Goal: Task Accomplishment & Management: Complete application form

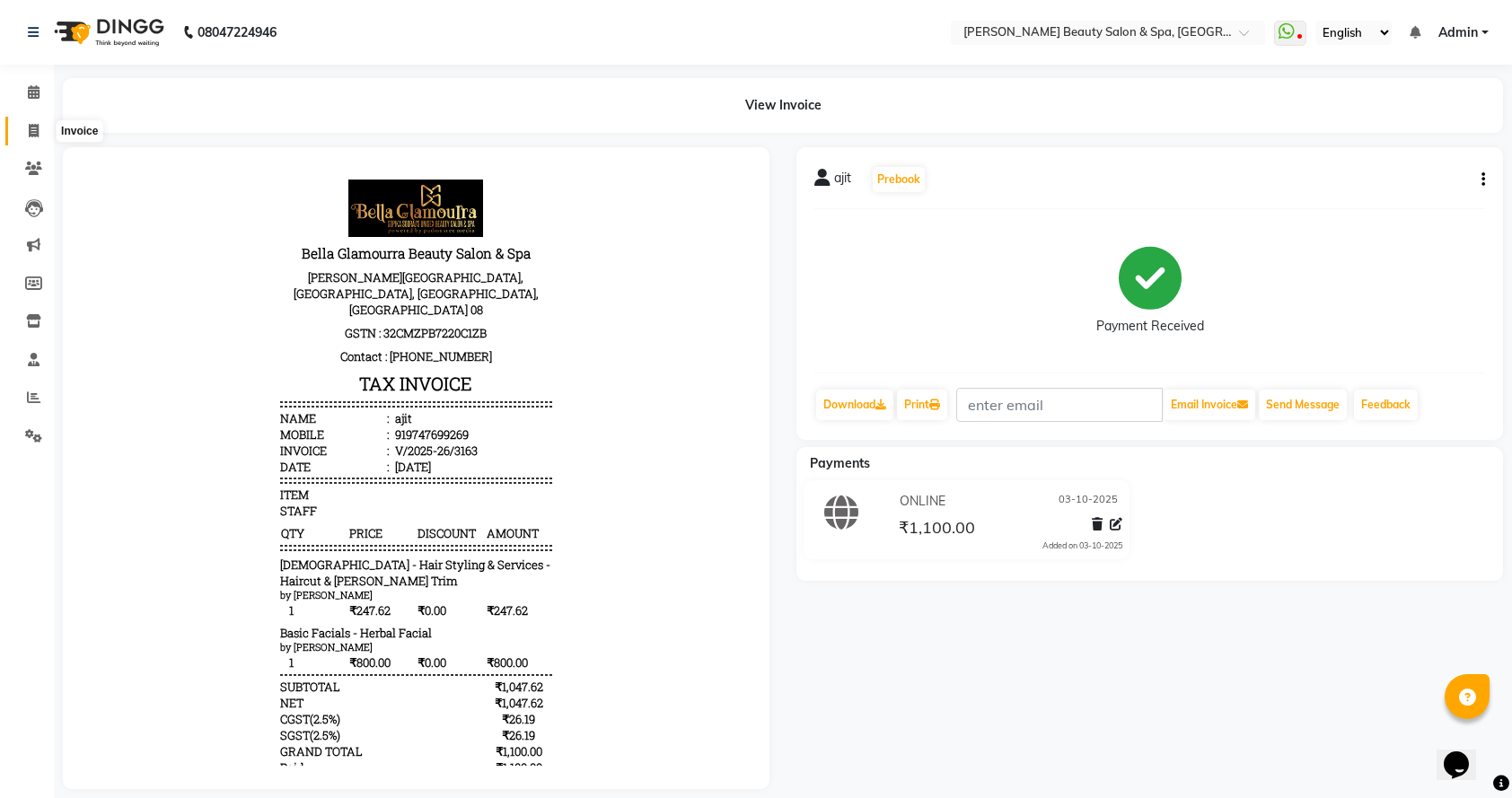
click at [28, 133] on icon at bounding box center [33, 130] width 9 height 13
select select "service"
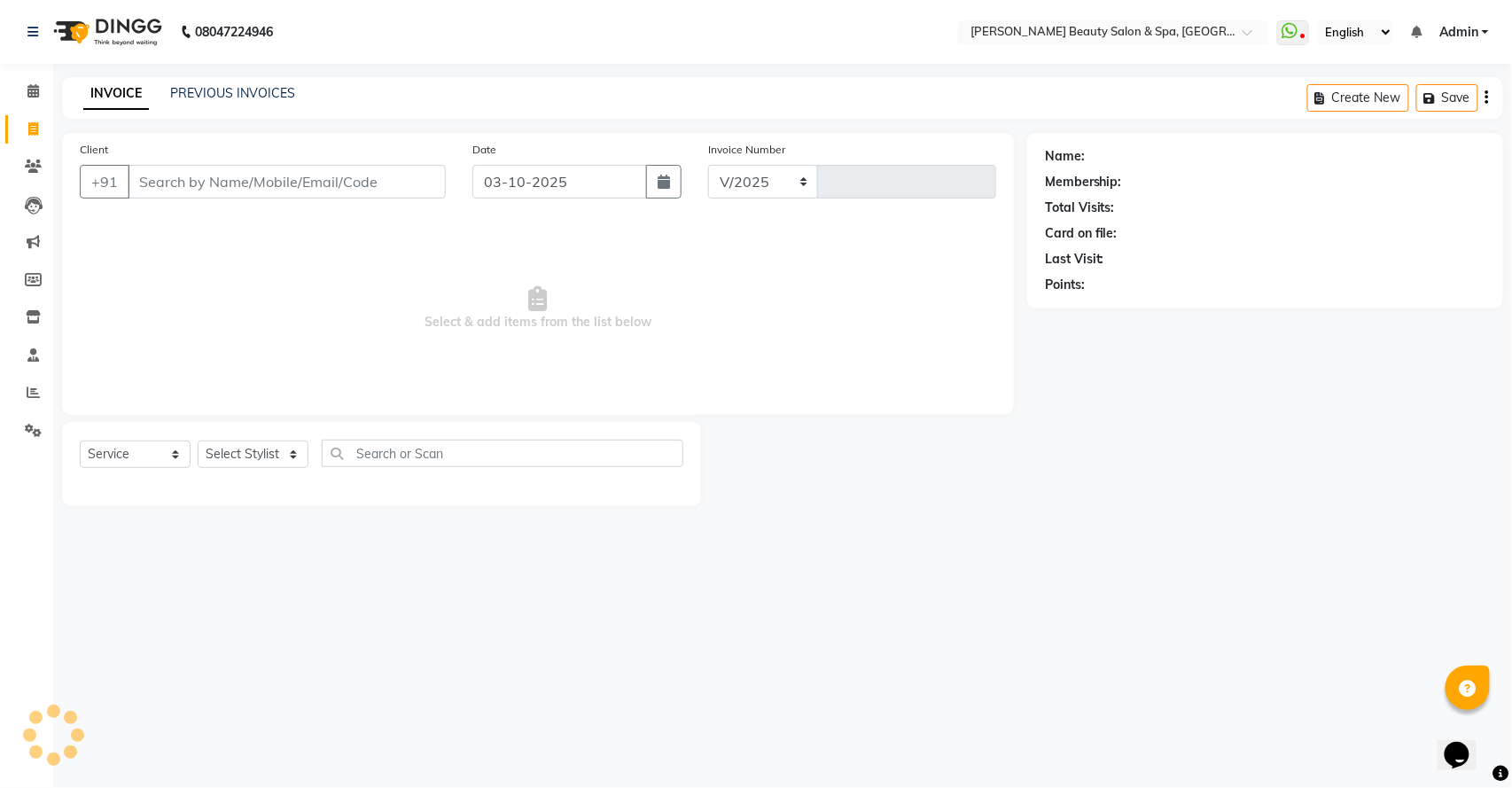
select select "7524"
type input "3164"
click at [260, 93] on link "PREVIOUS INVOICES" at bounding box center [233, 92] width 125 height 16
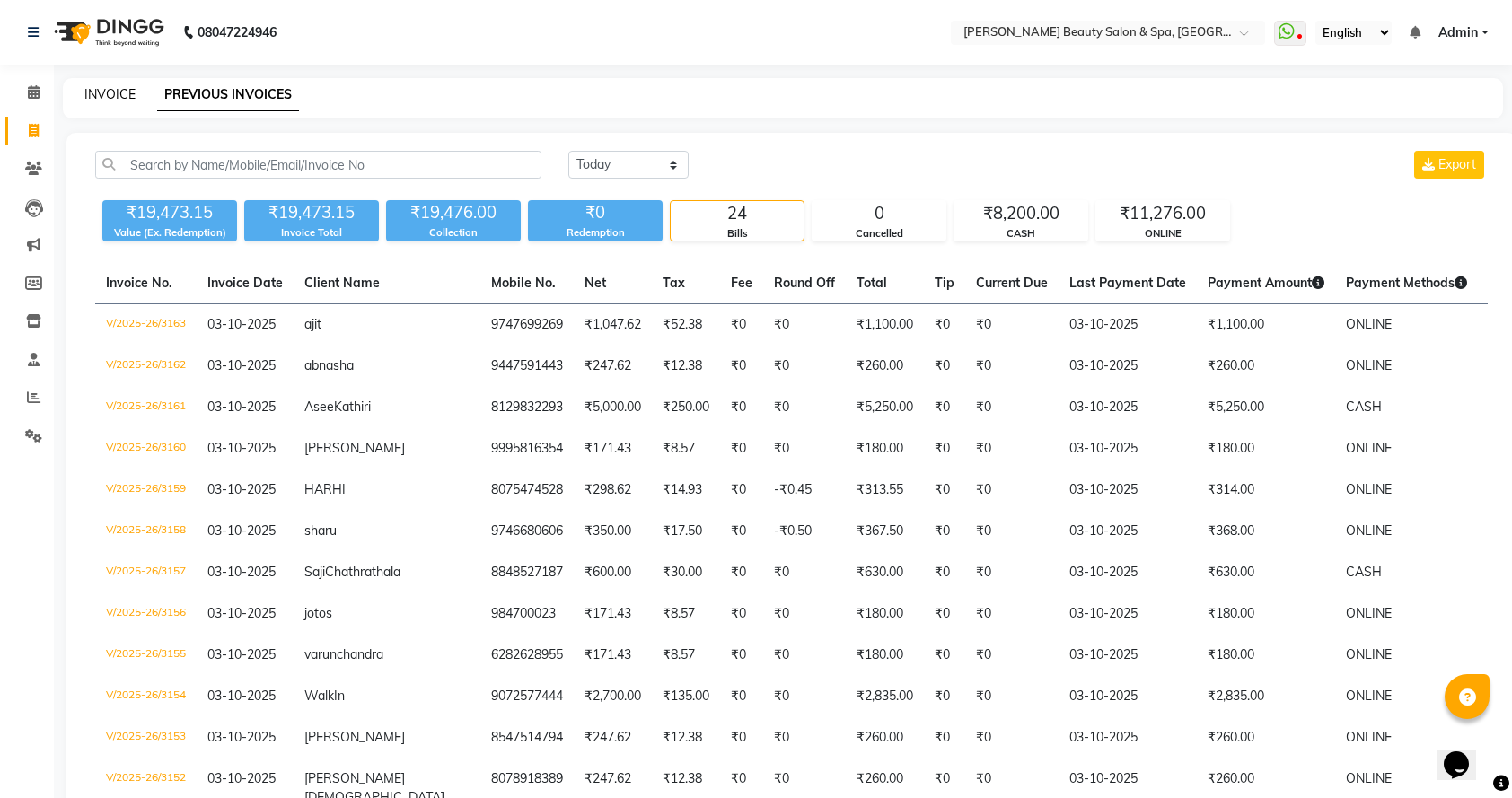
click at [116, 97] on link "INVOICE" at bounding box center [109, 93] width 51 height 16
select select "service"
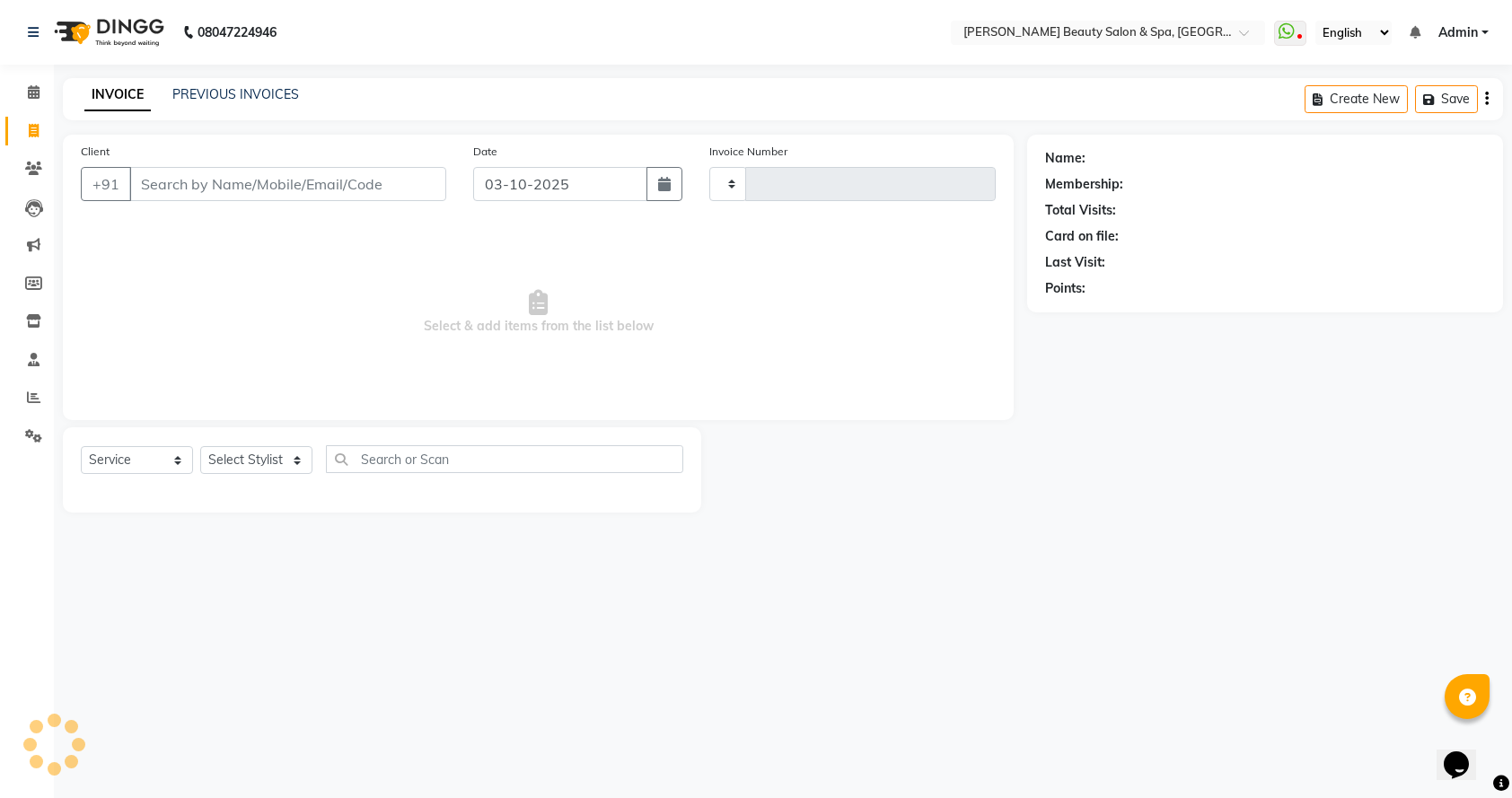
type input "3164"
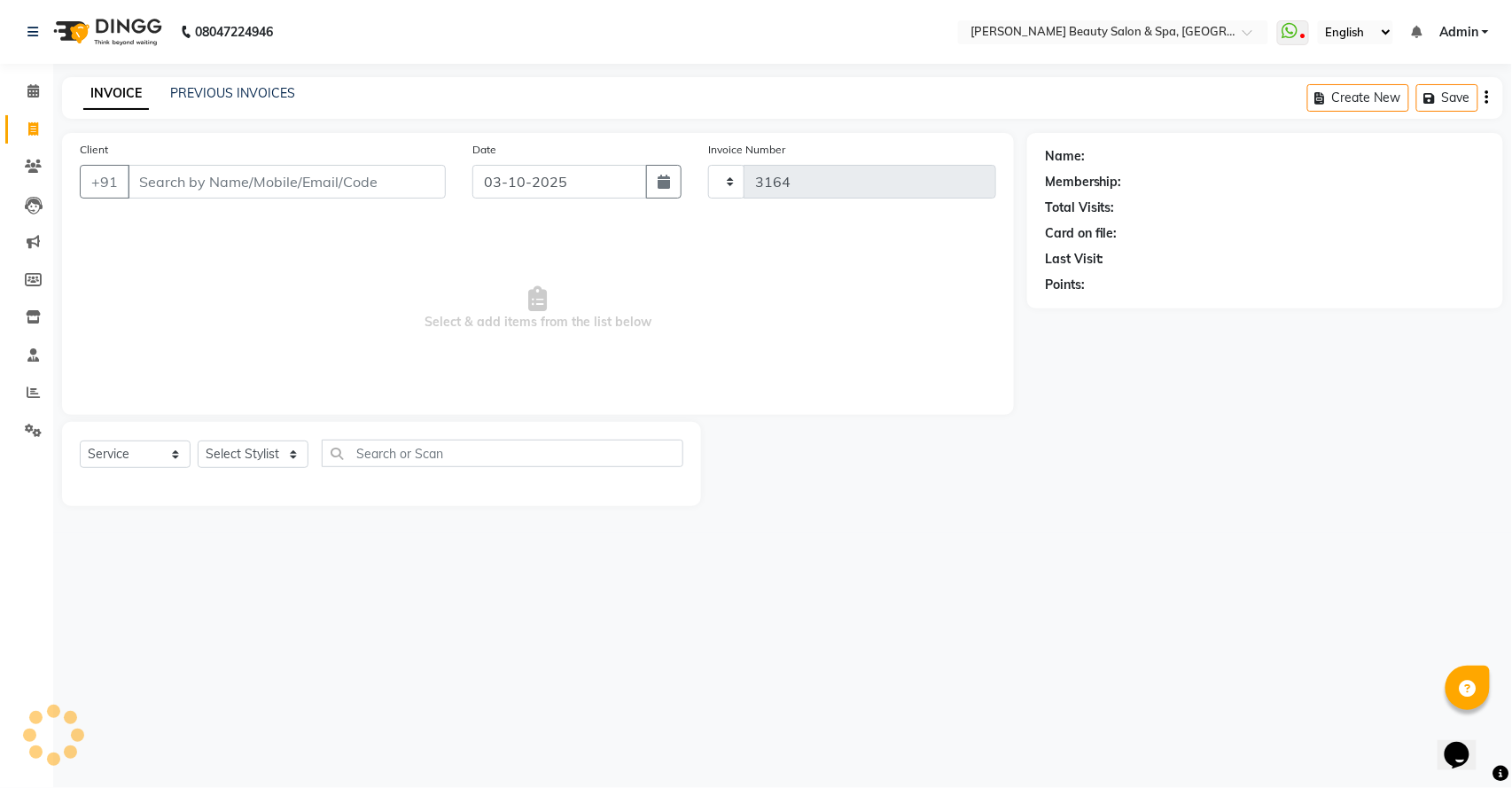
select select "7524"
click at [221, 181] on input "Client" at bounding box center [286, 182] width 318 height 34
type input "9746065774"
click at [405, 175] on span "Add Client" at bounding box center [400, 181] width 70 height 18
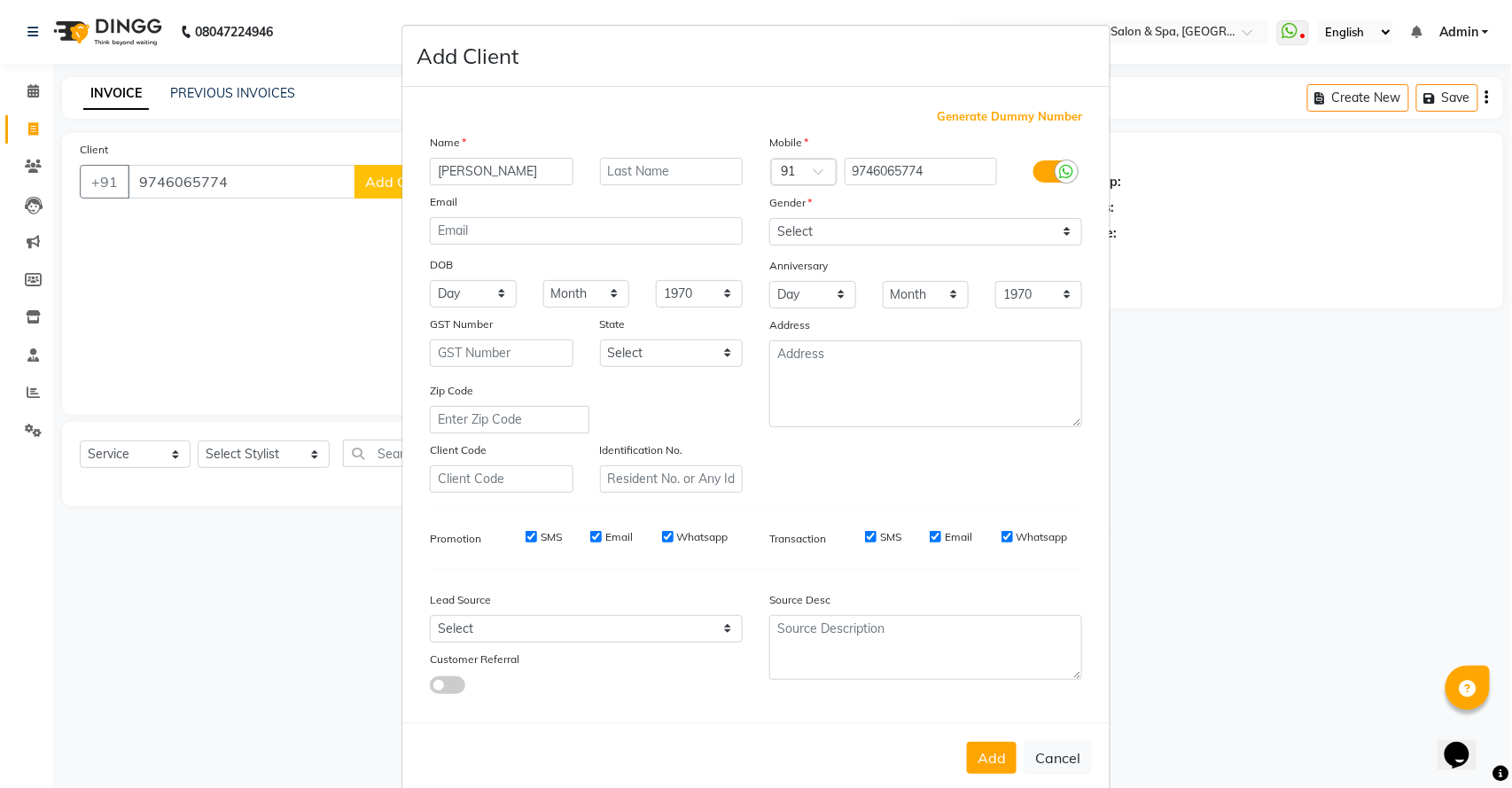
type input "[PERSON_NAME]"
click at [865, 227] on select "Select [DEMOGRAPHIC_DATA] [DEMOGRAPHIC_DATA] Other Prefer Not To Say" at bounding box center [926, 231] width 313 height 27
select select "[DEMOGRAPHIC_DATA]"
click at [770, 218] on select "Select [DEMOGRAPHIC_DATA] [DEMOGRAPHIC_DATA] Other Prefer Not To Say" at bounding box center [926, 231] width 313 height 27
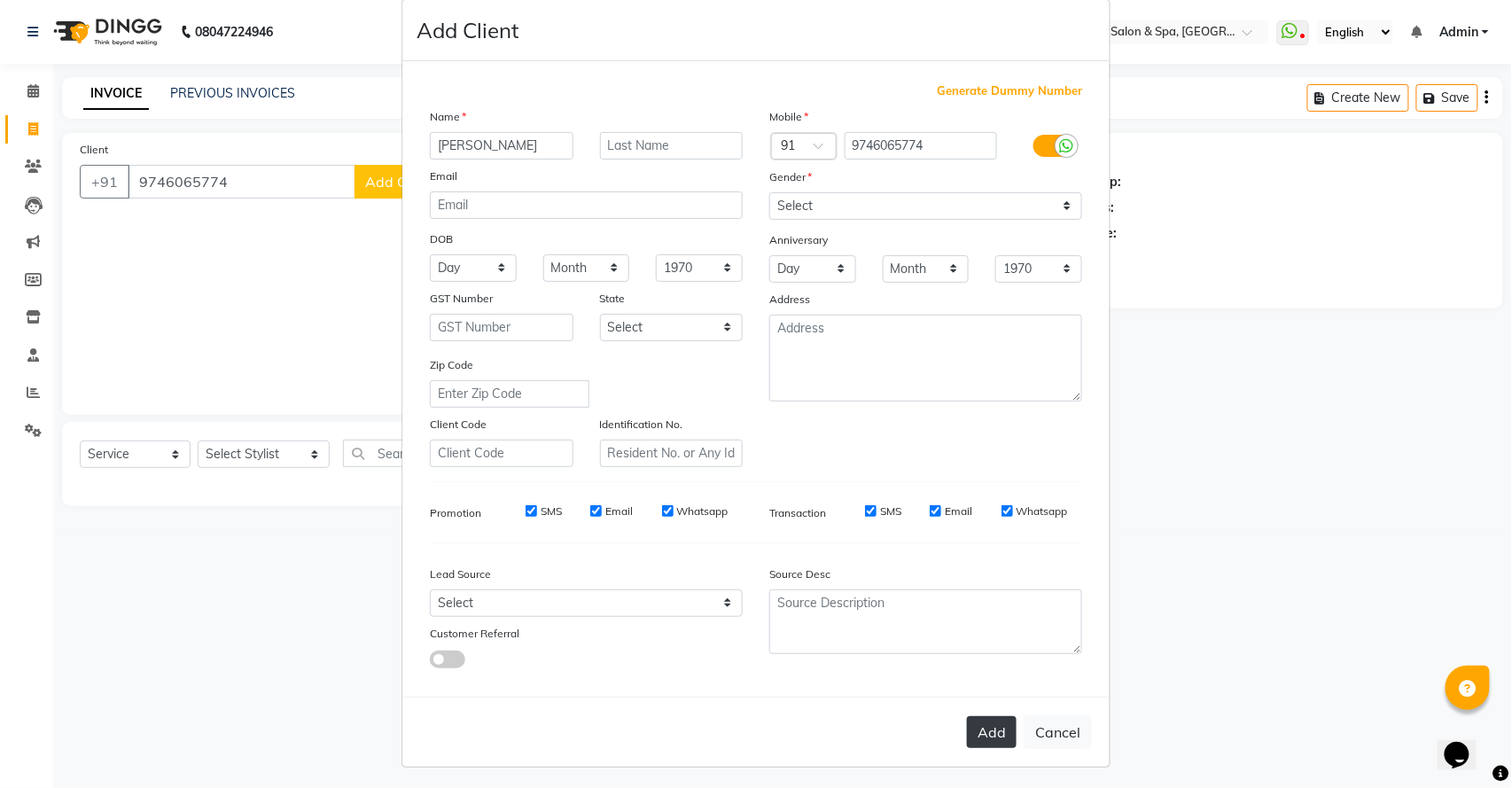
click at [974, 731] on button "Add" at bounding box center [991, 732] width 49 height 32
select select
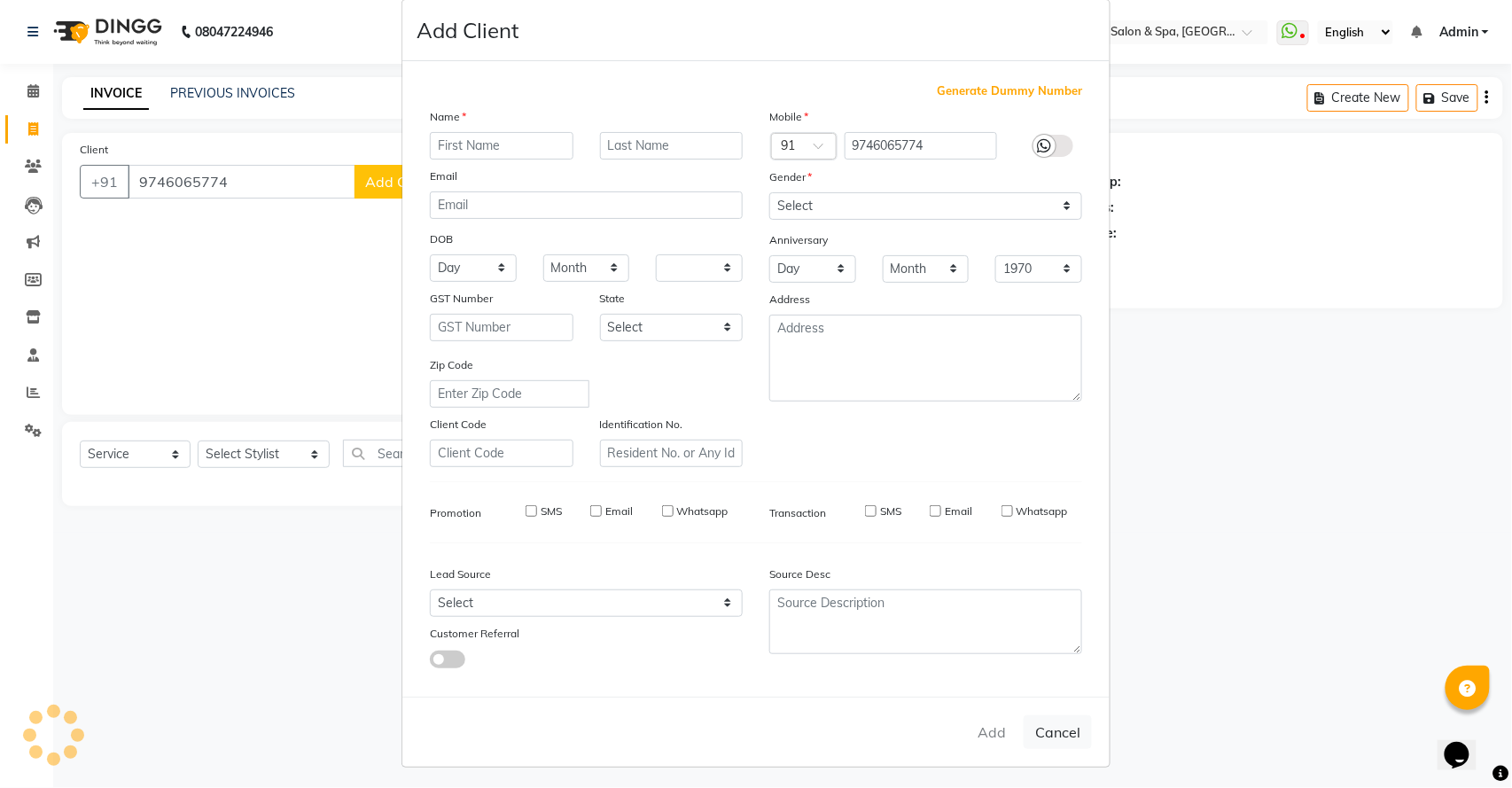
select select
checkbox input "false"
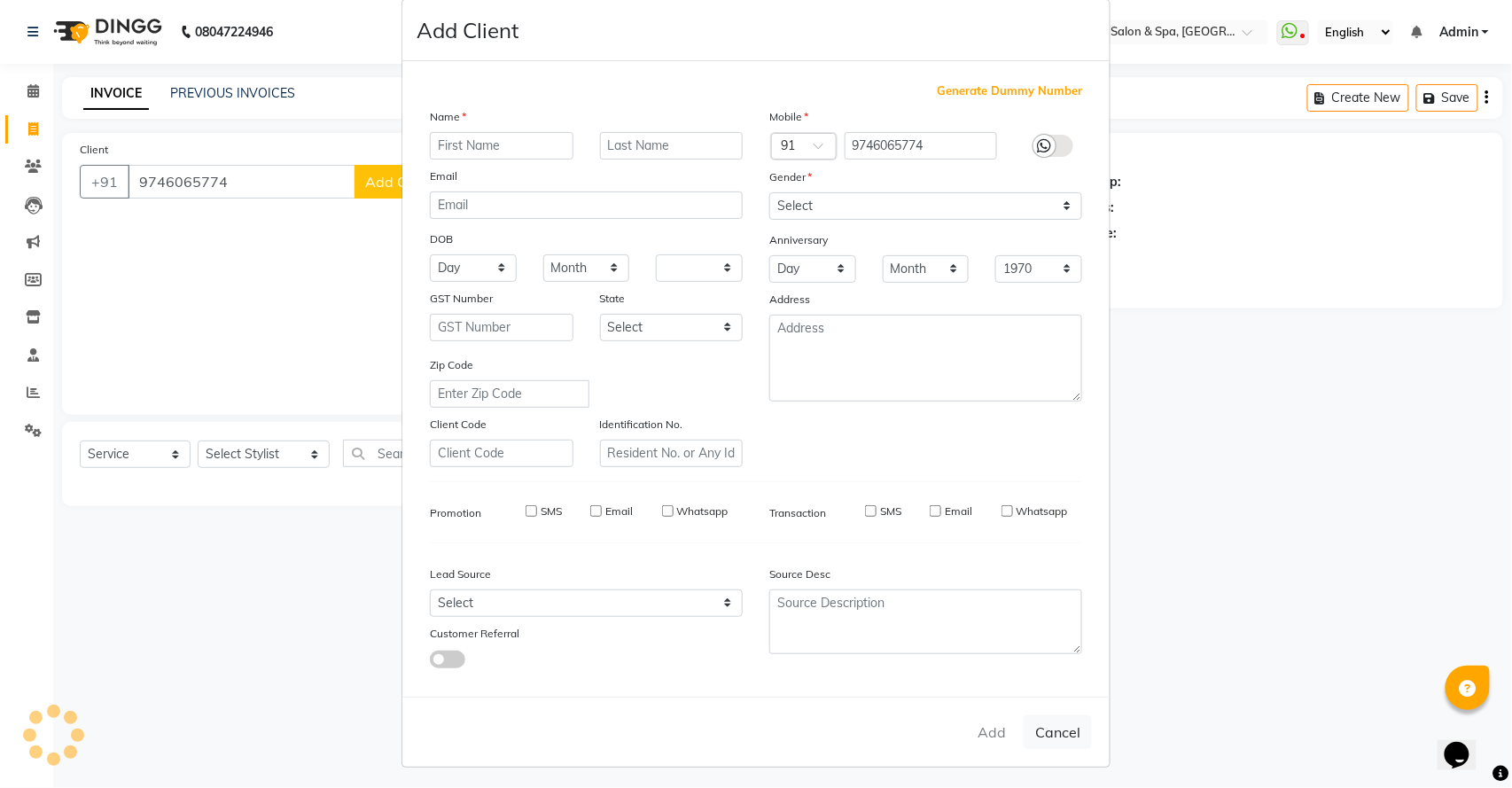
checkbox input "false"
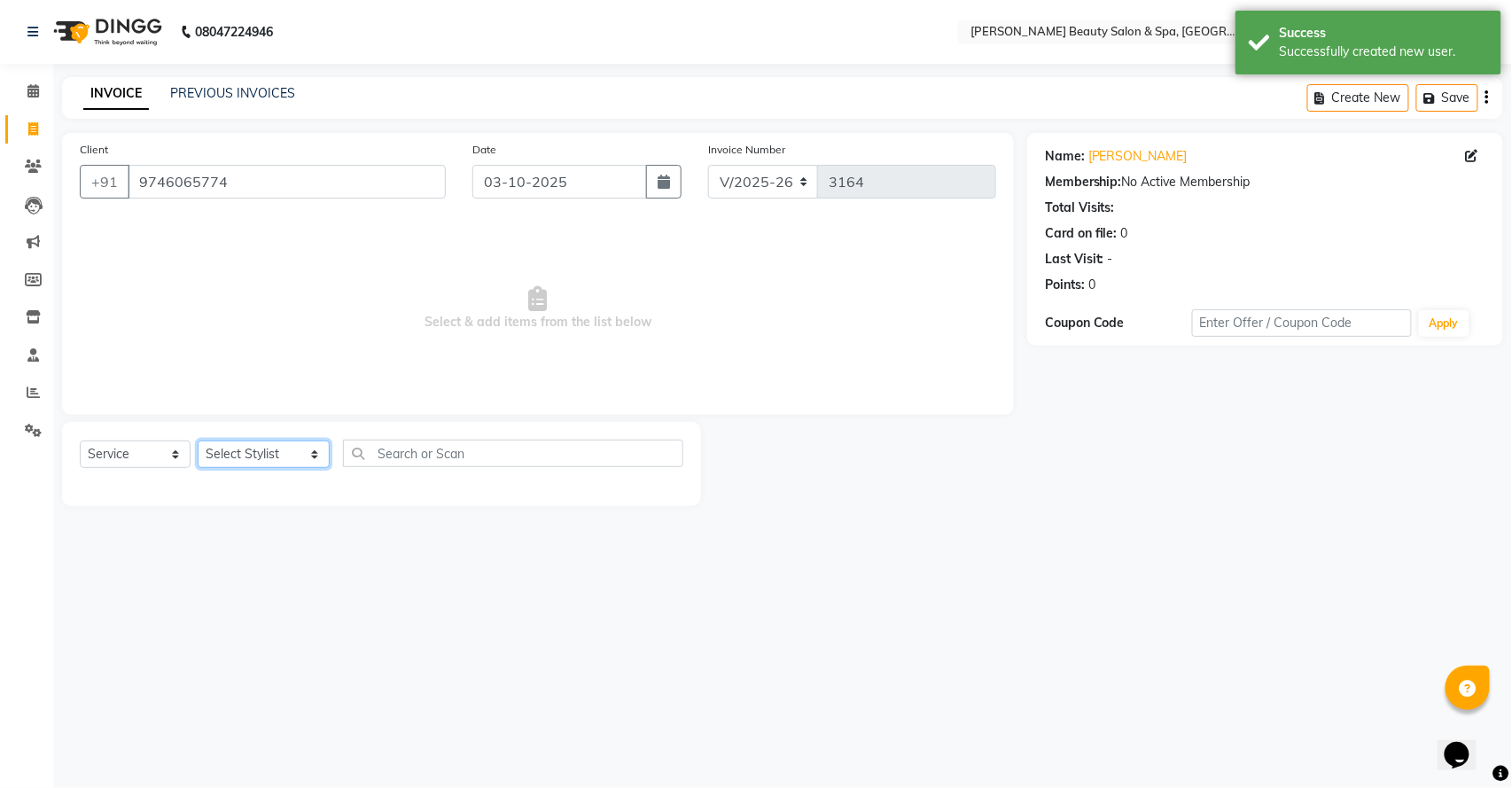
click at [273, 450] on select "Select Stylist Admin [PERSON_NAME] [PERSON_NAME] [PERSON_NAME] [PERSON_NAME] [P…" at bounding box center [264, 454] width 132 height 27
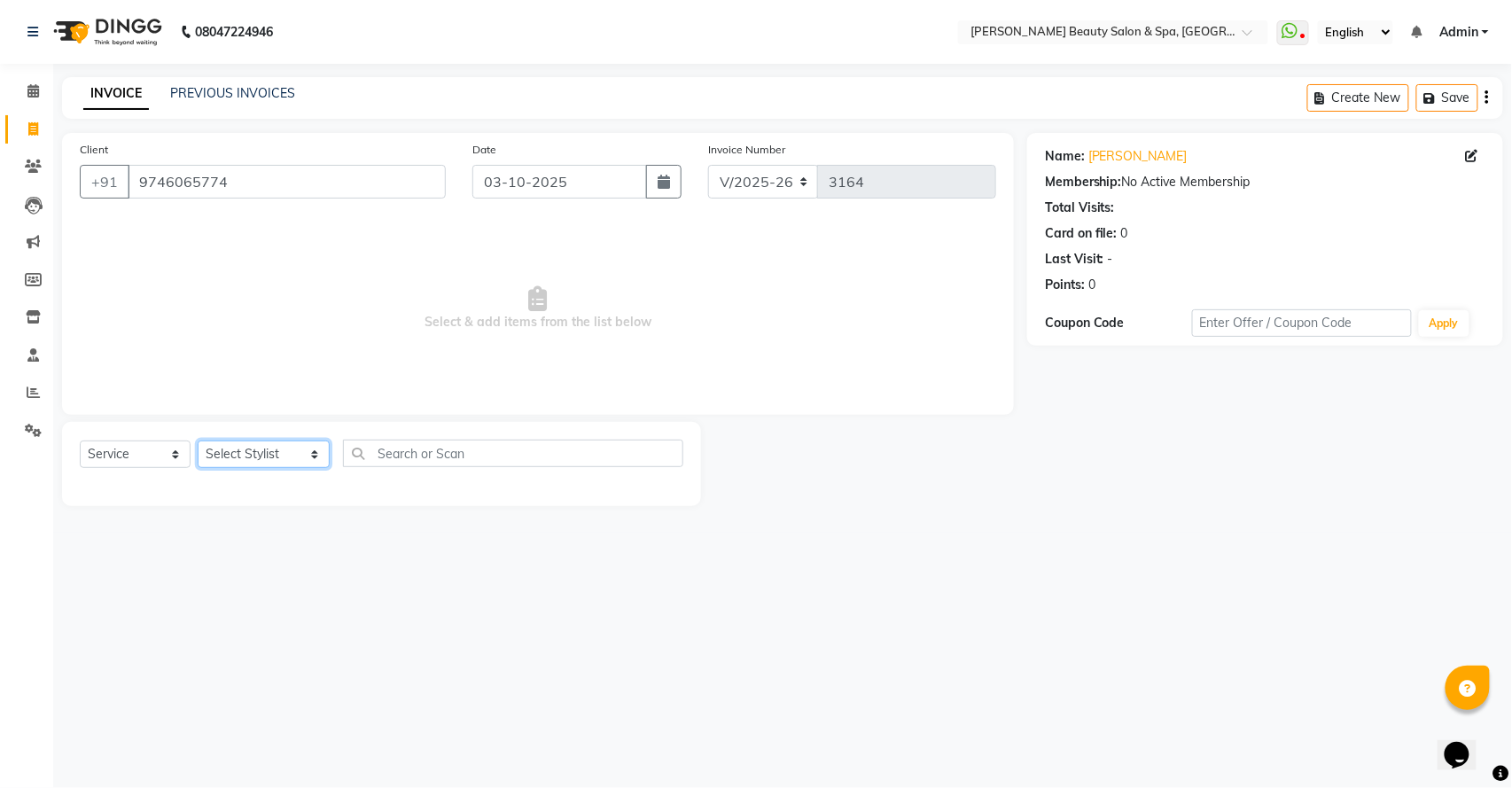
select select "67141"
click at [198, 441] on select "Select Stylist Admin [PERSON_NAME] [PERSON_NAME] [PERSON_NAME] [PERSON_NAME] [P…" at bounding box center [264, 454] width 132 height 27
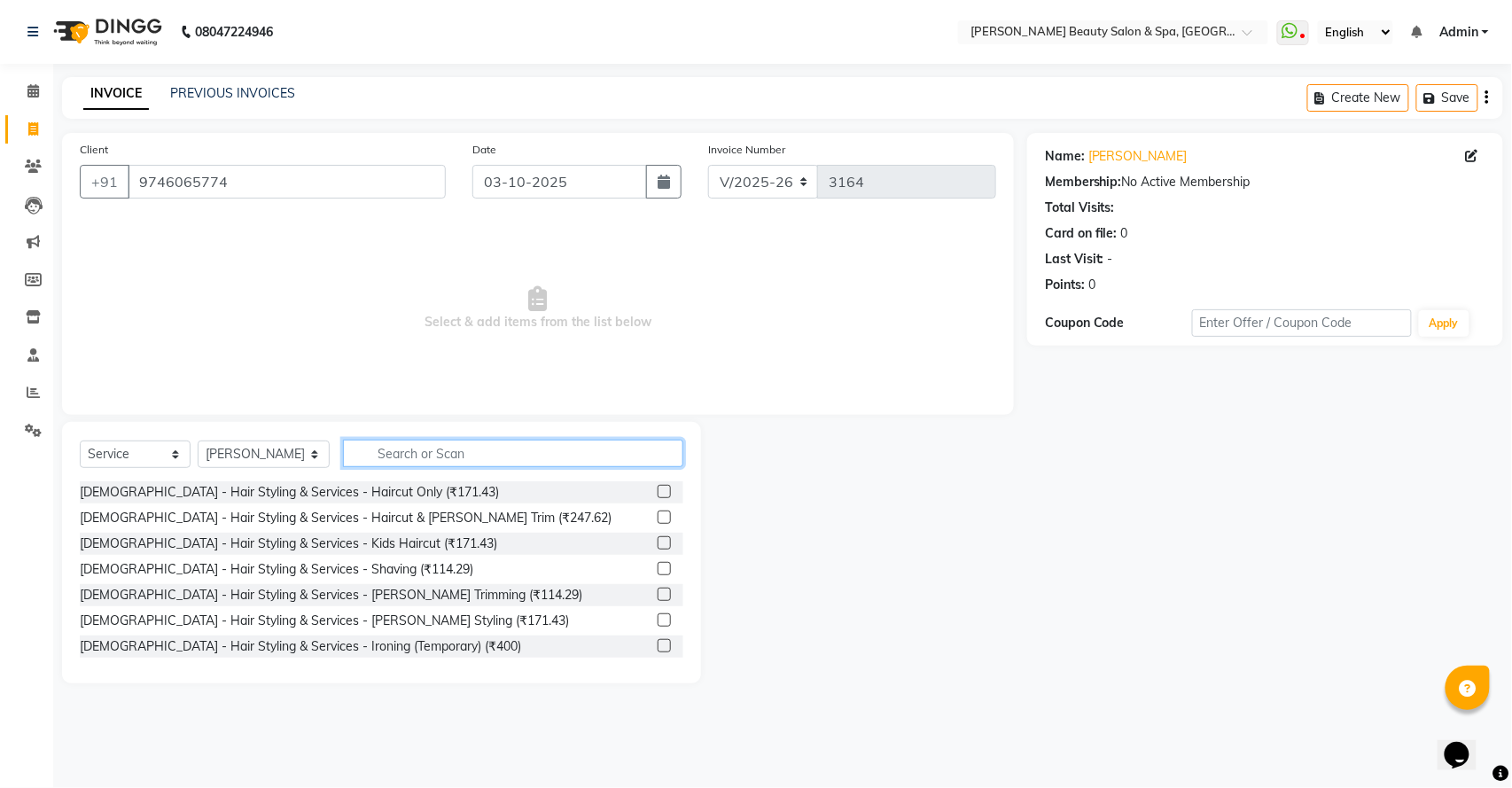
click at [415, 461] on input "text" at bounding box center [512, 453] width 340 height 27
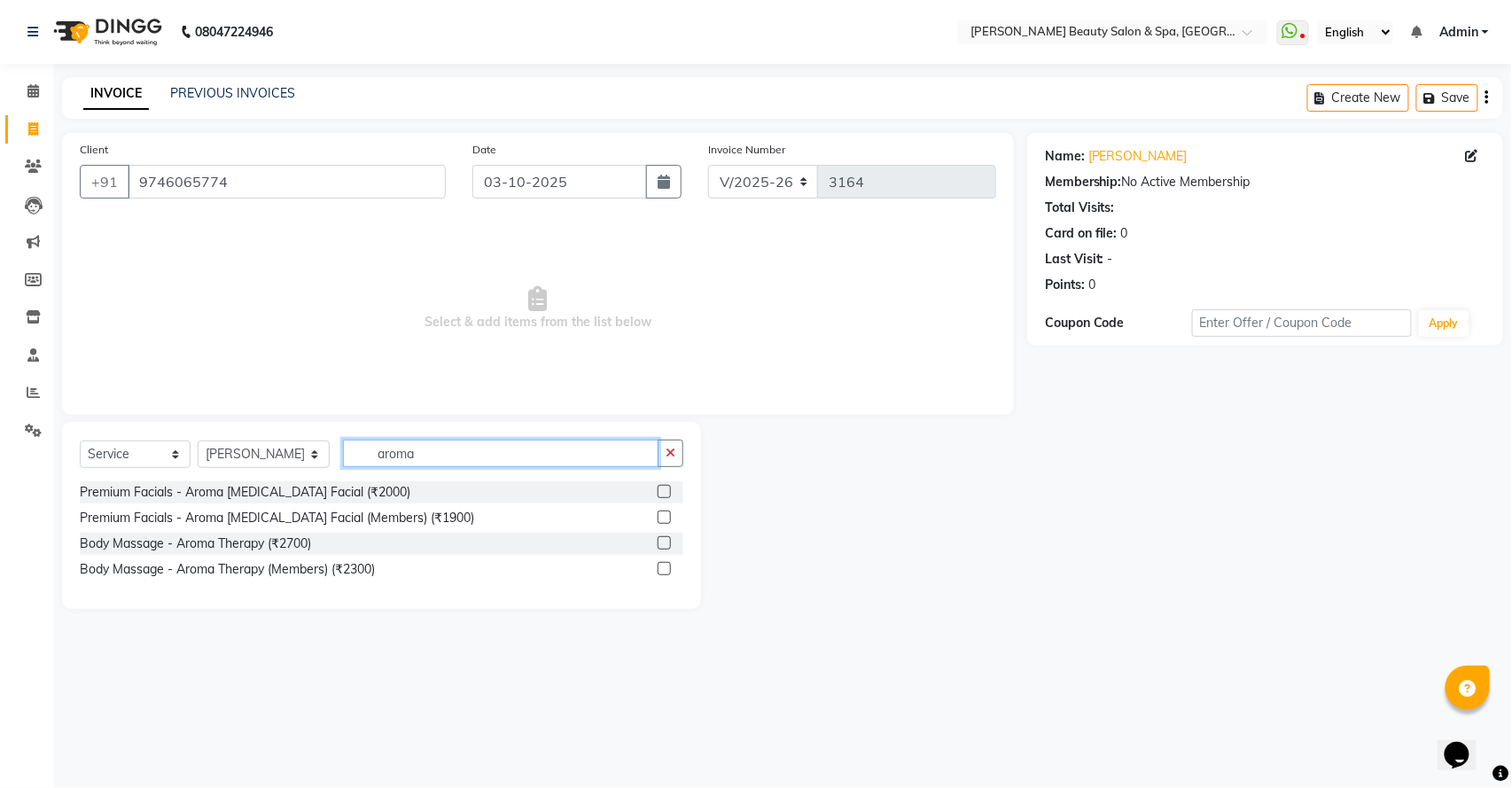
type input "aroma"
click at [662, 491] on label at bounding box center [664, 491] width 13 height 13
click at [662, 491] on input "checkbox" at bounding box center [663, 492] width 11 height 11
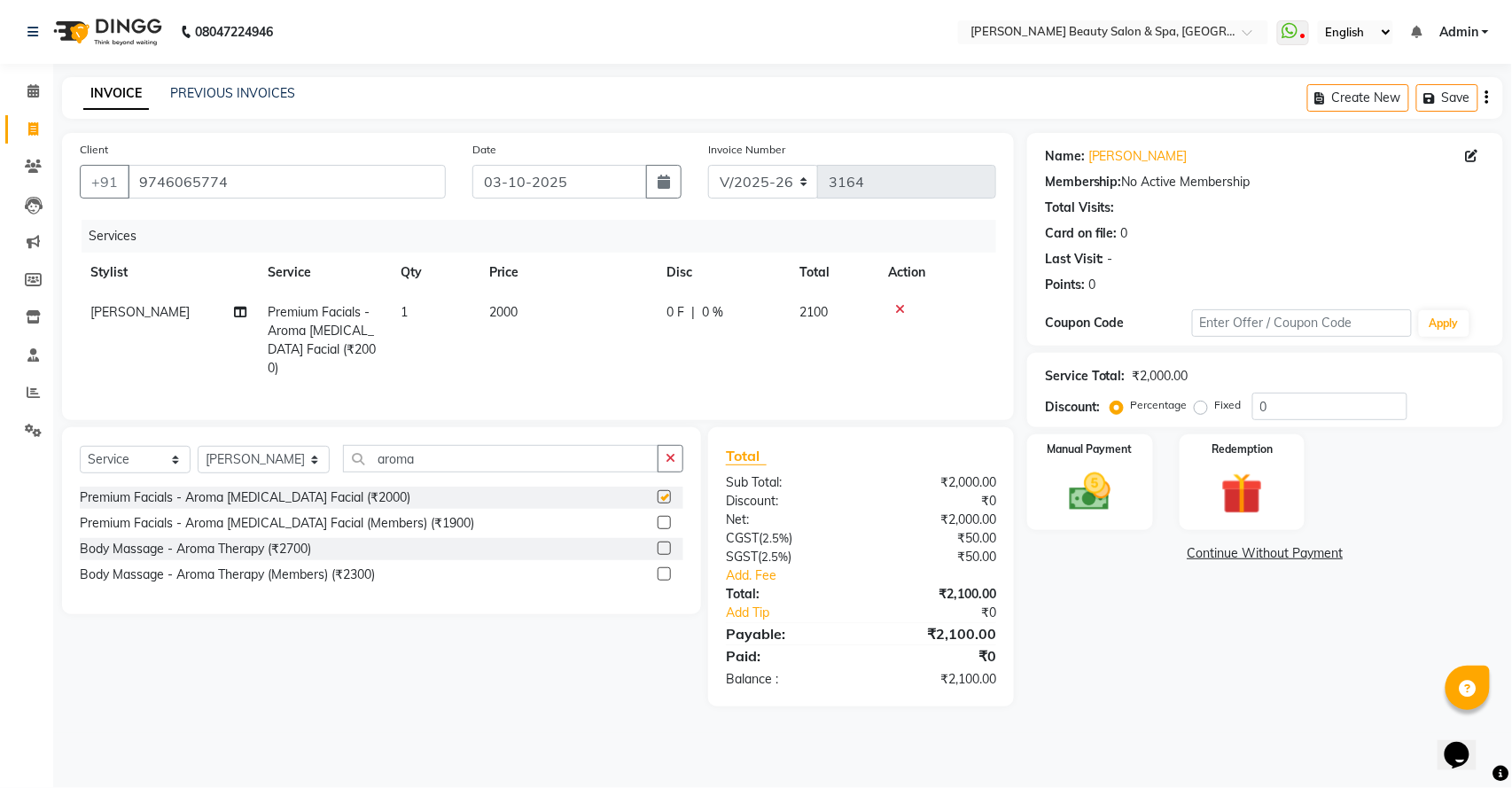
checkbox input "false"
drag, startPoint x: 430, startPoint y: 457, endPoint x: 124, endPoint y: 448, distance: 306.1
click at [128, 448] on div "Select Service Product Membership Package Voucher Prepaid Gift Card Select Styl…" at bounding box center [382, 466] width 604 height 42
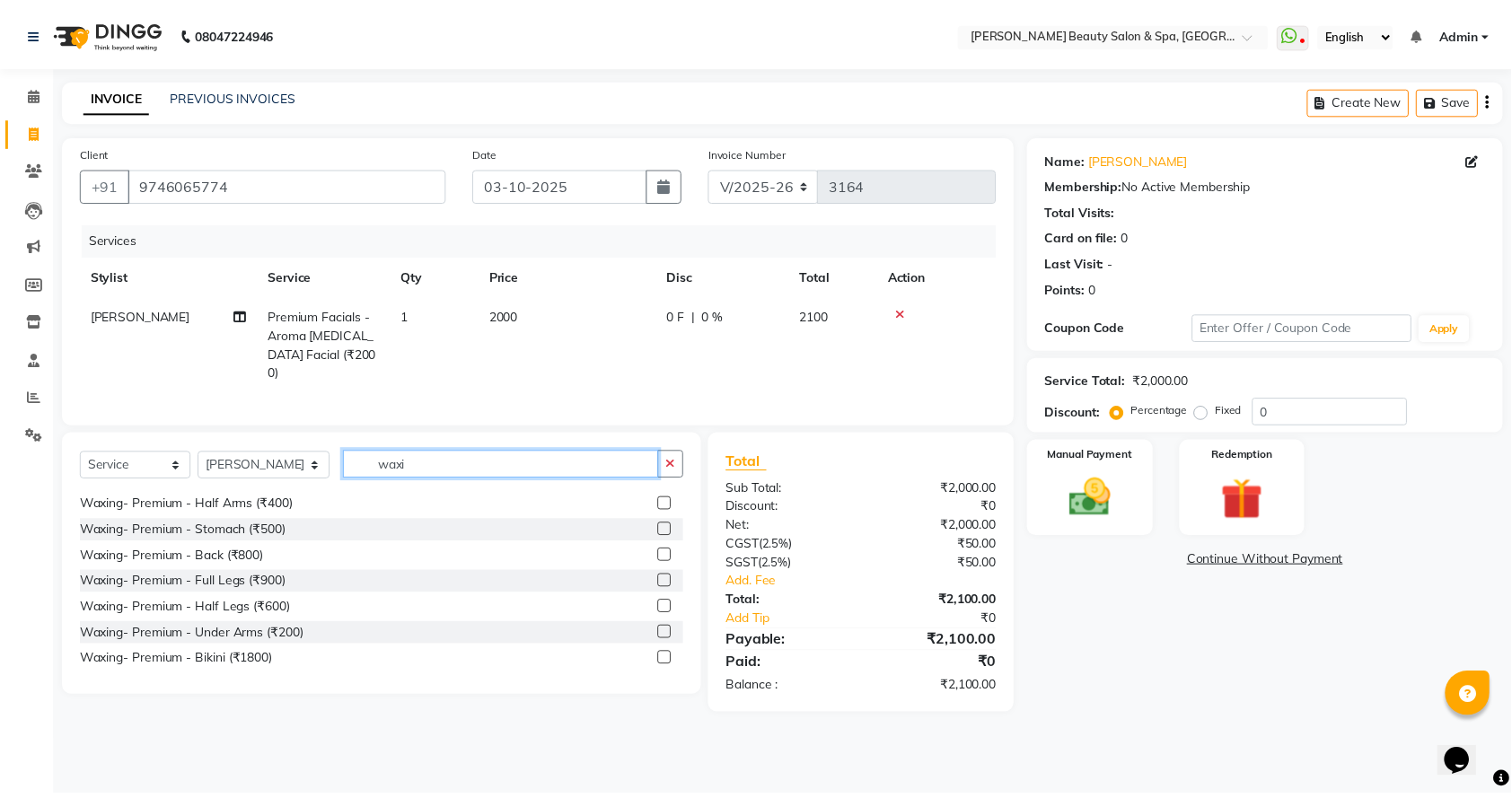
scroll to position [120, 0]
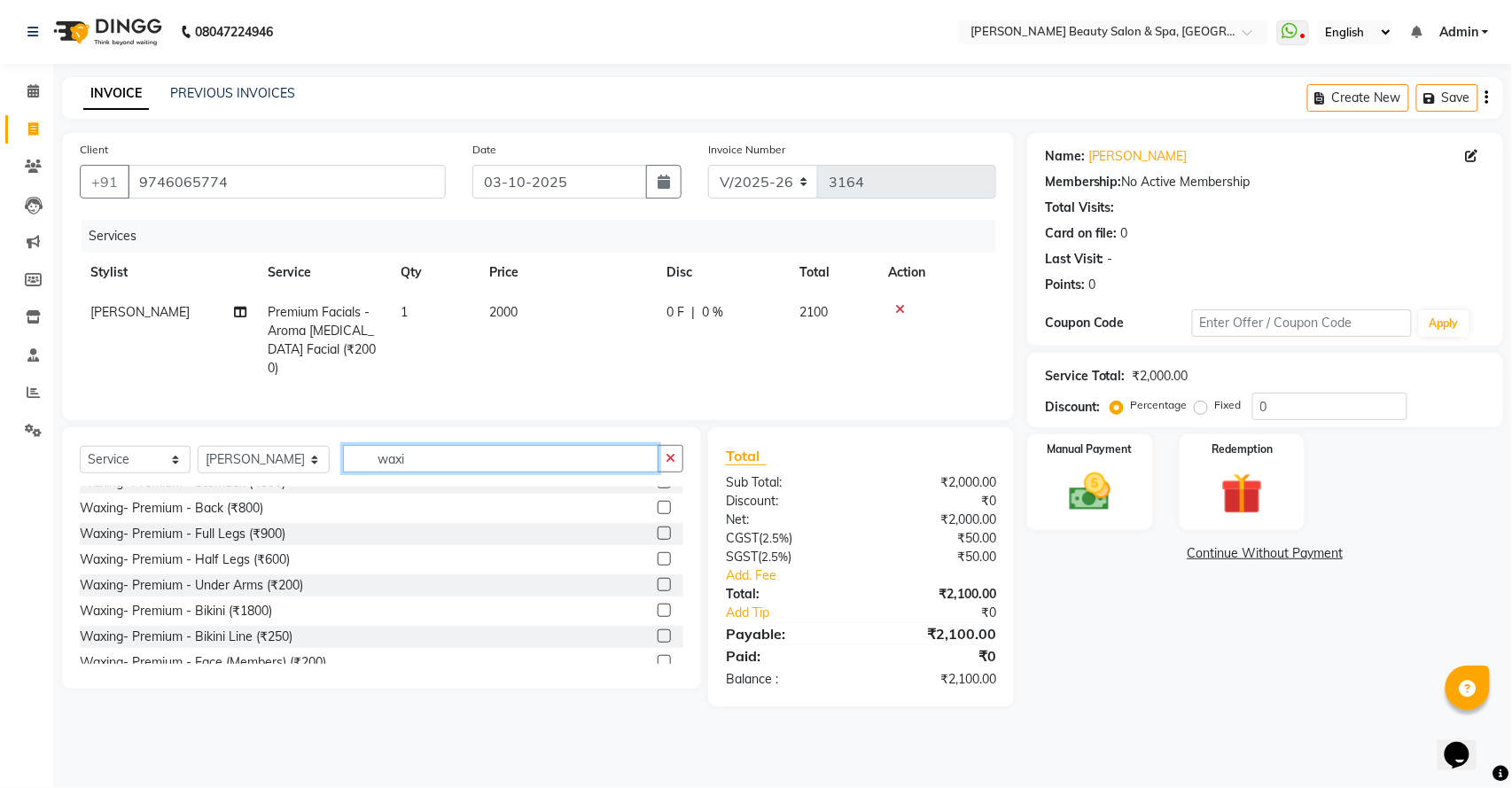
type input "waxi"
click at [658, 556] on label at bounding box center [664, 559] width 13 height 13
click at [658, 556] on input "checkbox" at bounding box center [663, 560] width 11 height 11
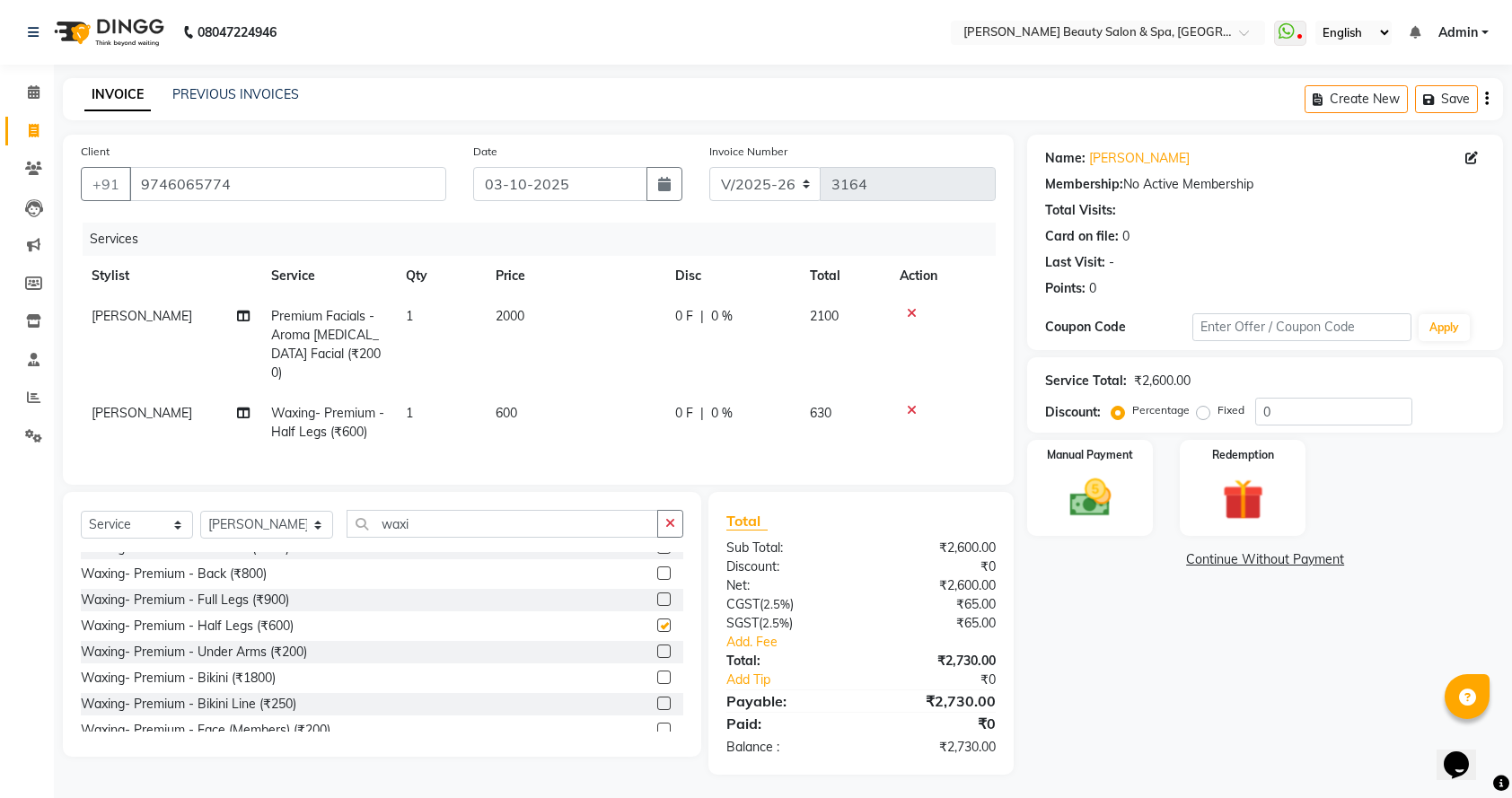
checkbox input "false"
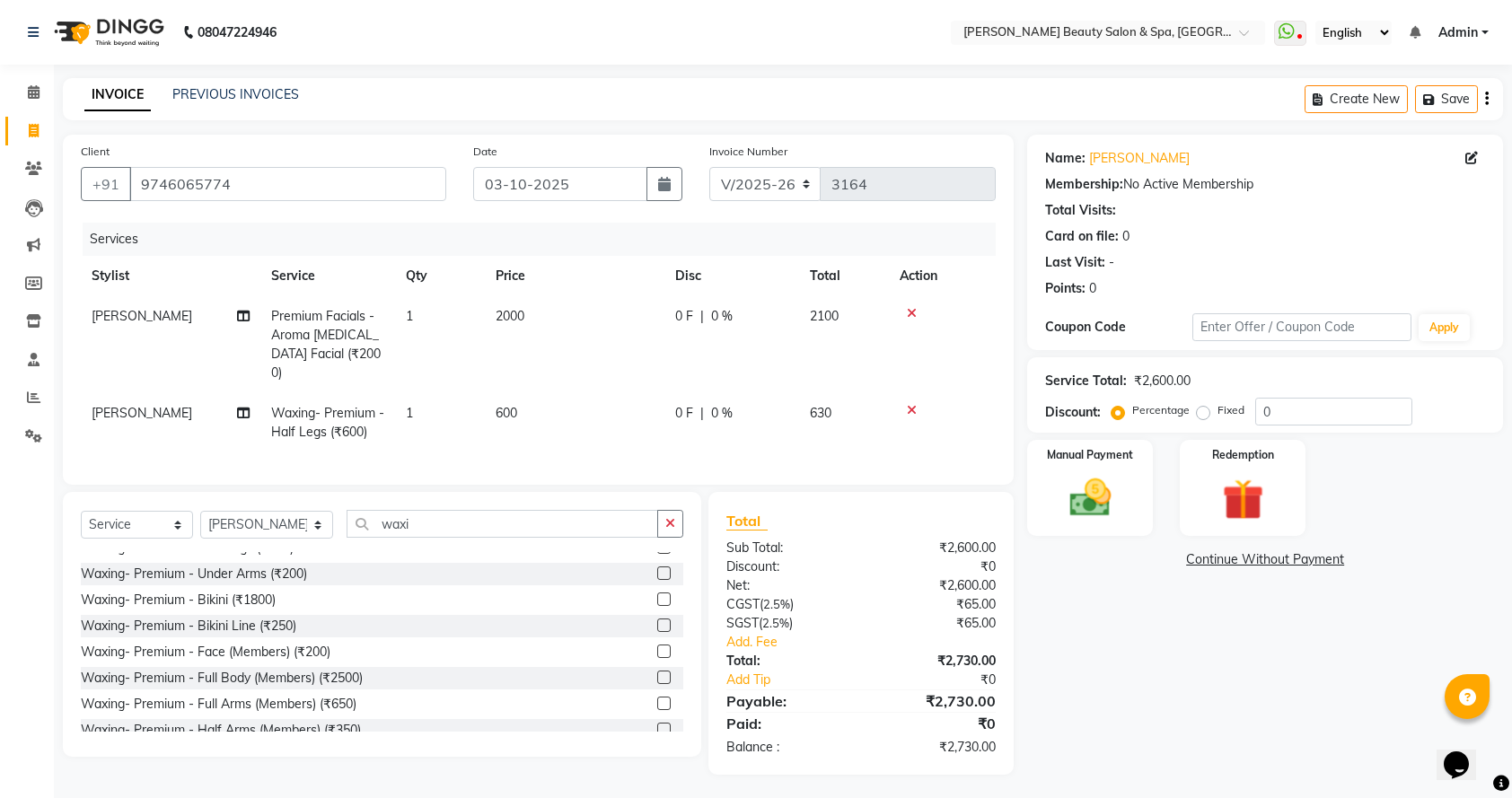
scroll to position [239, 0]
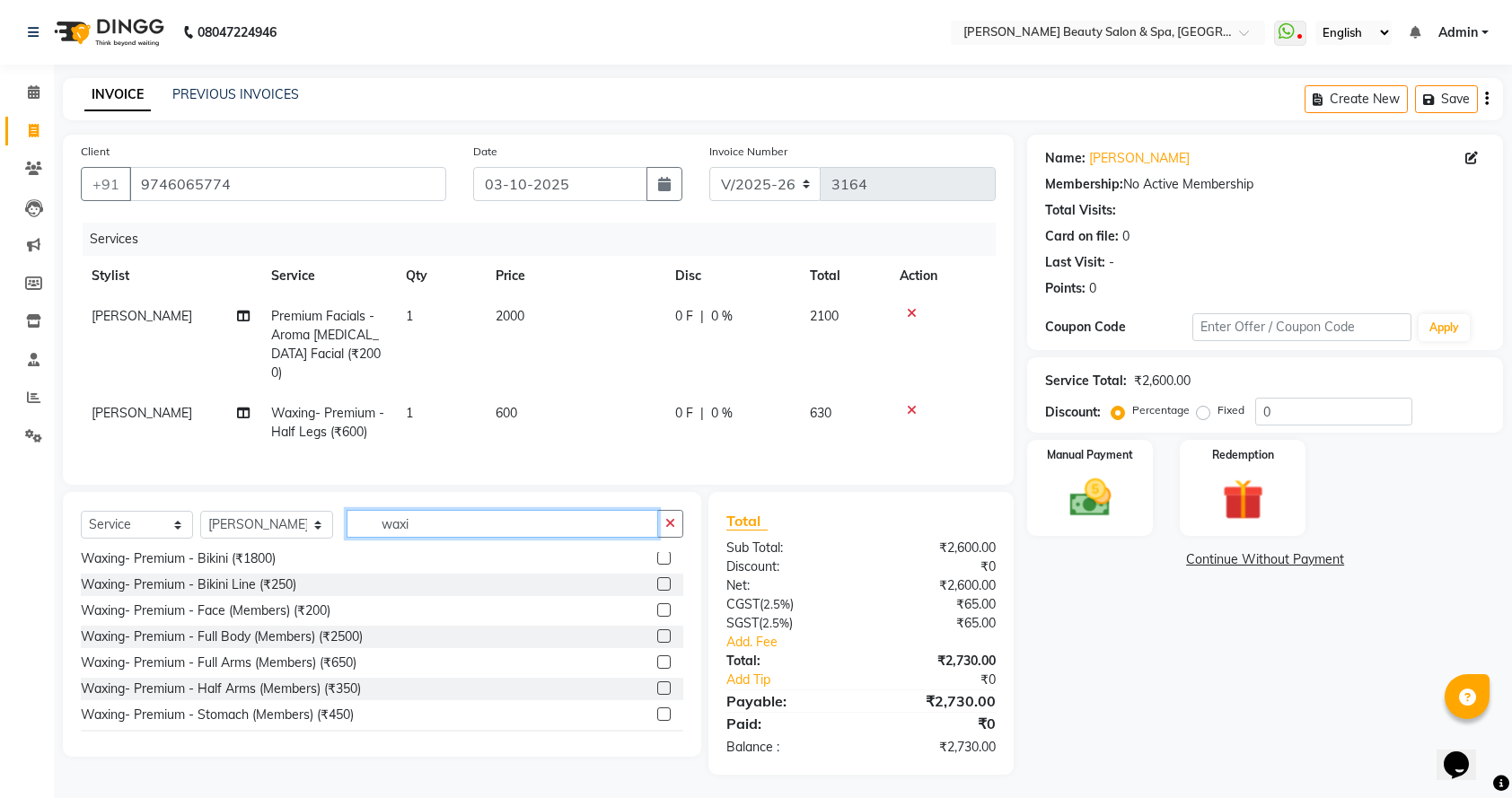
drag, startPoint x: 462, startPoint y: 525, endPoint x: 194, endPoint y: 529, distance: 268.0
click at [195, 529] on div "Select Service Product Membership Package Voucher Prepaid Gift Card Select Styl…" at bounding box center [382, 530] width 602 height 42
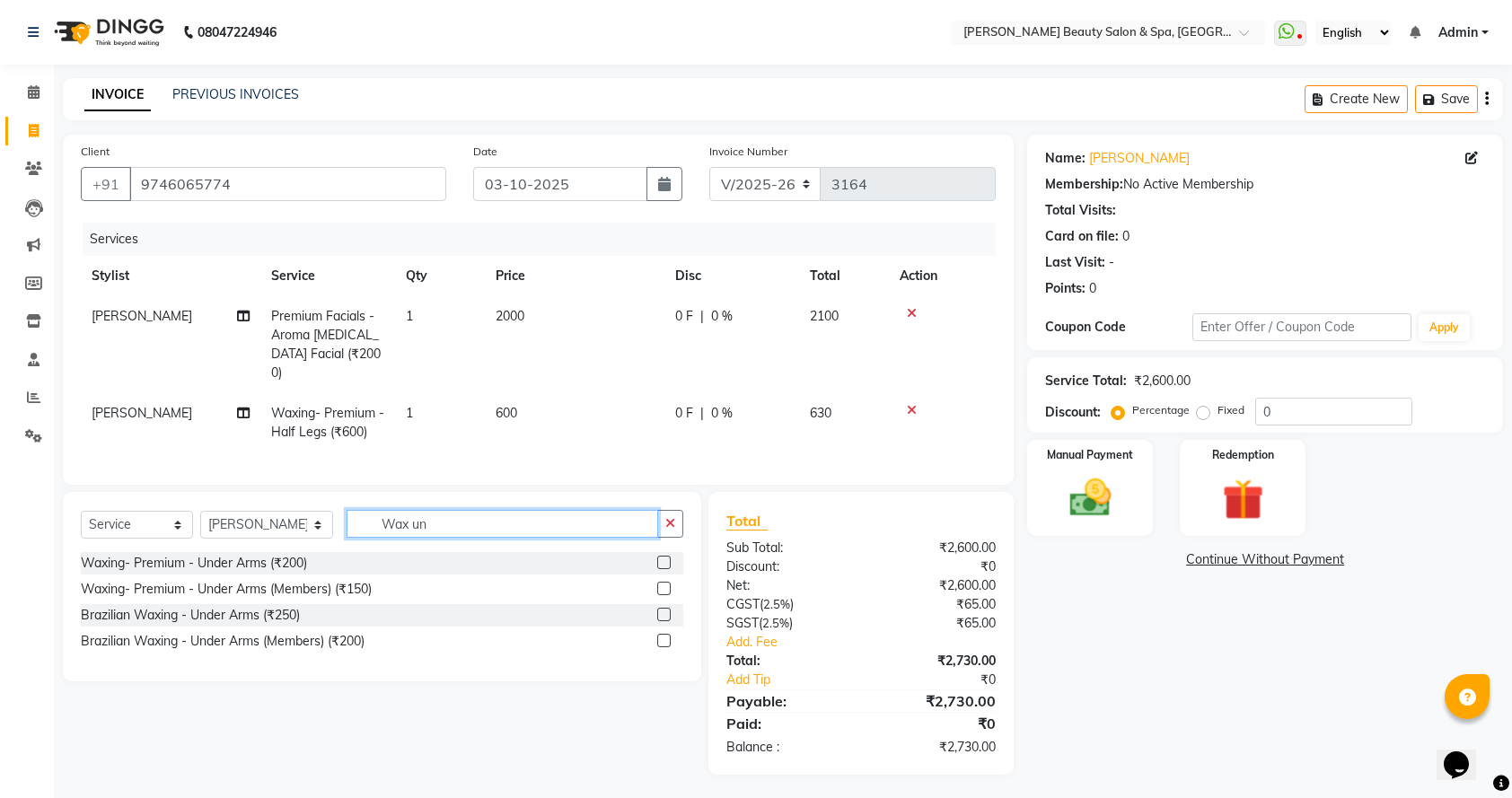
type input "Wax un"
click at [658, 565] on label at bounding box center [664, 562] width 13 height 13
click at [658, 565] on input "checkbox" at bounding box center [663, 563] width 11 height 11
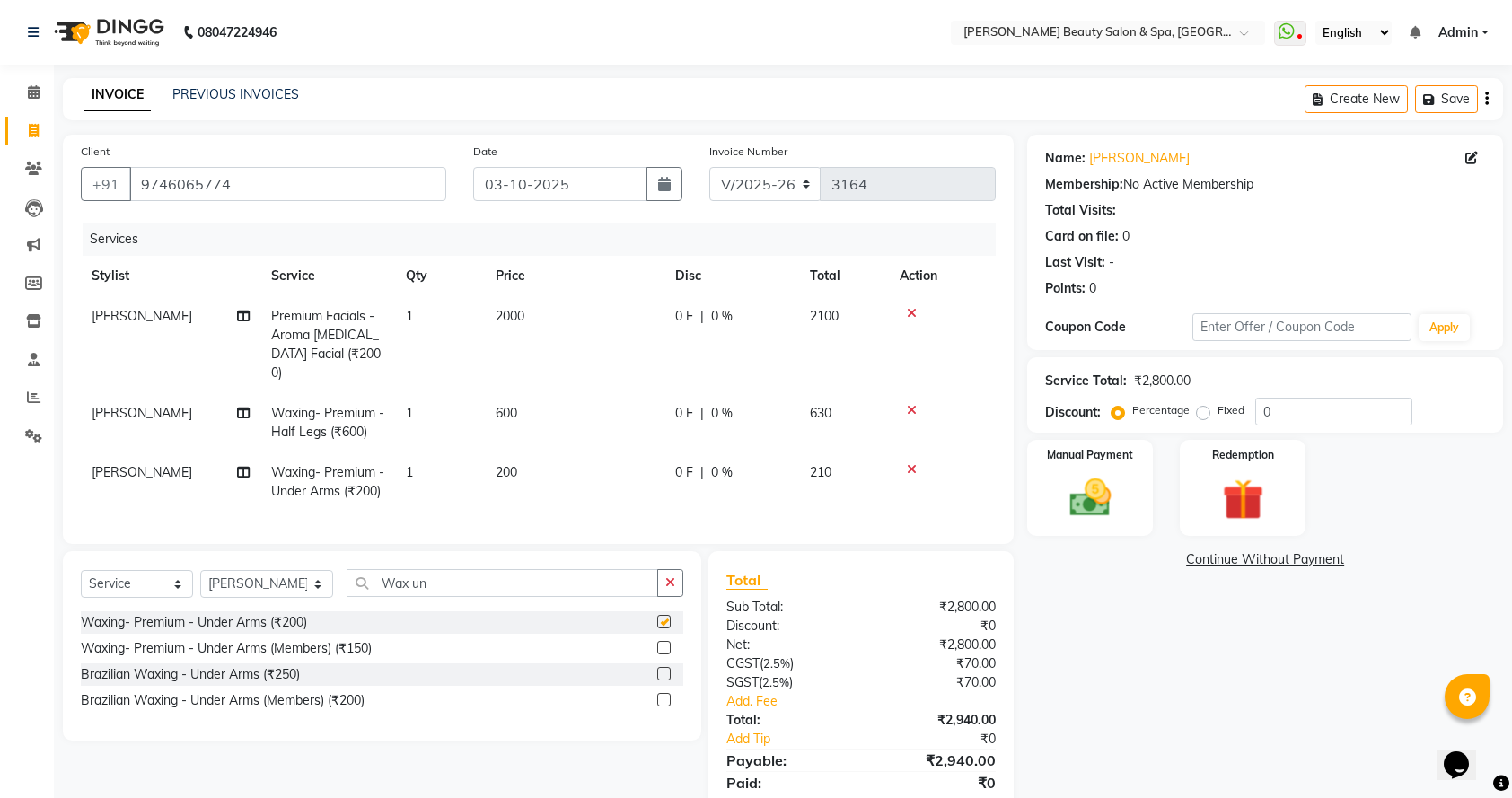
checkbox input "false"
drag, startPoint x: 439, startPoint y: 607, endPoint x: 101, endPoint y: 640, distance: 339.6
click at [101, 640] on div "Select Service Product Membership Package Voucher Prepaid Gift Card Select Styl…" at bounding box center [382, 645] width 638 height 190
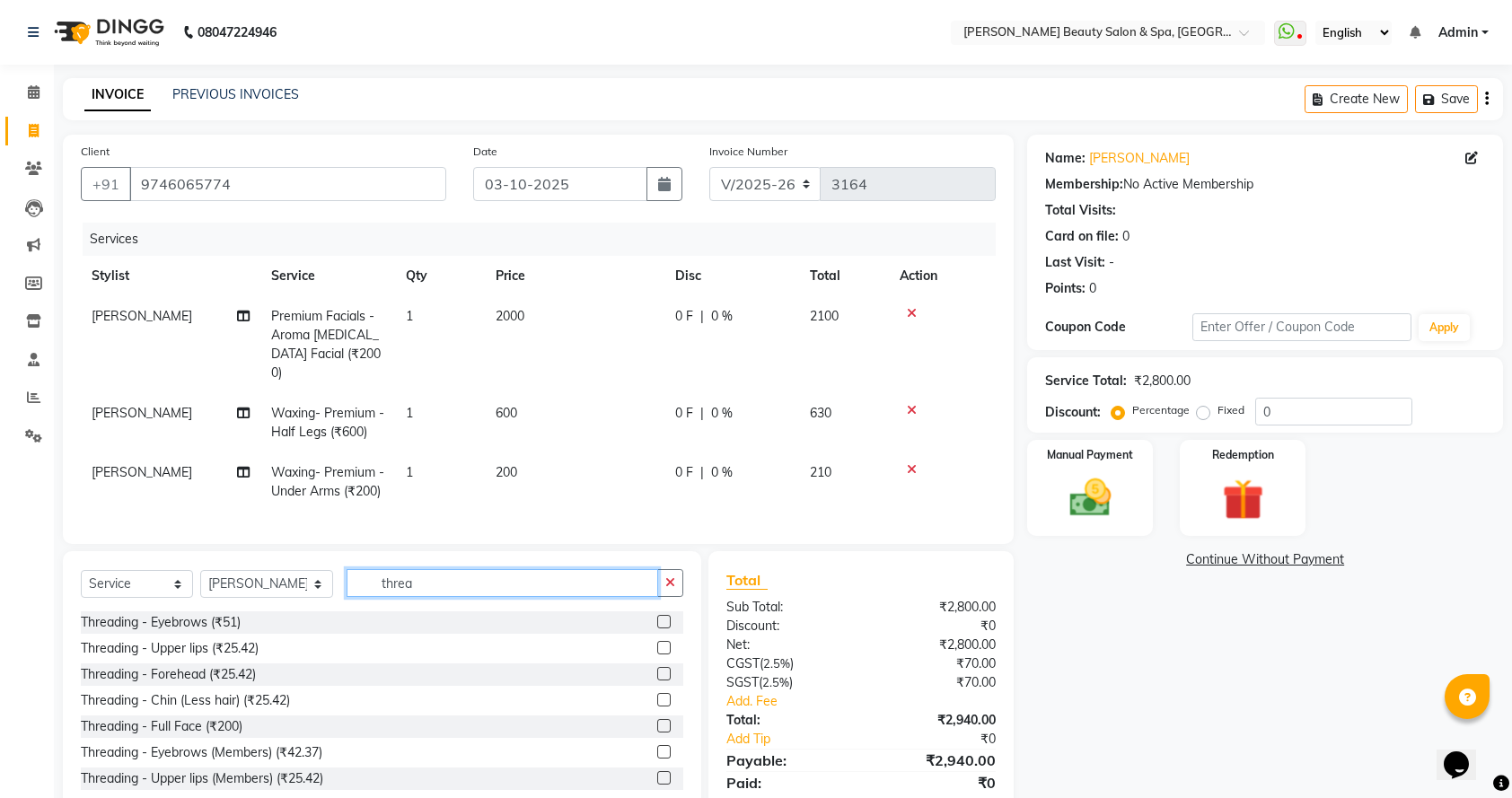
type input "threa"
click at [657, 628] on label at bounding box center [664, 622] width 13 height 13
click at [657, 628] on input "checkbox" at bounding box center [663, 622] width 11 height 11
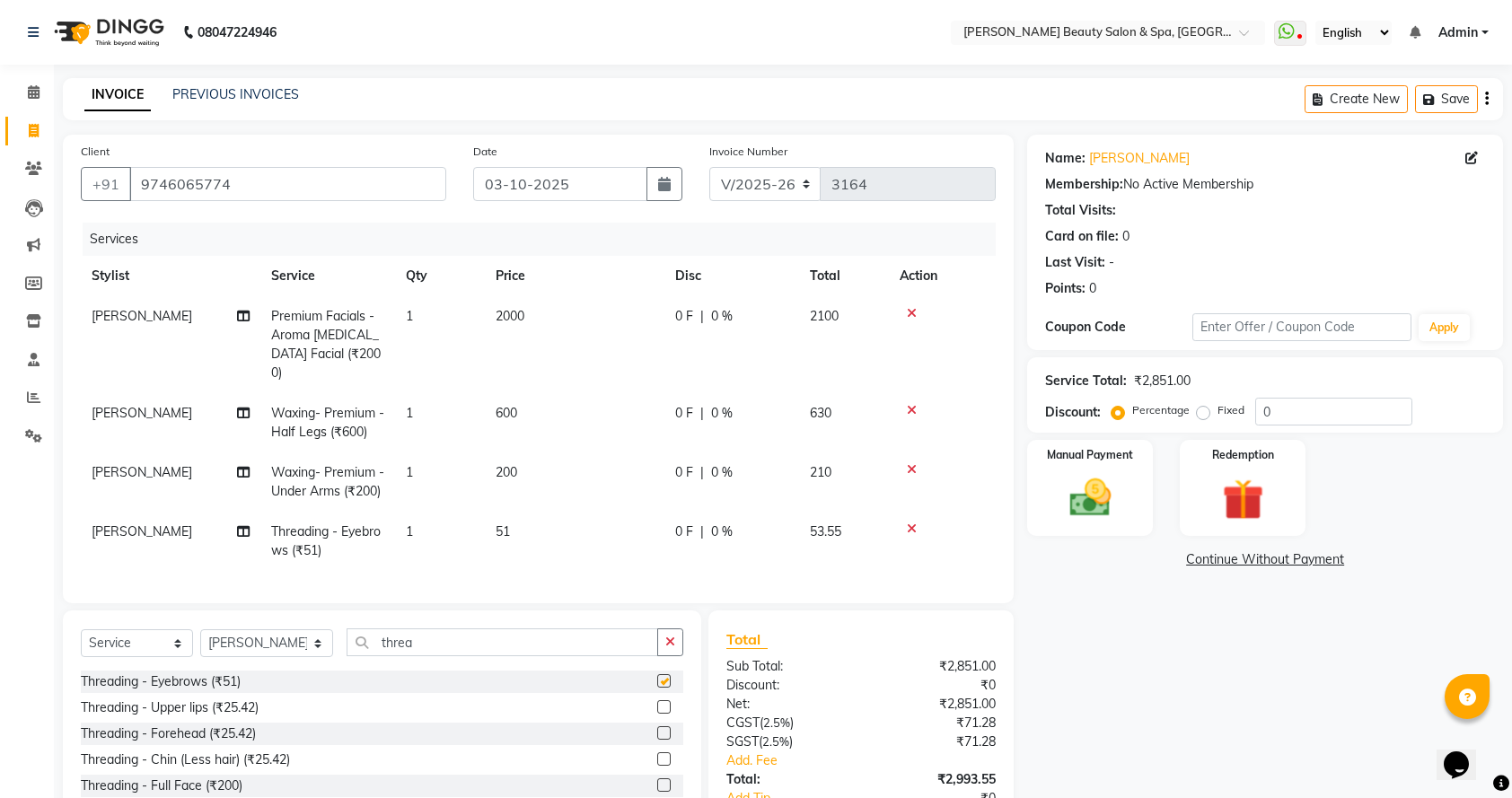
checkbox input "false"
drag, startPoint x: 526, startPoint y: 662, endPoint x: 73, endPoint y: 658, distance: 453.0
click at [73, 658] on div "Select Service Product Membership Package Voucher Prepaid Gift Card Select Styl…" at bounding box center [382, 742] width 638 height 265
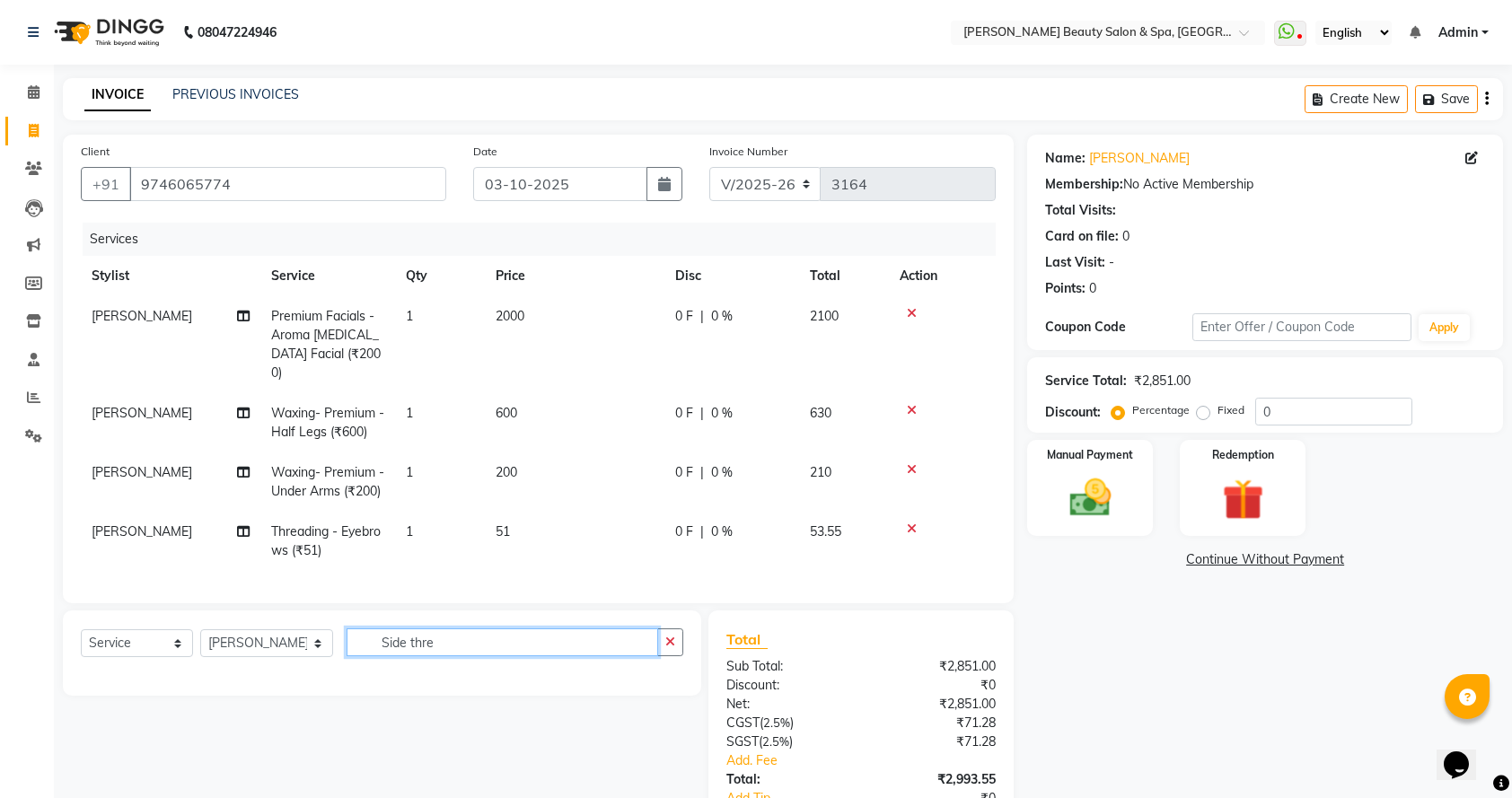
drag, startPoint x: 447, startPoint y: 670, endPoint x: 0, endPoint y: 532, distance: 467.8
click at [0, 532] on app-home "08047224946 Select Location × [PERSON_NAME] Beauty Salon & Spa, [GEOGRAPHIC_DAT…" at bounding box center [756, 469] width 1512 height 939
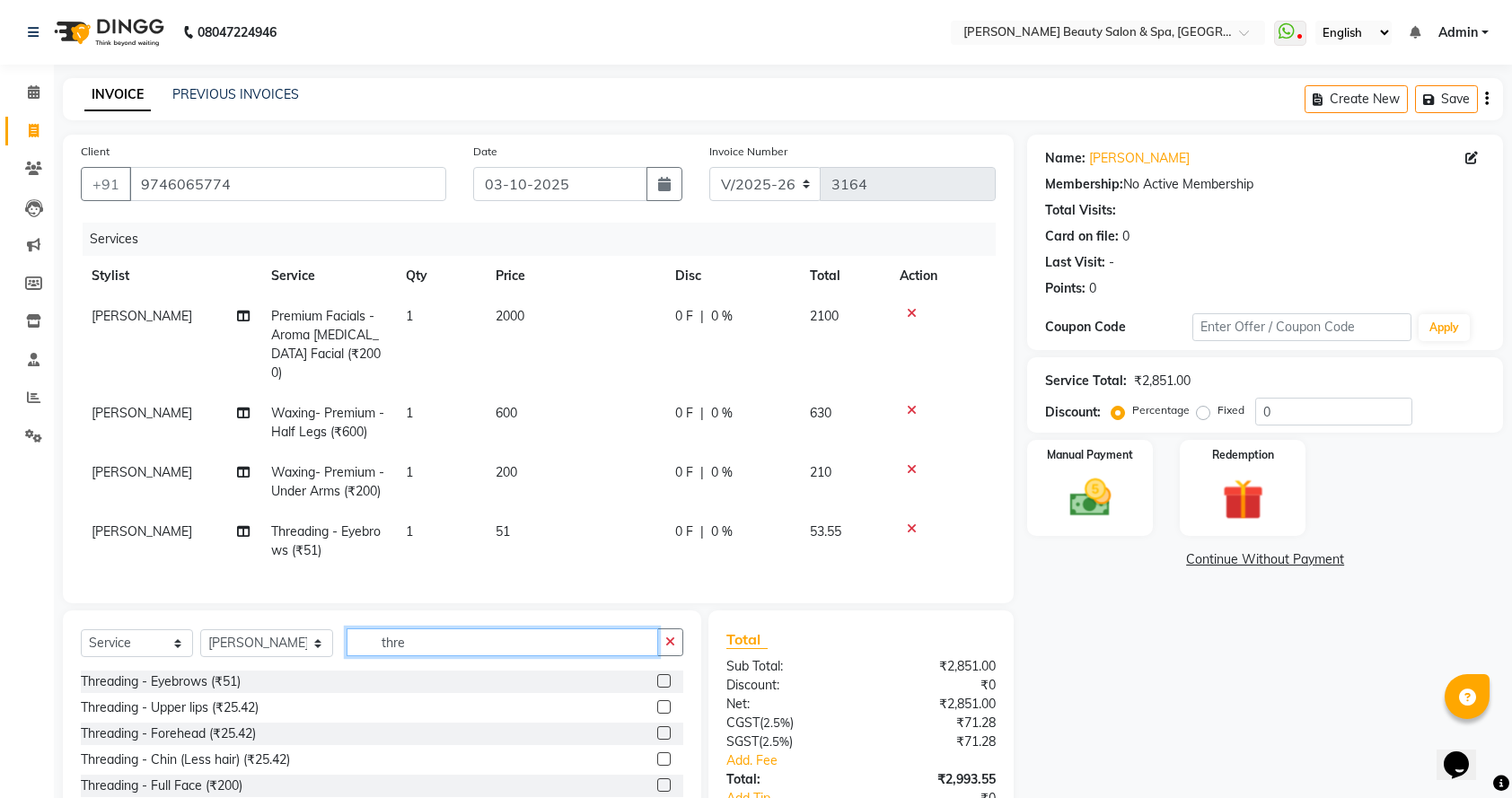
type input "threa"
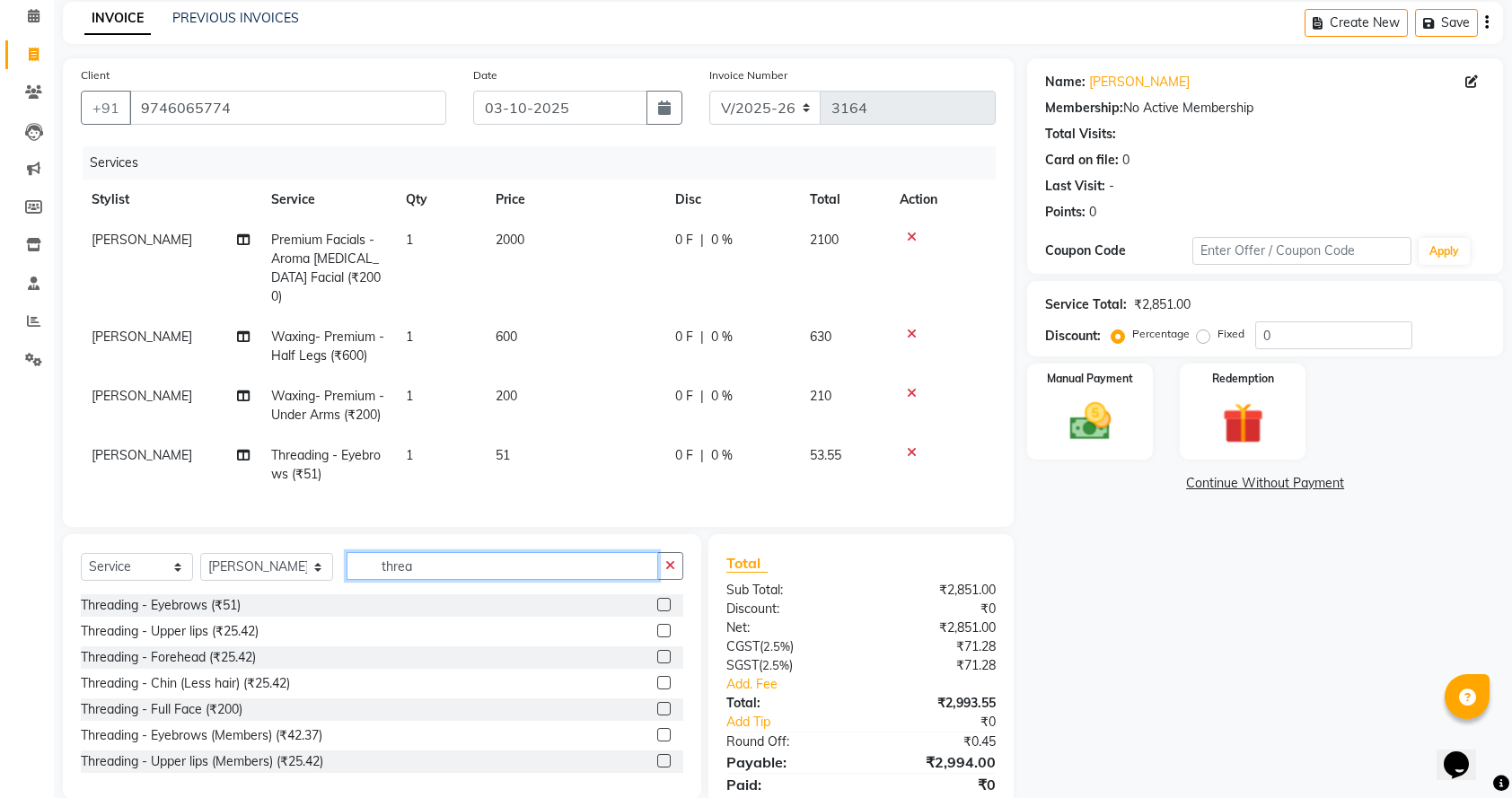
scroll to position [120, 0]
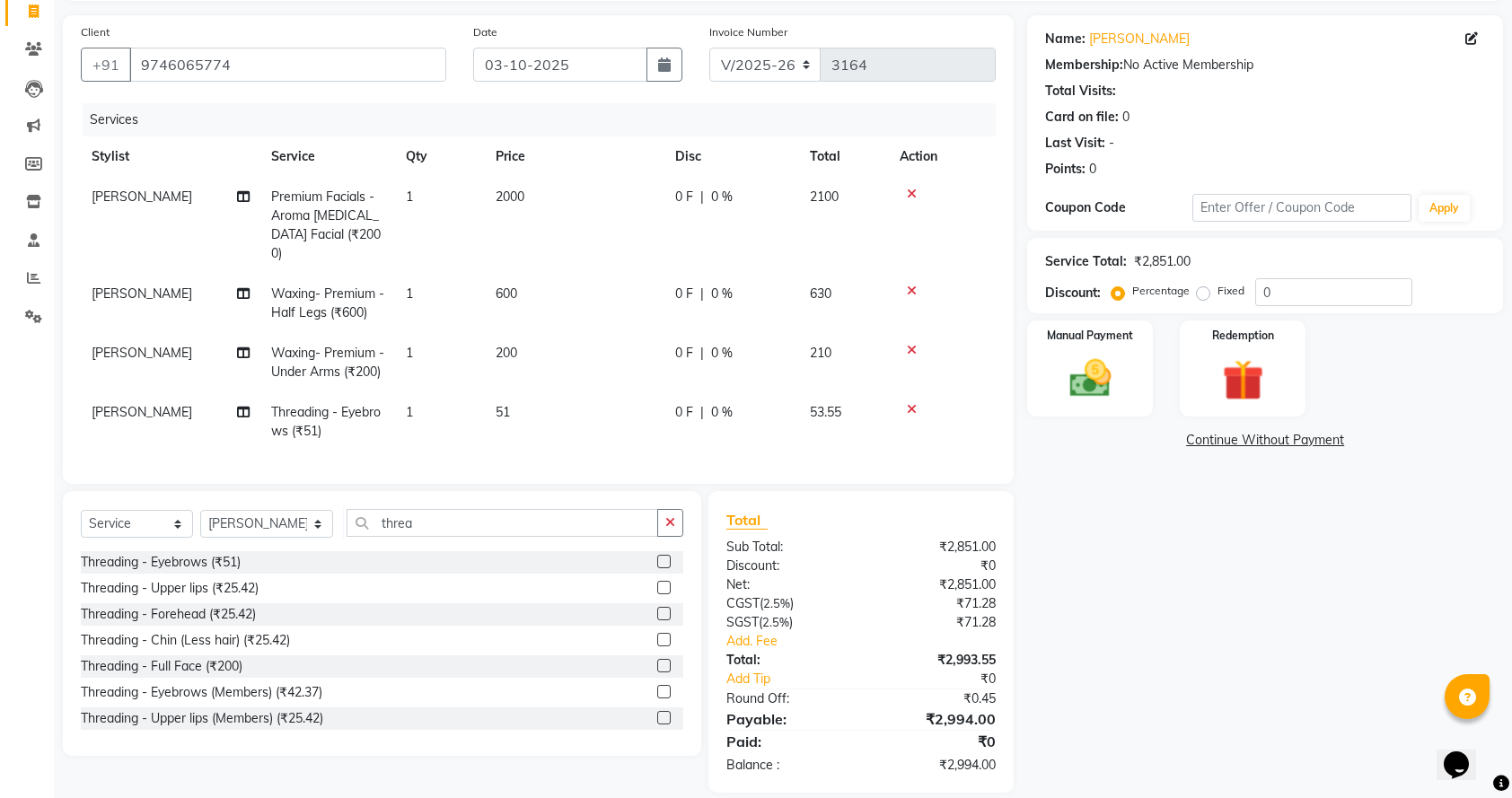
click at [657, 594] on label at bounding box center [664, 587] width 13 height 13
click at [657, 594] on input "checkbox" at bounding box center [663, 588] width 11 height 11
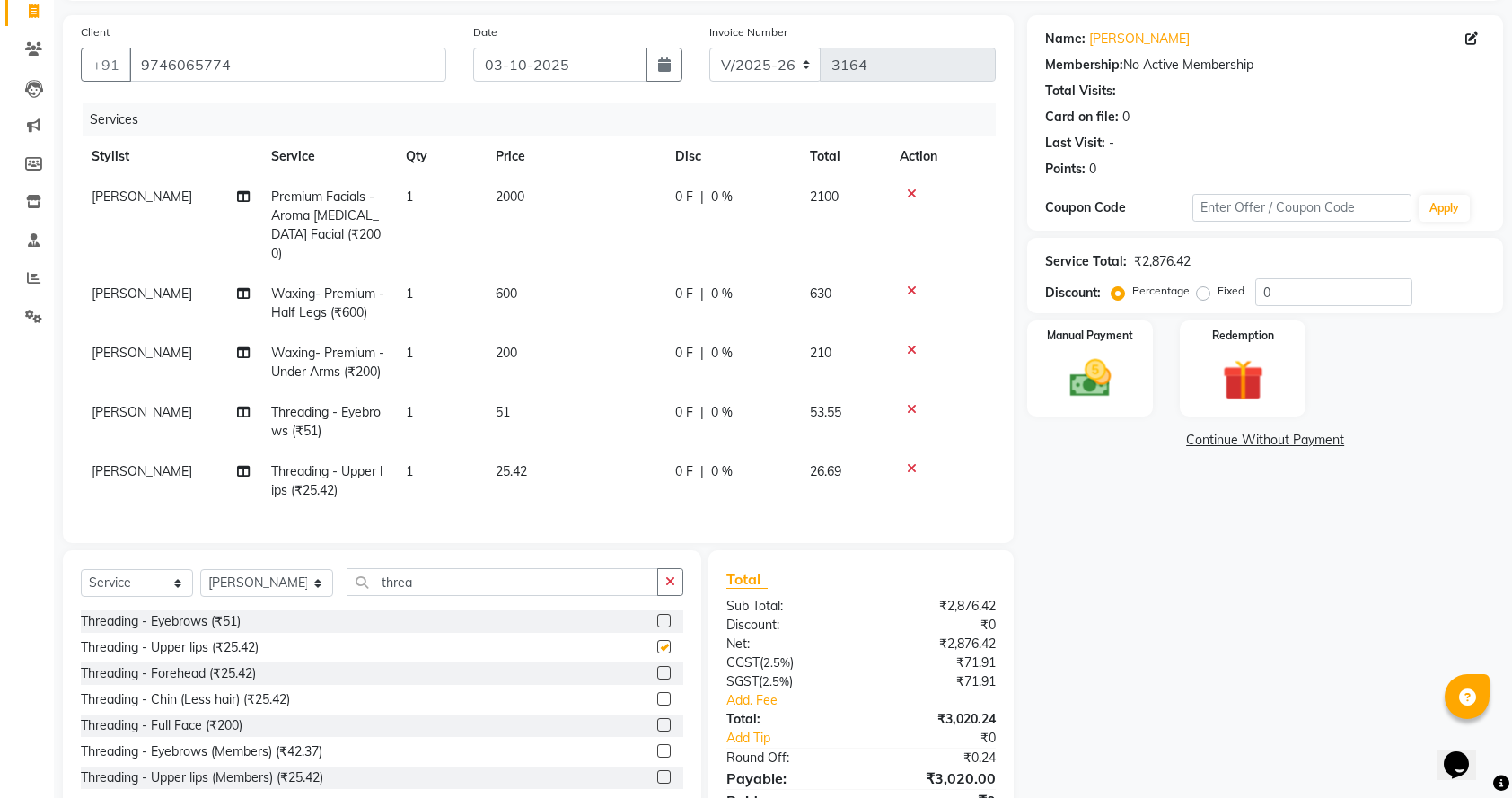
checkbox input "false"
click at [515, 477] on span "25.42" at bounding box center [511, 471] width 31 height 16
select select "67141"
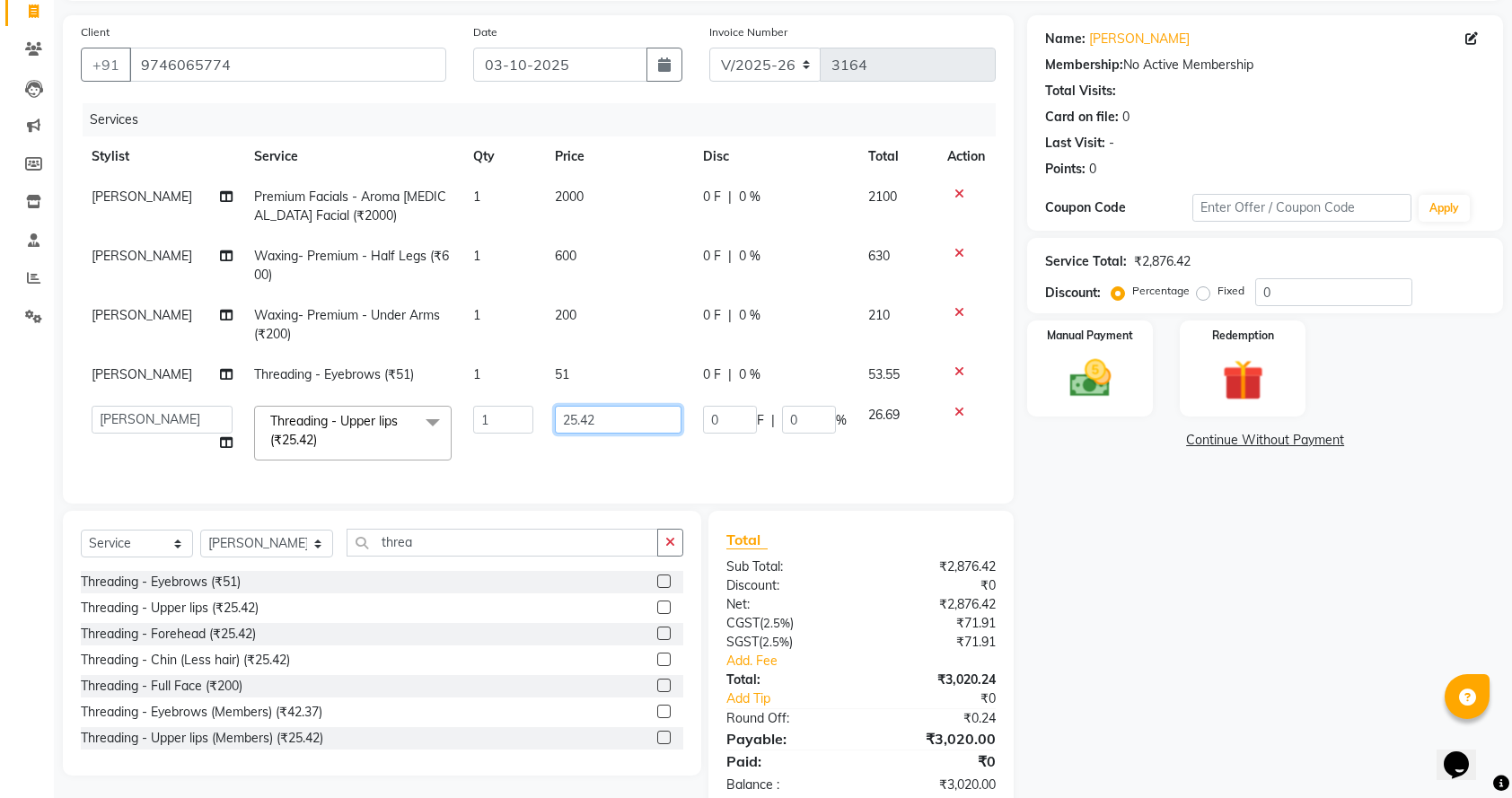
drag, startPoint x: 564, startPoint y: 422, endPoint x: 569, endPoint y: 447, distance: 25.5
click at [569, 447] on td "25.42" at bounding box center [618, 433] width 149 height 76
type input "28.42"
click at [722, 461] on td "0 F | 0 %" at bounding box center [774, 433] width 165 height 76
select select "67141"
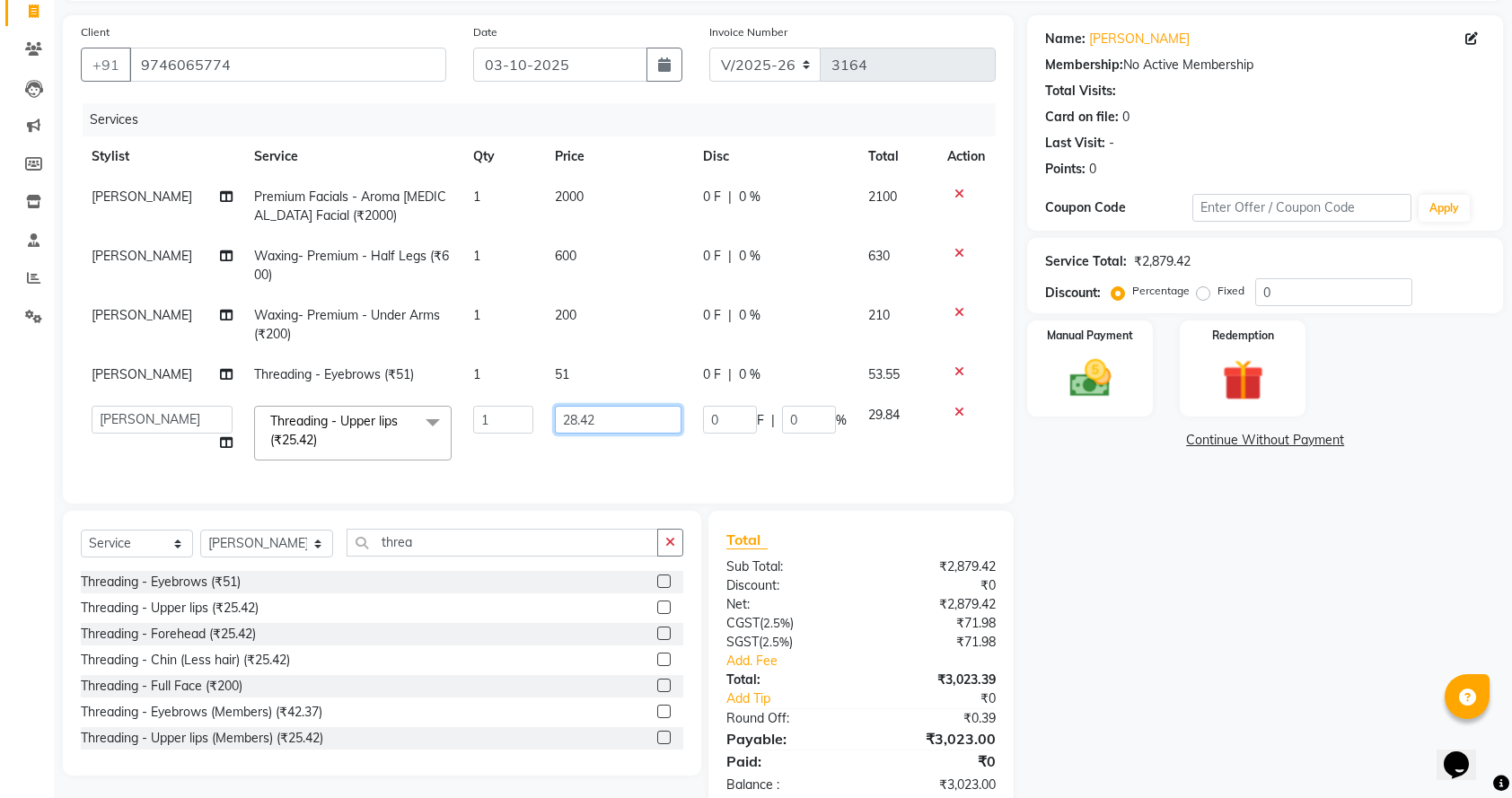
click at [612, 427] on input "28.42" at bounding box center [618, 419] width 127 height 27
type input "28.48"
click at [673, 470] on tr "Admin [PERSON_NAME] [PERSON_NAME] [PERSON_NAME] [PERSON_NAME] Meena Chethri Mit…" at bounding box center [538, 433] width 915 height 76
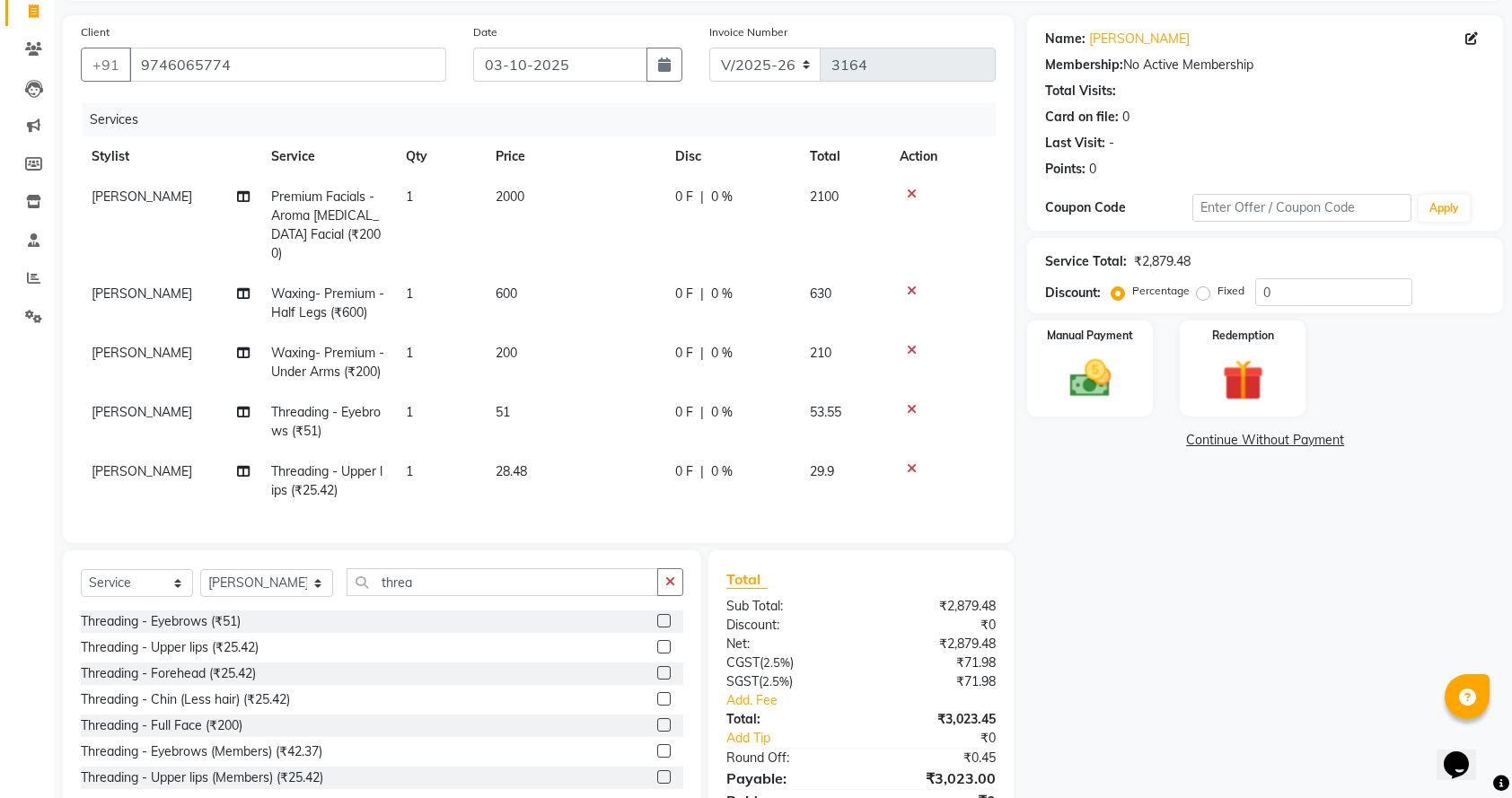
click at [518, 463] on span "28.48" at bounding box center [511, 471] width 31 height 16
select select "67141"
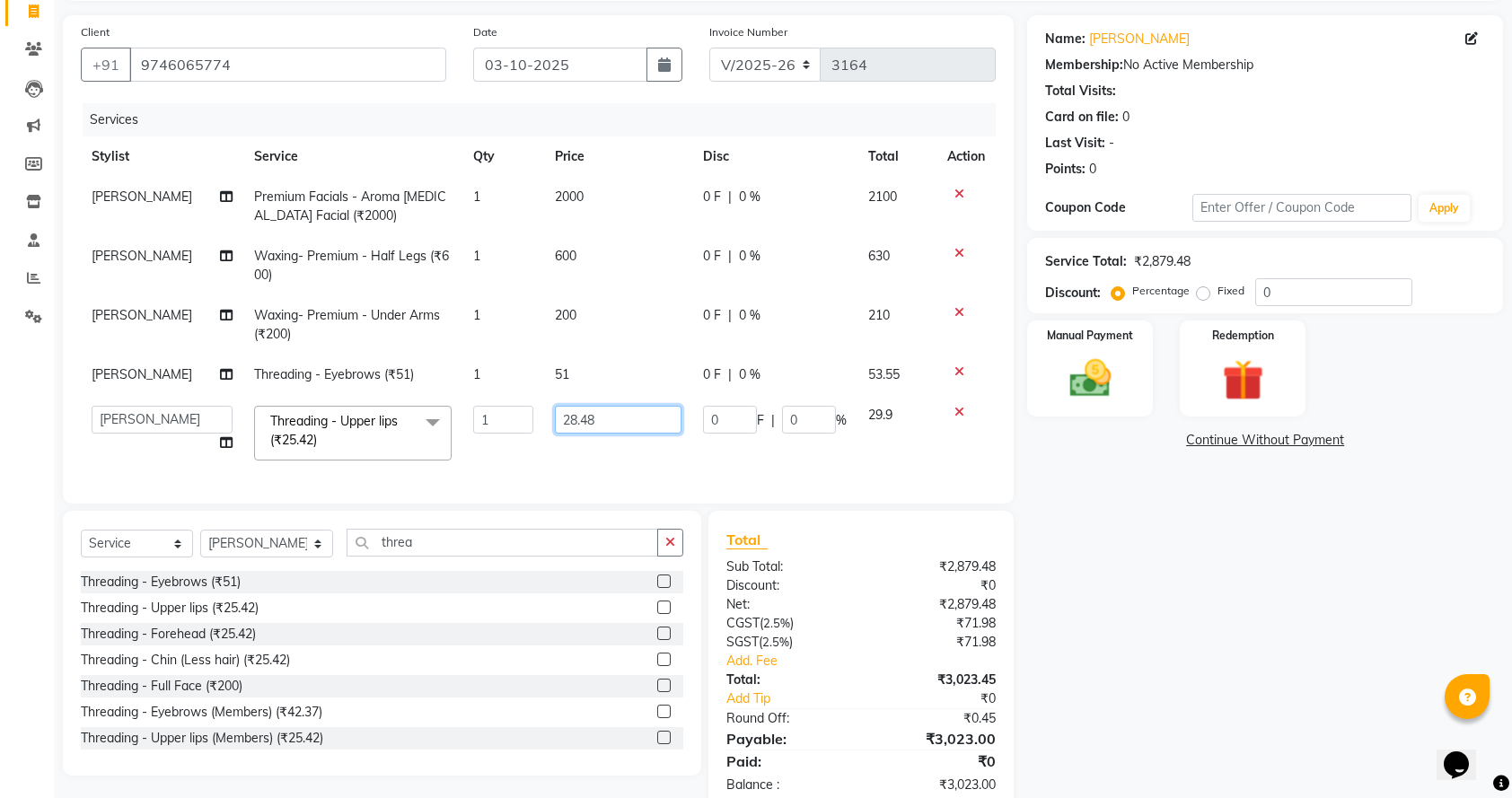
click at [597, 417] on input "28.48" at bounding box center [618, 419] width 127 height 27
type input "28.50"
click at [613, 464] on td "28.50" at bounding box center [618, 433] width 149 height 76
select select "67141"
click at [583, 427] on input "28.5" at bounding box center [618, 419] width 127 height 27
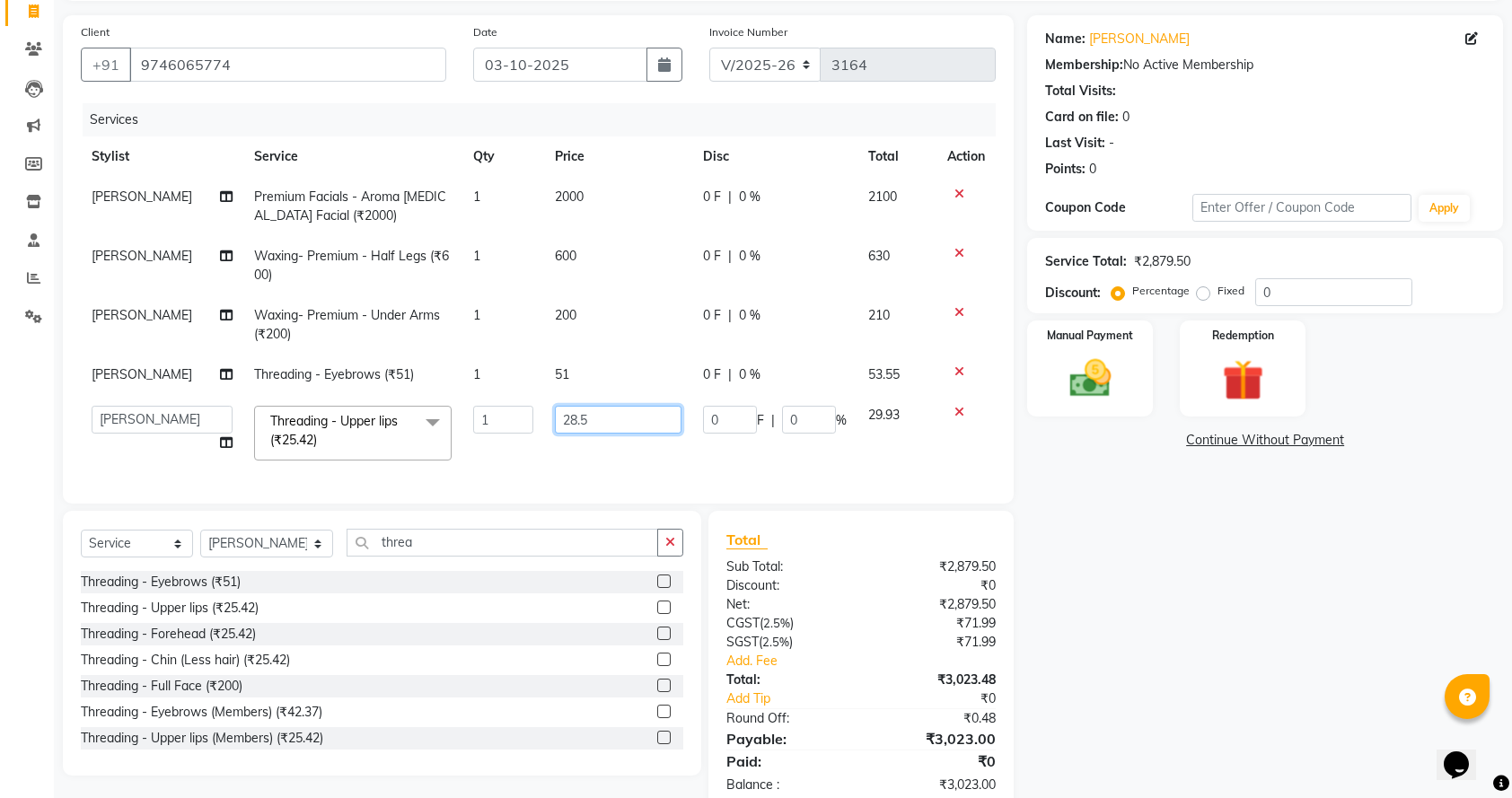
type input "28.54"
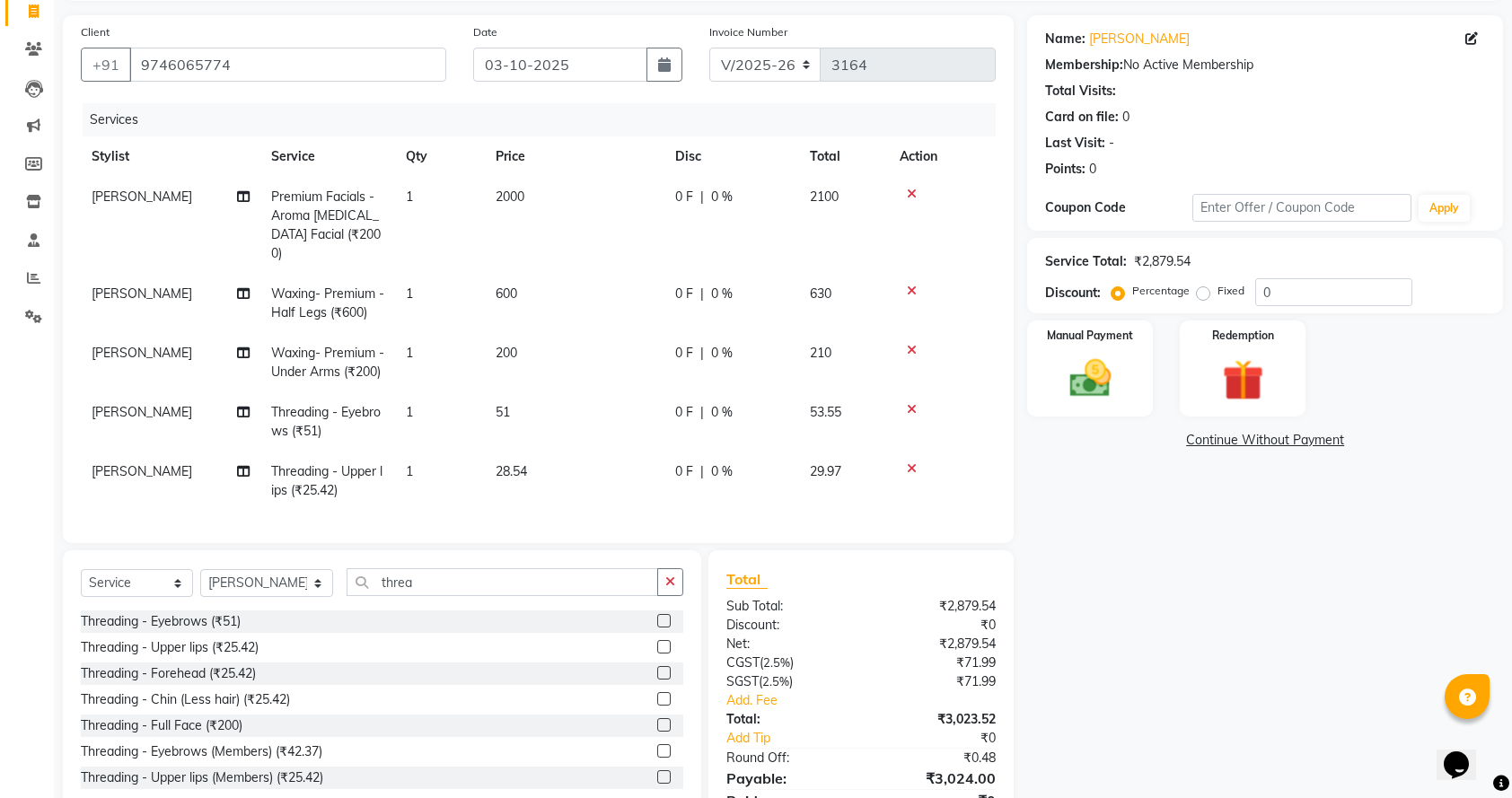
click at [654, 472] on div "Services Stylist Service Qty Price Disc Total Action Meena Chethri Premium Faci…" at bounding box center [538, 313] width 915 height 422
click at [528, 469] on td "28.54" at bounding box center [575, 480] width 179 height 59
select select "67141"
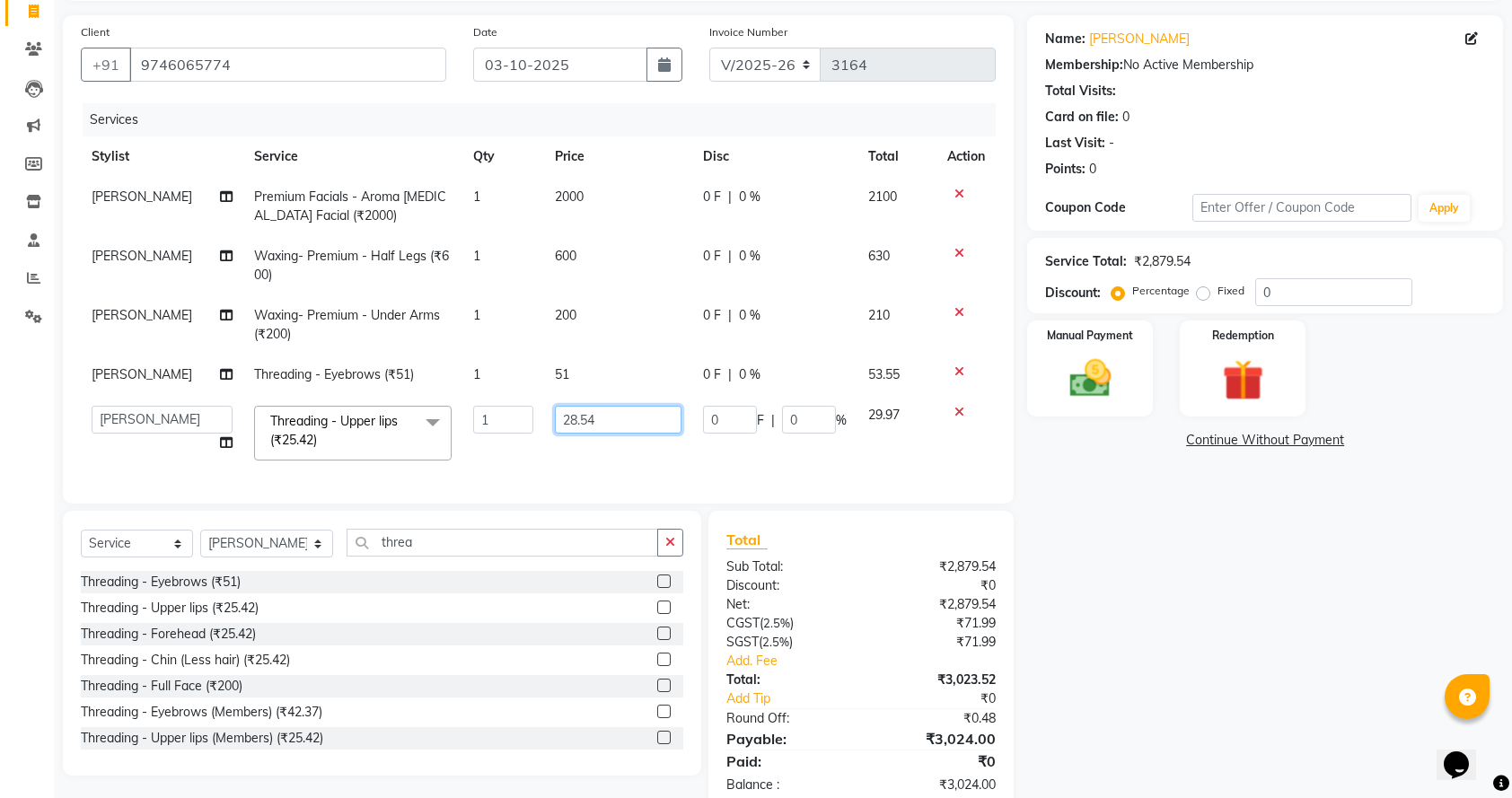
click at [601, 417] on input "28.54" at bounding box center [618, 419] width 127 height 27
type input "28.57"
click at [629, 470] on td "28.57" at bounding box center [618, 433] width 149 height 76
select select "67141"
click at [555, 368] on span "51" at bounding box center [562, 374] width 14 height 16
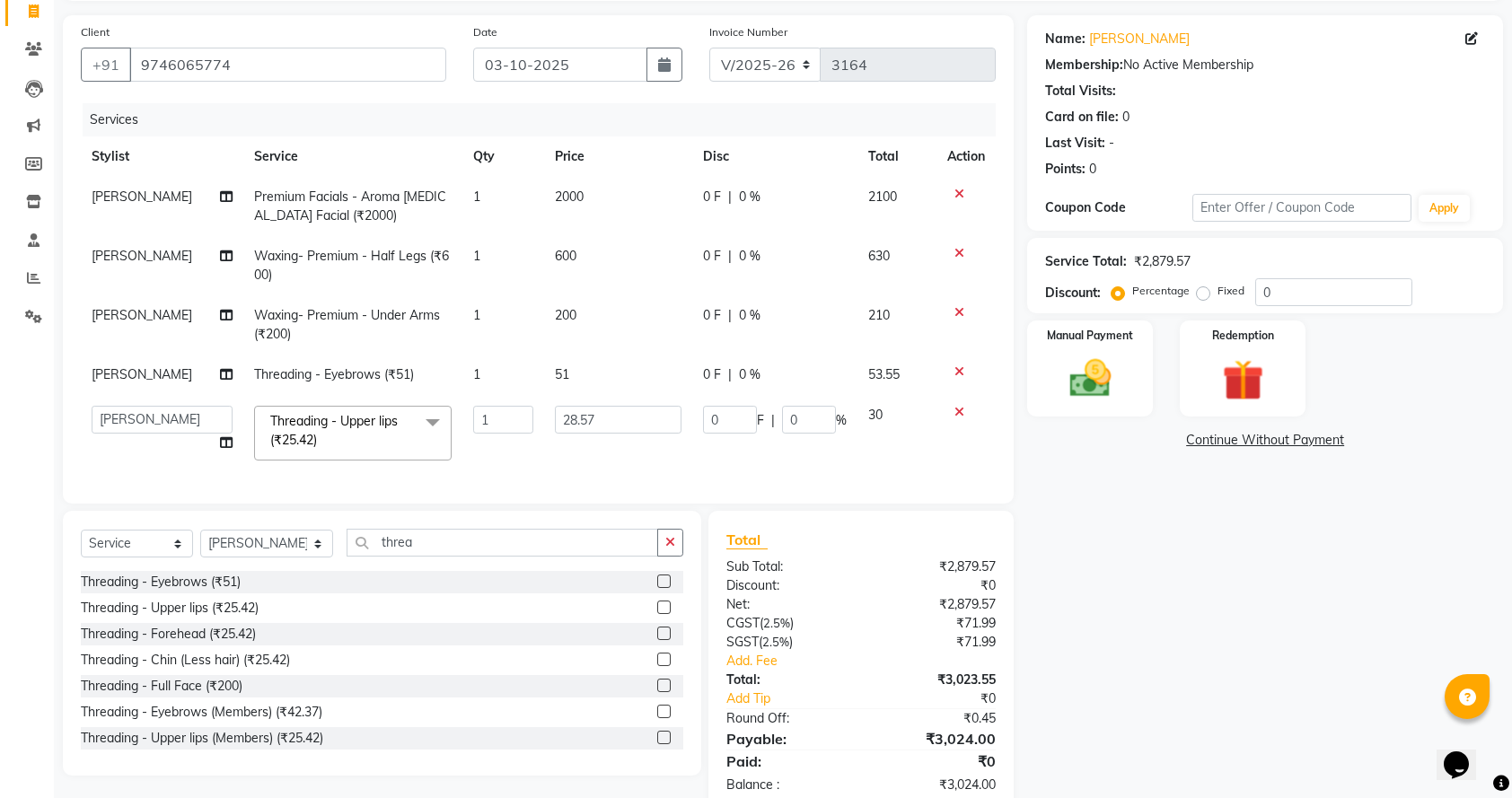
select select "67141"
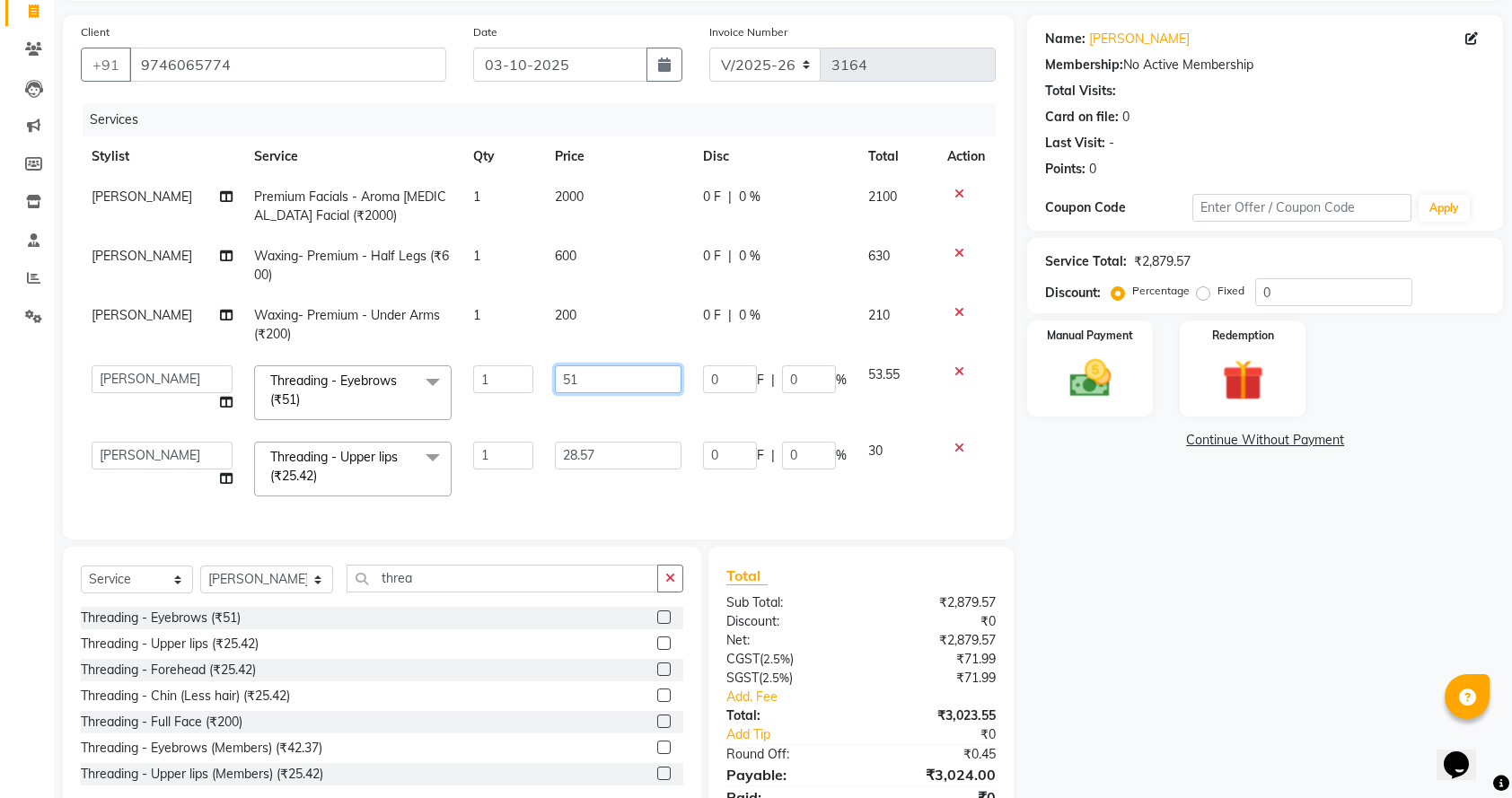
drag, startPoint x: 589, startPoint y: 371, endPoint x: 562, endPoint y: 372, distance: 27.0
click at [562, 372] on input "51" at bounding box center [618, 378] width 127 height 27
type input "55"
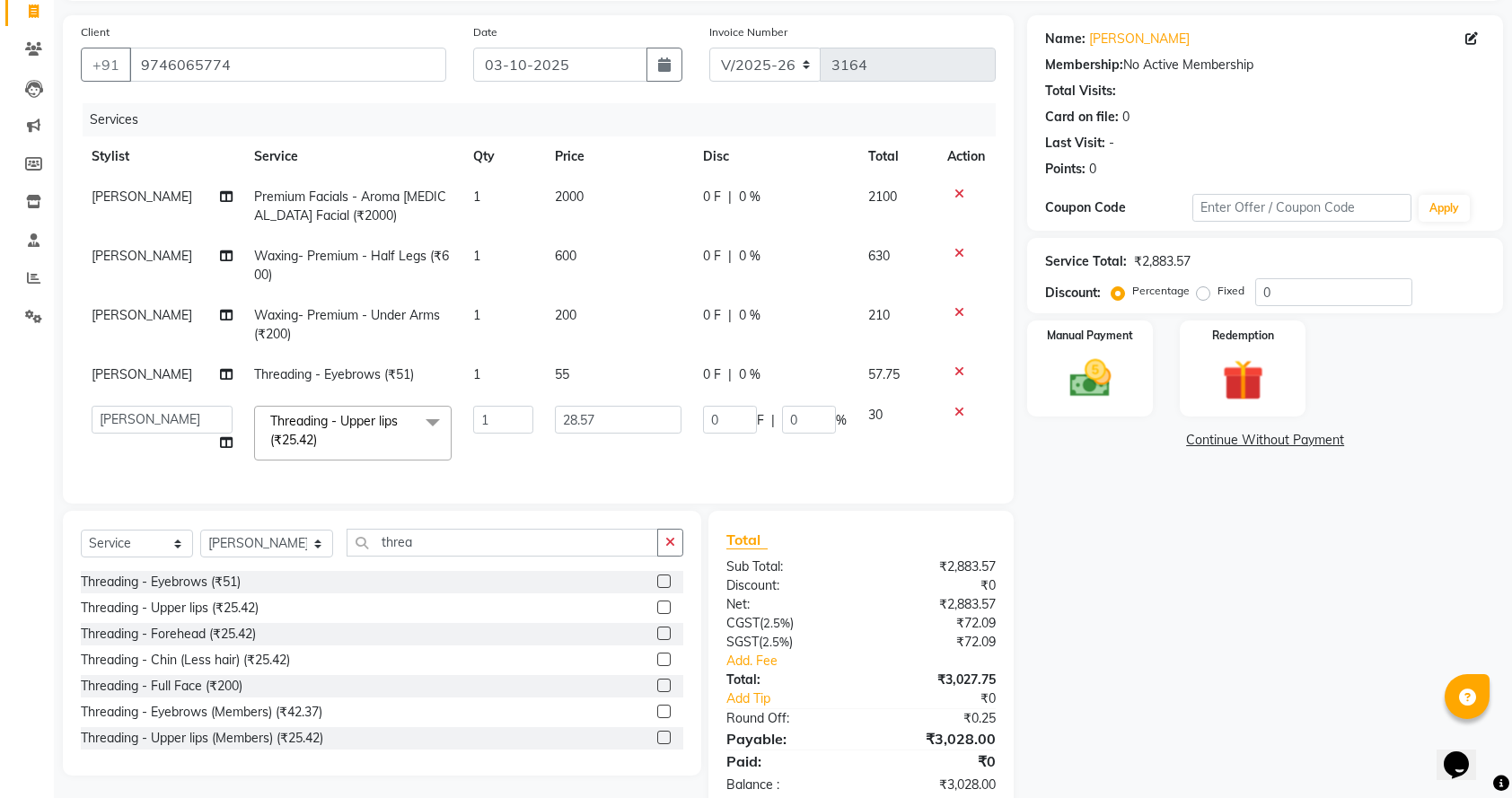
click at [712, 486] on div "Services Stylist Service Qty Price Disc Total Action Meena Chethri Premium Faci…" at bounding box center [538, 293] width 915 height 382
click at [567, 372] on td "55" at bounding box center [618, 374] width 149 height 41
select select "67141"
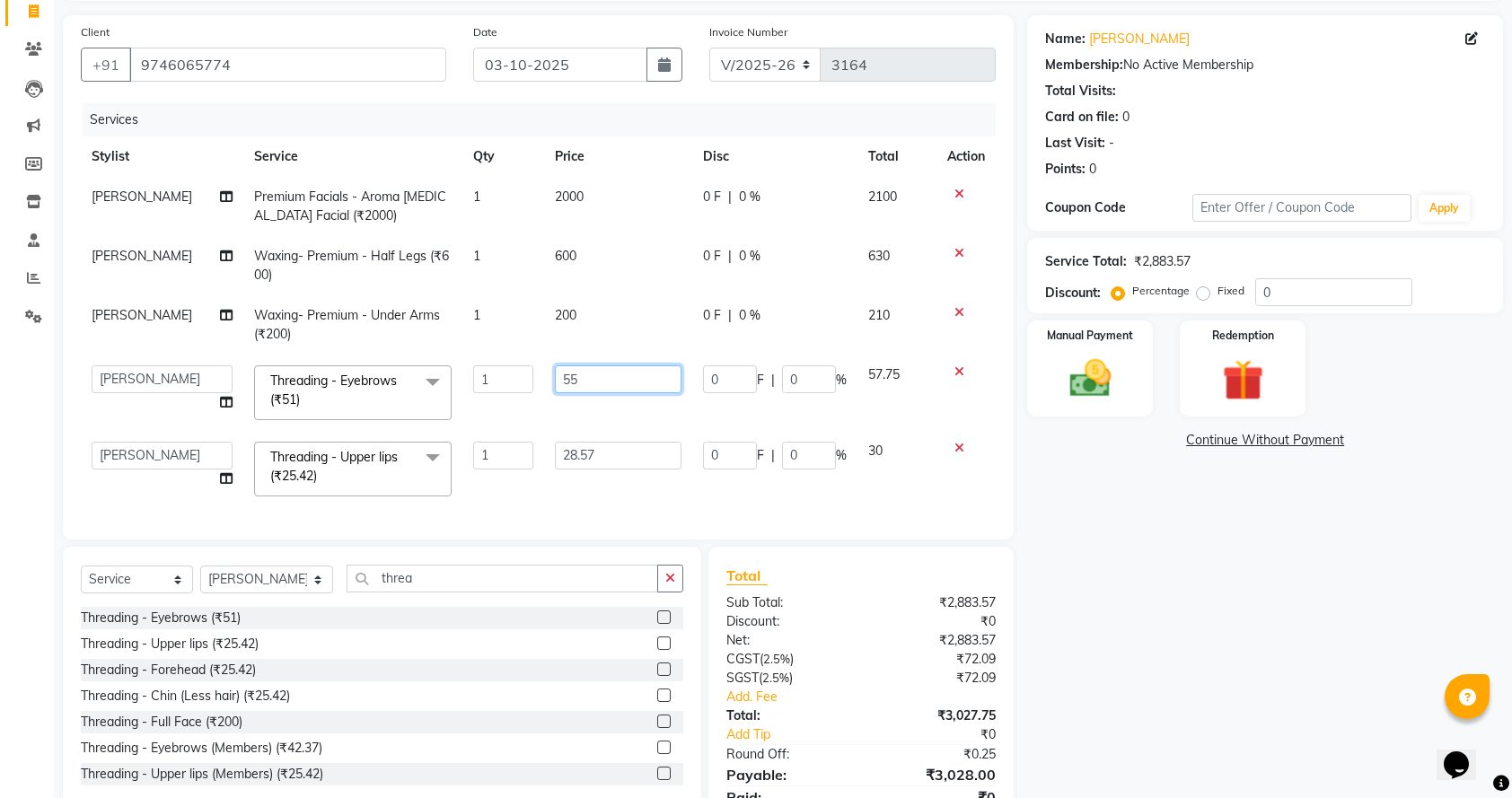
click at [567, 372] on input "55" at bounding box center [618, 378] width 127 height 27
type input "57"
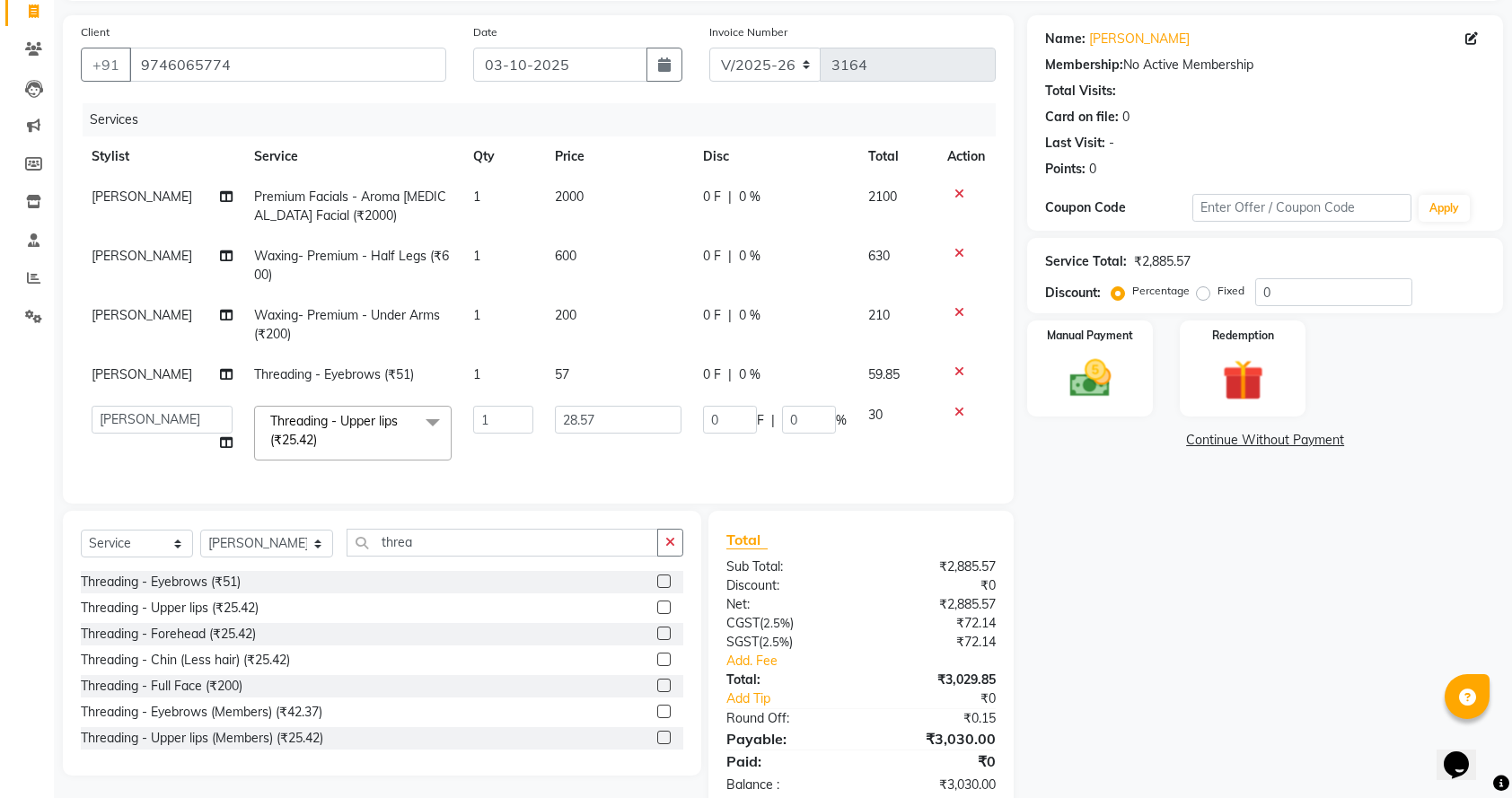
click at [637, 486] on div "Services Stylist Service Qty Price Disc Total Action Meena Chethri Premium Faci…" at bounding box center [538, 293] width 915 height 382
click at [567, 374] on td "57" at bounding box center [618, 374] width 149 height 41
select select "67141"
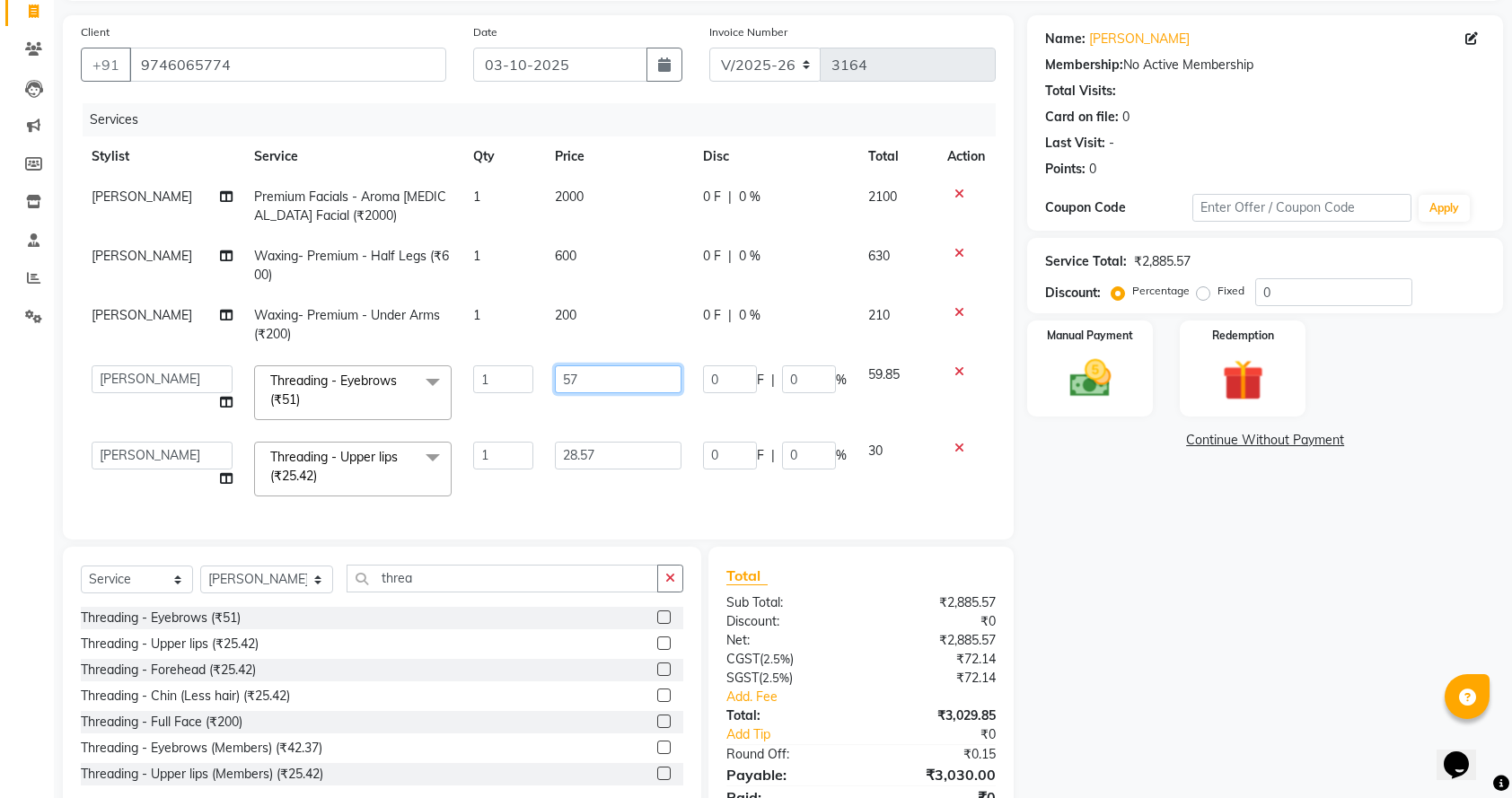
click at [595, 372] on input "57" at bounding box center [618, 378] width 127 height 27
type input "57.51"
click at [590, 488] on div "Services Stylist Service Qty Price Disc Total Action Meena Chethri Premium Faci…" at bounding box center [538, 311] width 915 height 418
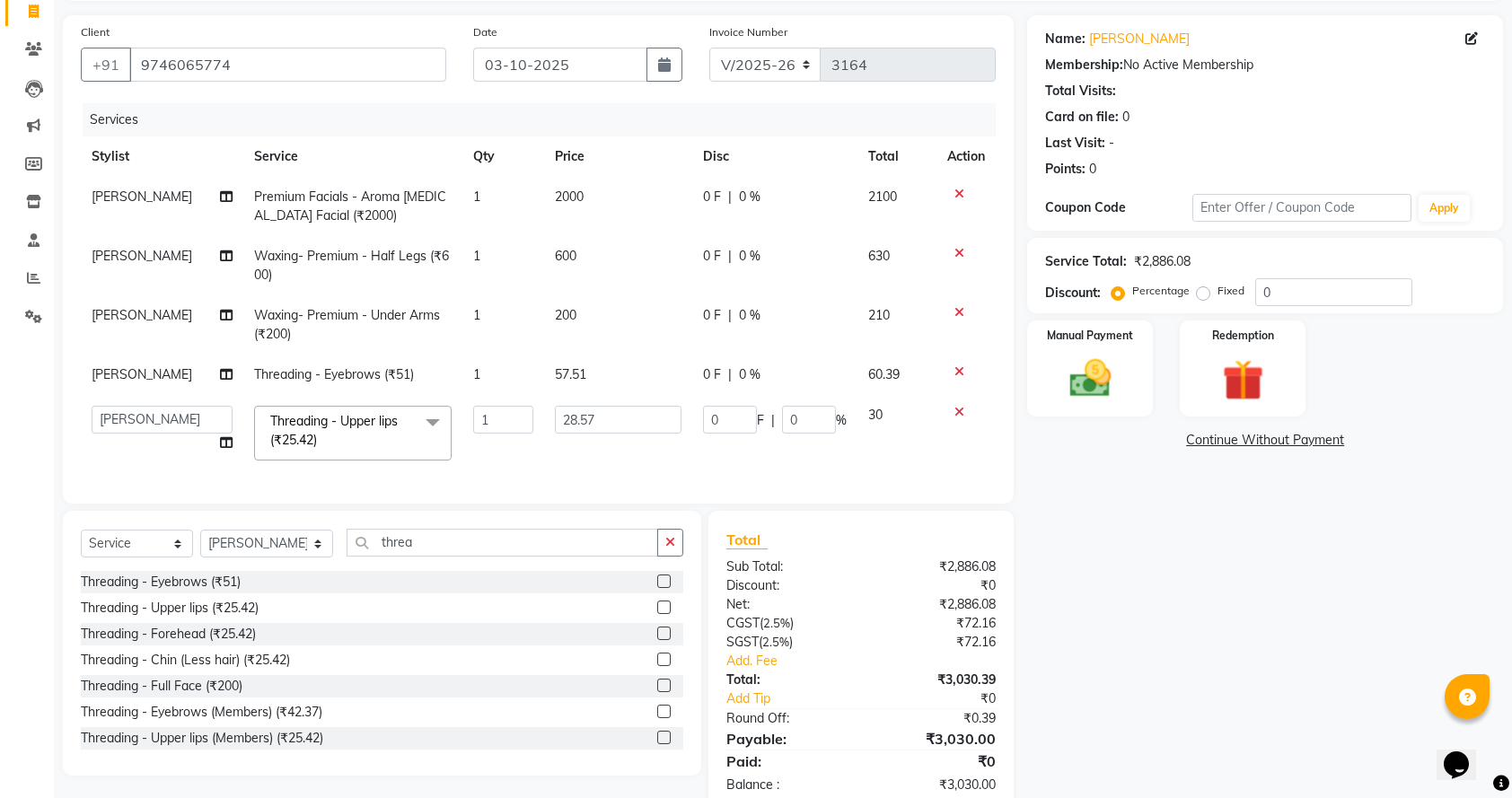
click at [572, 372] on span "57.51" at bounding box center [570, 374] width 31 height 16
select select "67141"
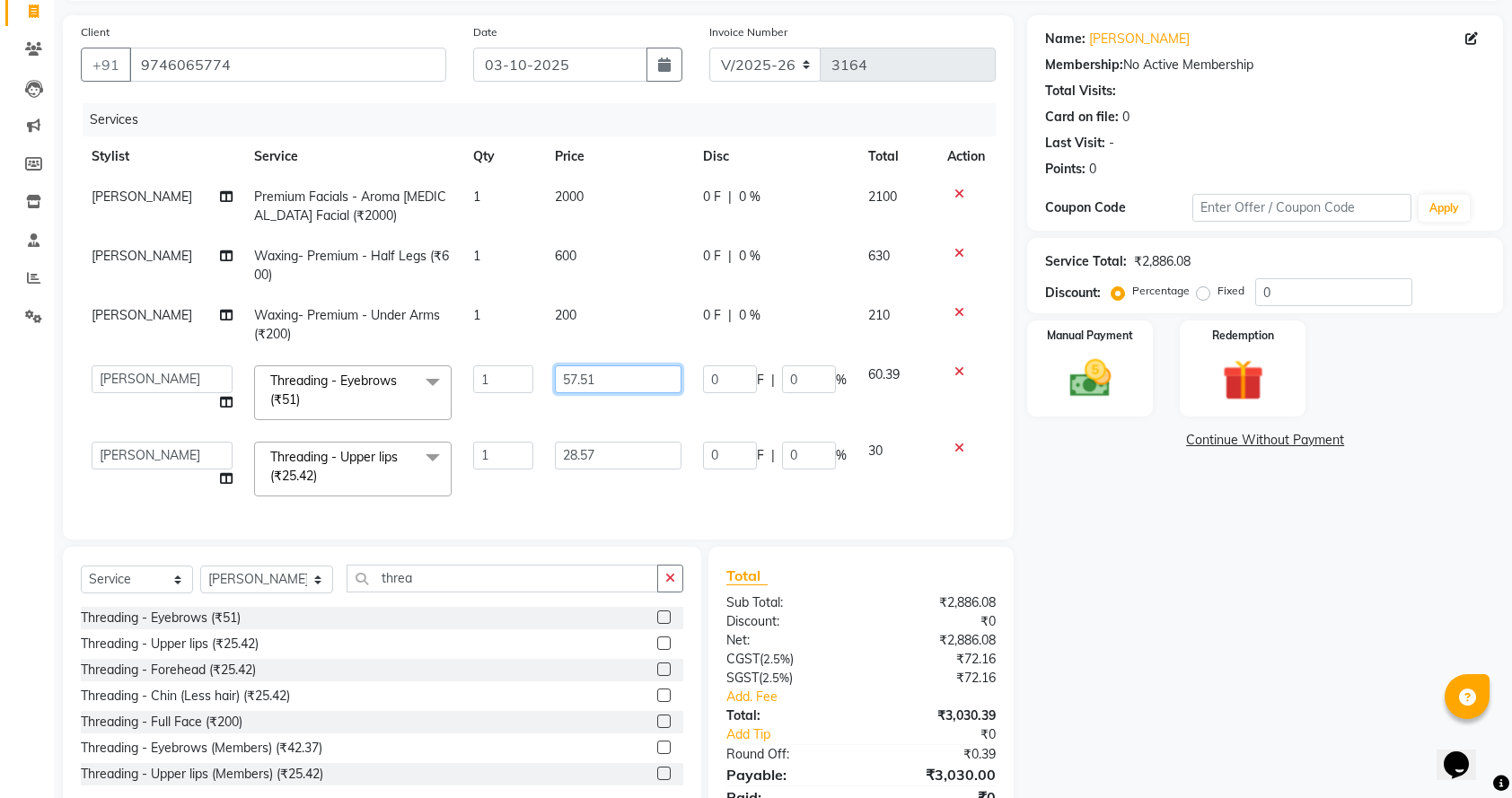
click at [616, 380] on input "57.51" at bounding box center [618, 378] width 127 height 27
type input "57.48"
click at [677, 504] on div "Services Stylist Service Qty Price Disc Total Action Meena Chethri Premium Faci…" at bounding box center [538, 311] width 915 height 418
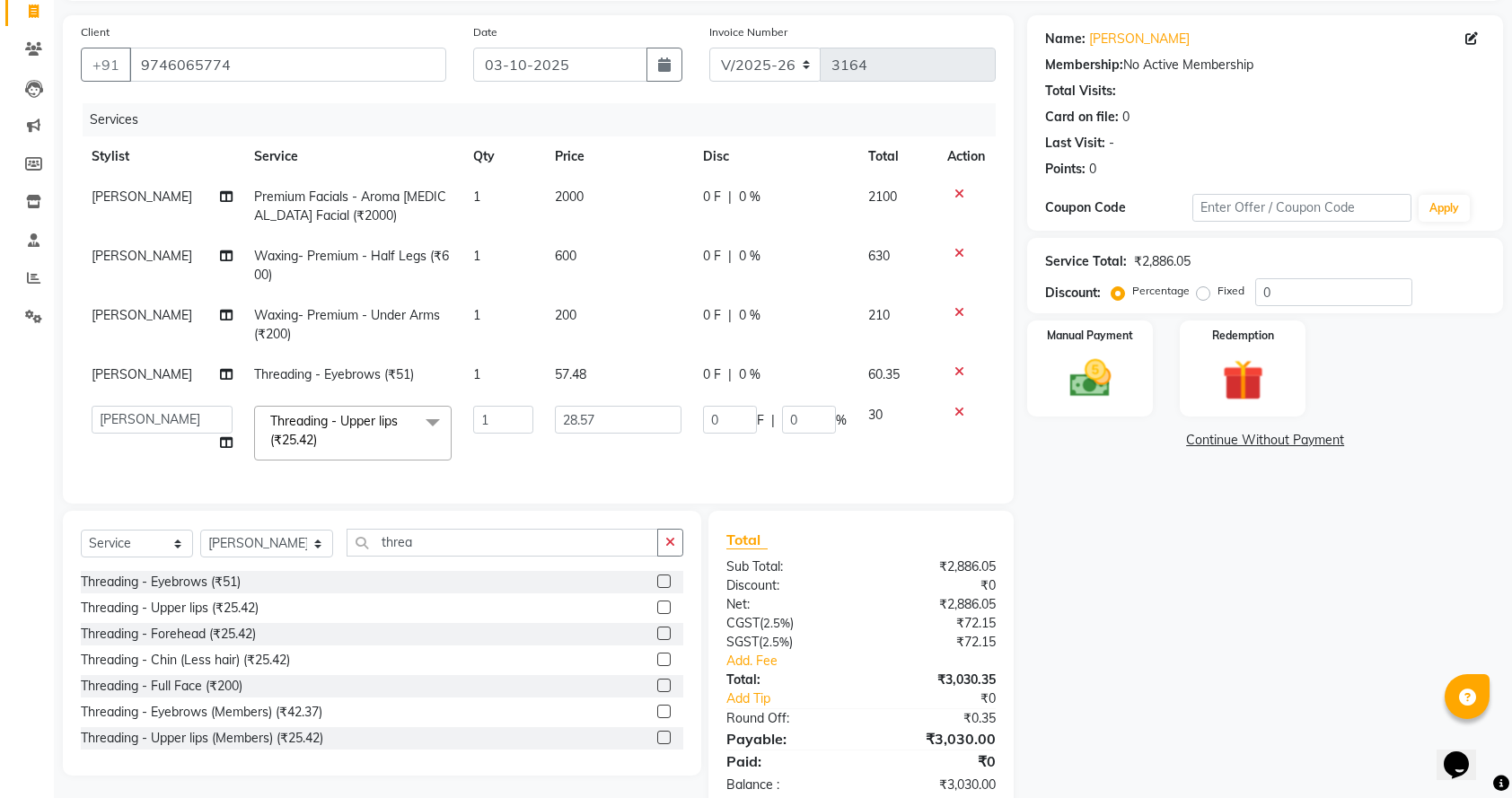
click at [582, 370] on td "57.48" at bounding box center [618, 374] width 149 height 41
select select "67141"
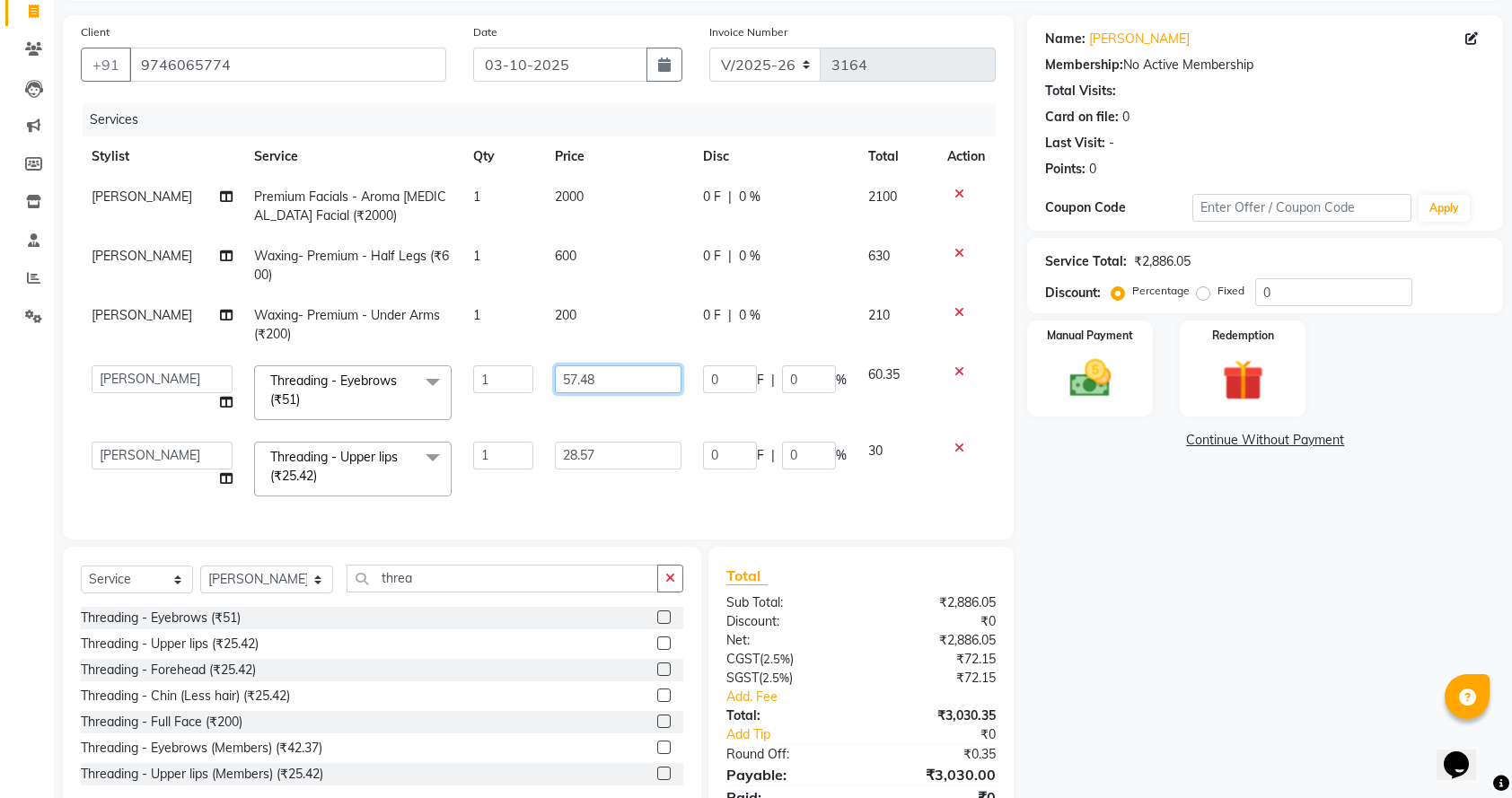
drag, startPoint x: 582, startPoint y: 370, endPoint x: 589, endPoint y: 381, distance: 13.0
click at [589, 381] on input "57.48" at bounding box center [618, 378] width 127 height 27
type input "57.38"
click at [690, 509] on div "Client [PHONE_NUMBER] Date [DATE] Invoice Number V/2025 V/[PHONE_NUMBER] Servic…" at bounding box center [538, 277] width 950 height 524
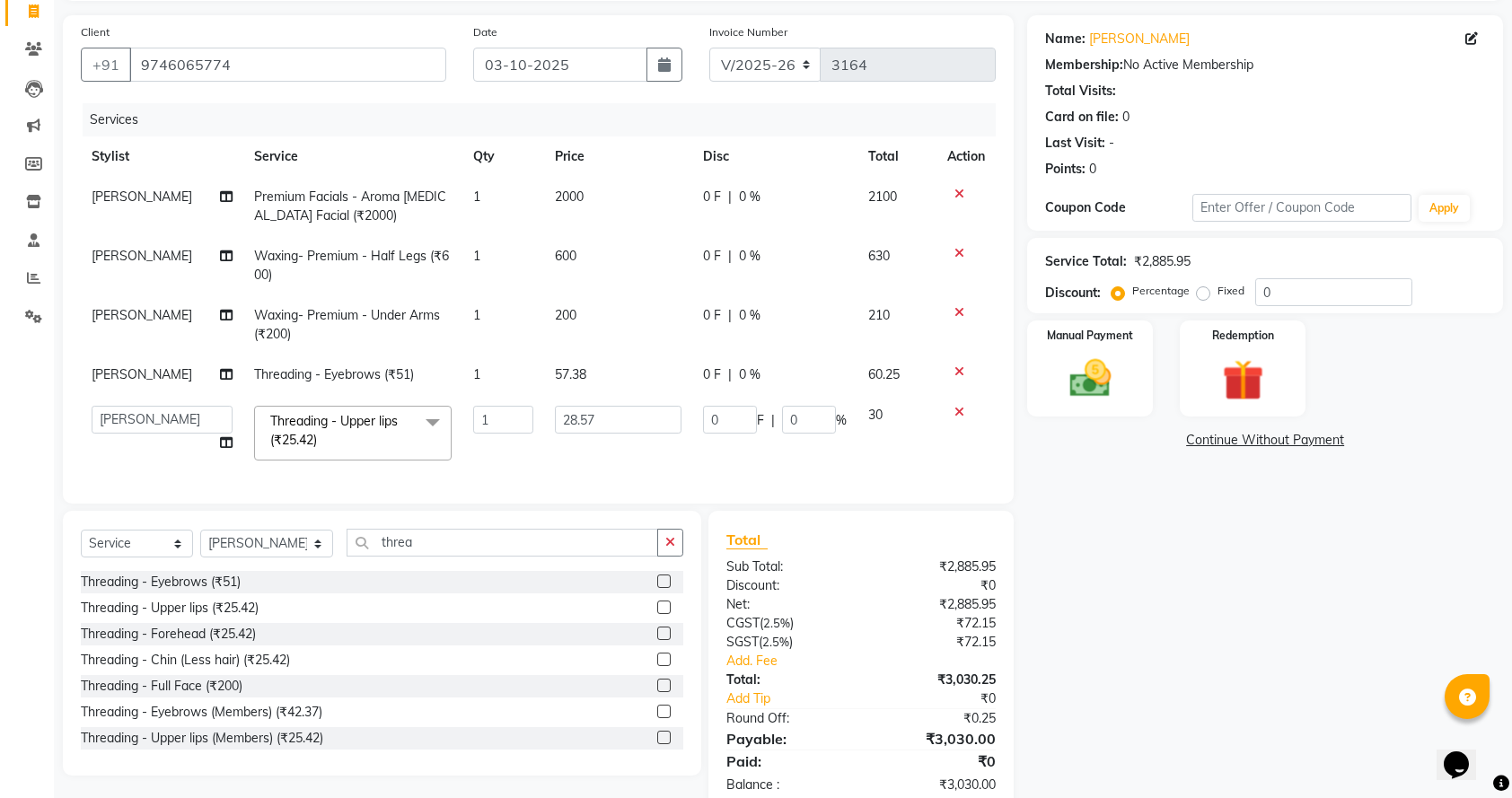
click at [607, 378] on td "57.38" at bounding box center [618, 374] width 149 height 41
select select "67141"
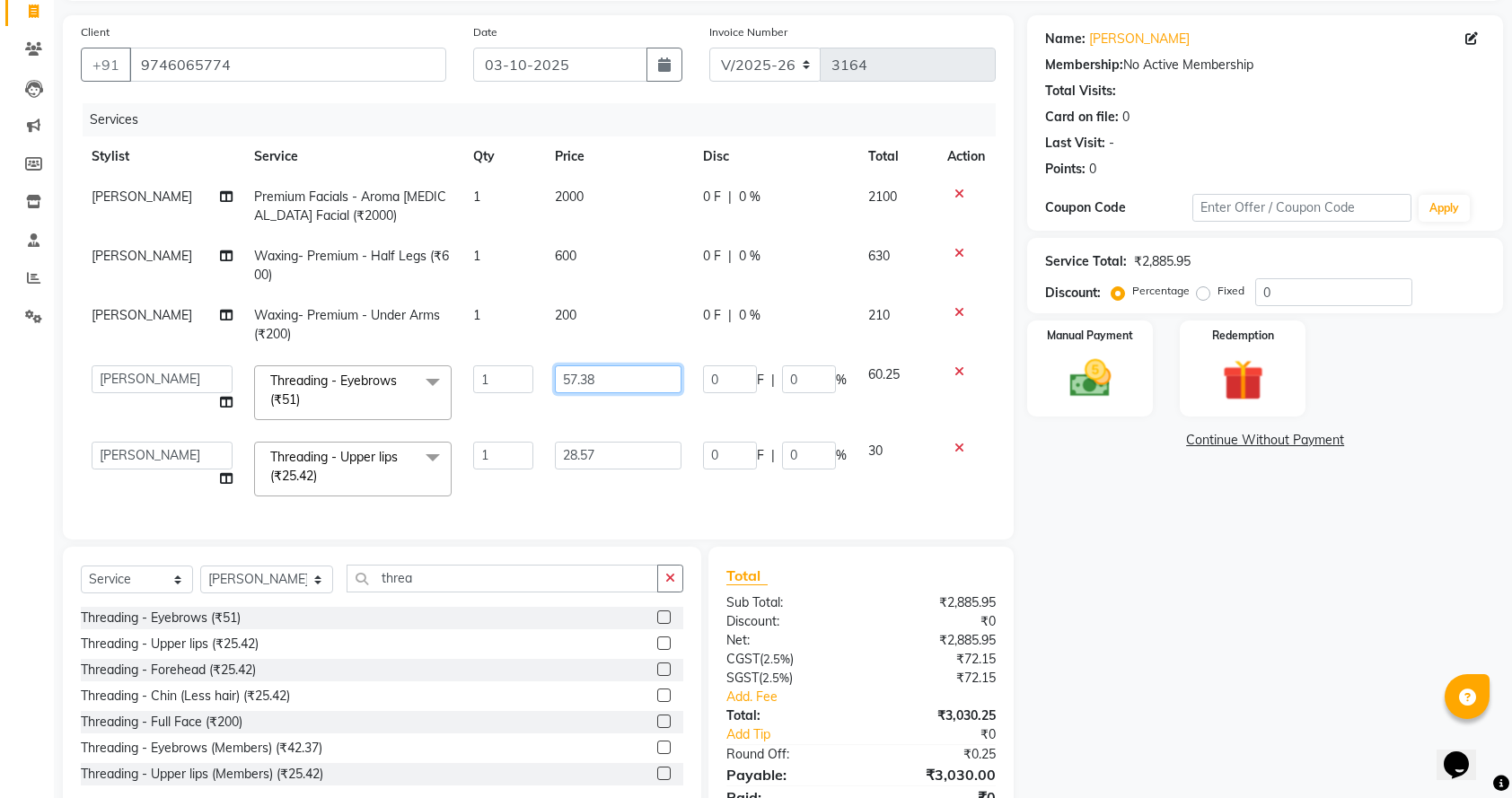
click at [597, 380] on input "57.38" at bounding box center [618, 378] width 127 height 27
type input "57.25"
click at [640, 503] on div "Services Stylist Service Qty Price Disc Total Action Meena Chethri Premium Faci…" at bounding box center [538, 311] width 915 height 418
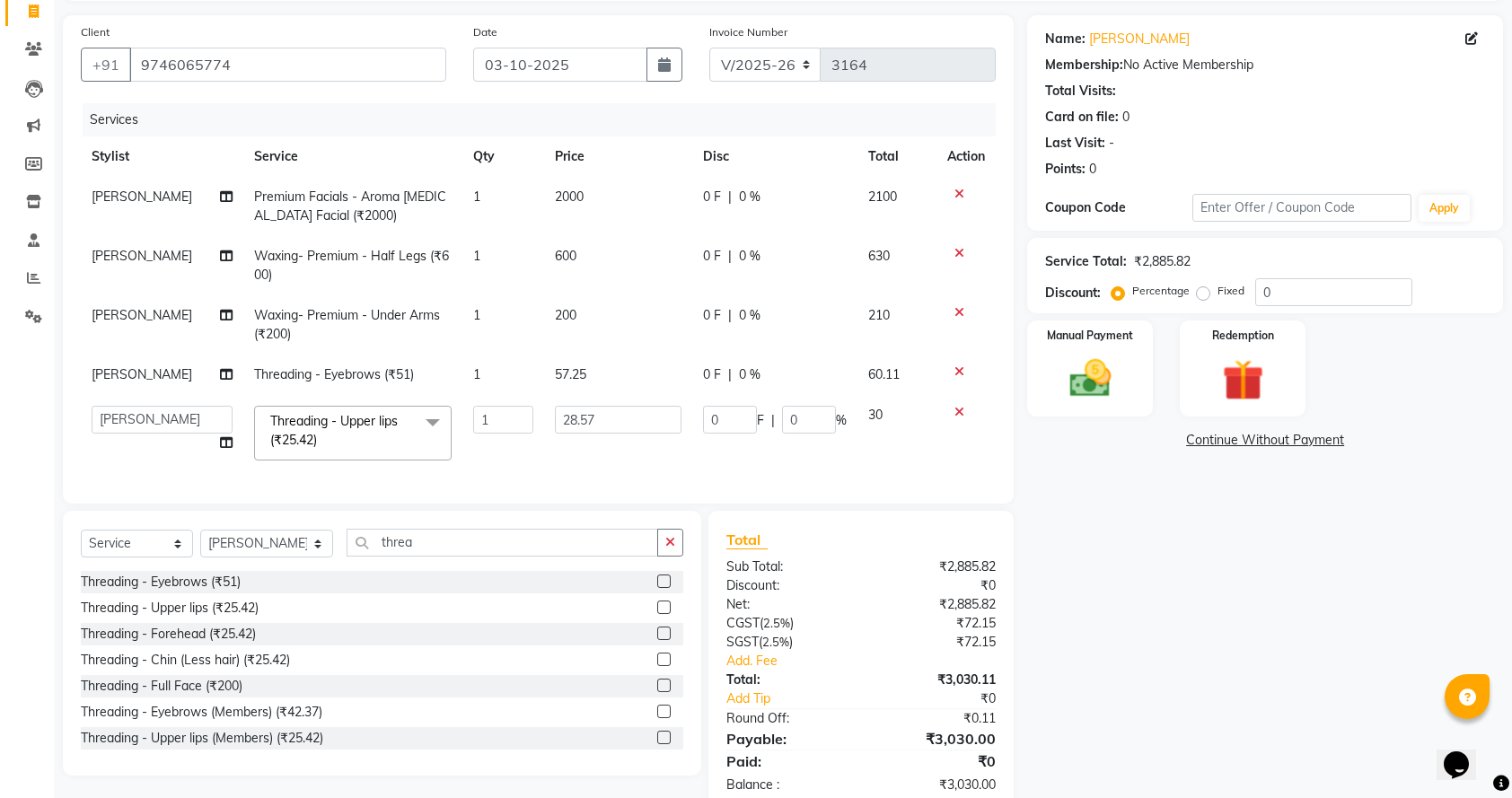
click at [573, 374] on span "57.25" at bounding box center [570, 374] width 31 height 16
select select "67141"
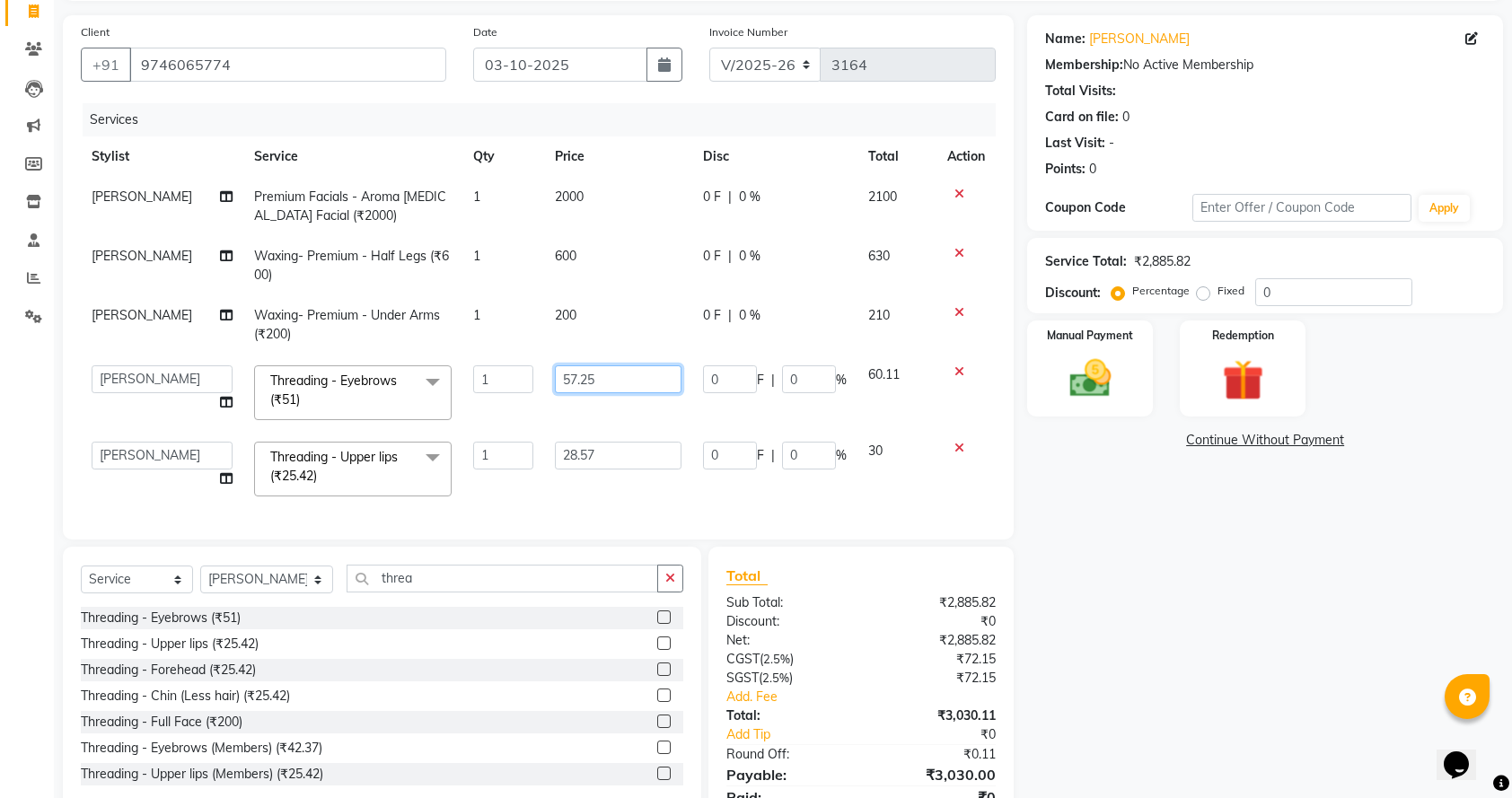
click at [621, 374] on input "57.25" at bounding box center [618, 378] width 127 height 27
type input "57.15"
click at [679, 514] on div "Client [PHONE_NUMBER] Date [DATE] Invoice Number V/2025 V/[PHONE_NUMBER] Servic…" at bounding box center [538, 277] width 950 height 524
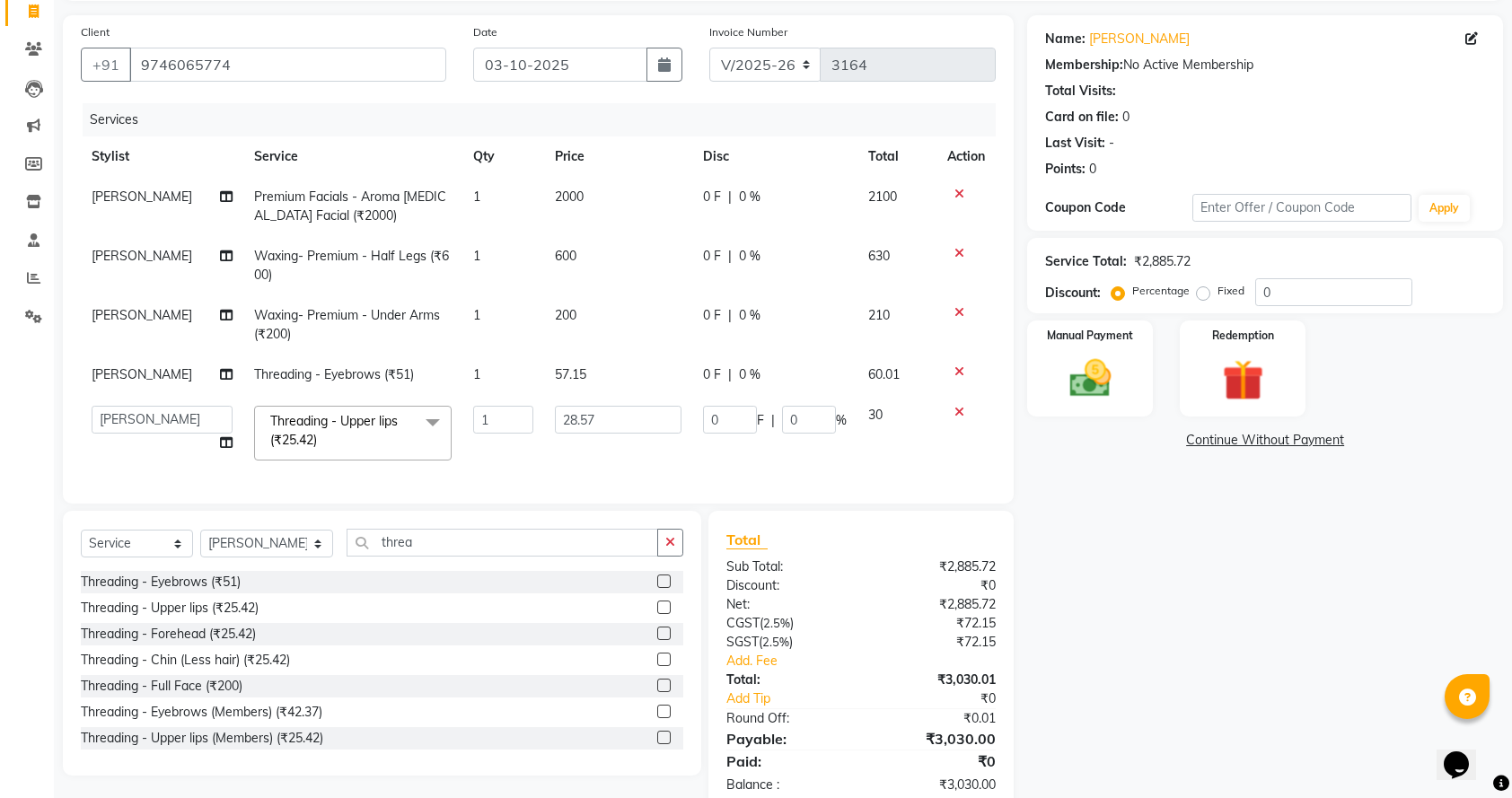
click at [581, 375] on td "57.15" at bounding box center [618, 374] width 149 height 41
select select "67141"
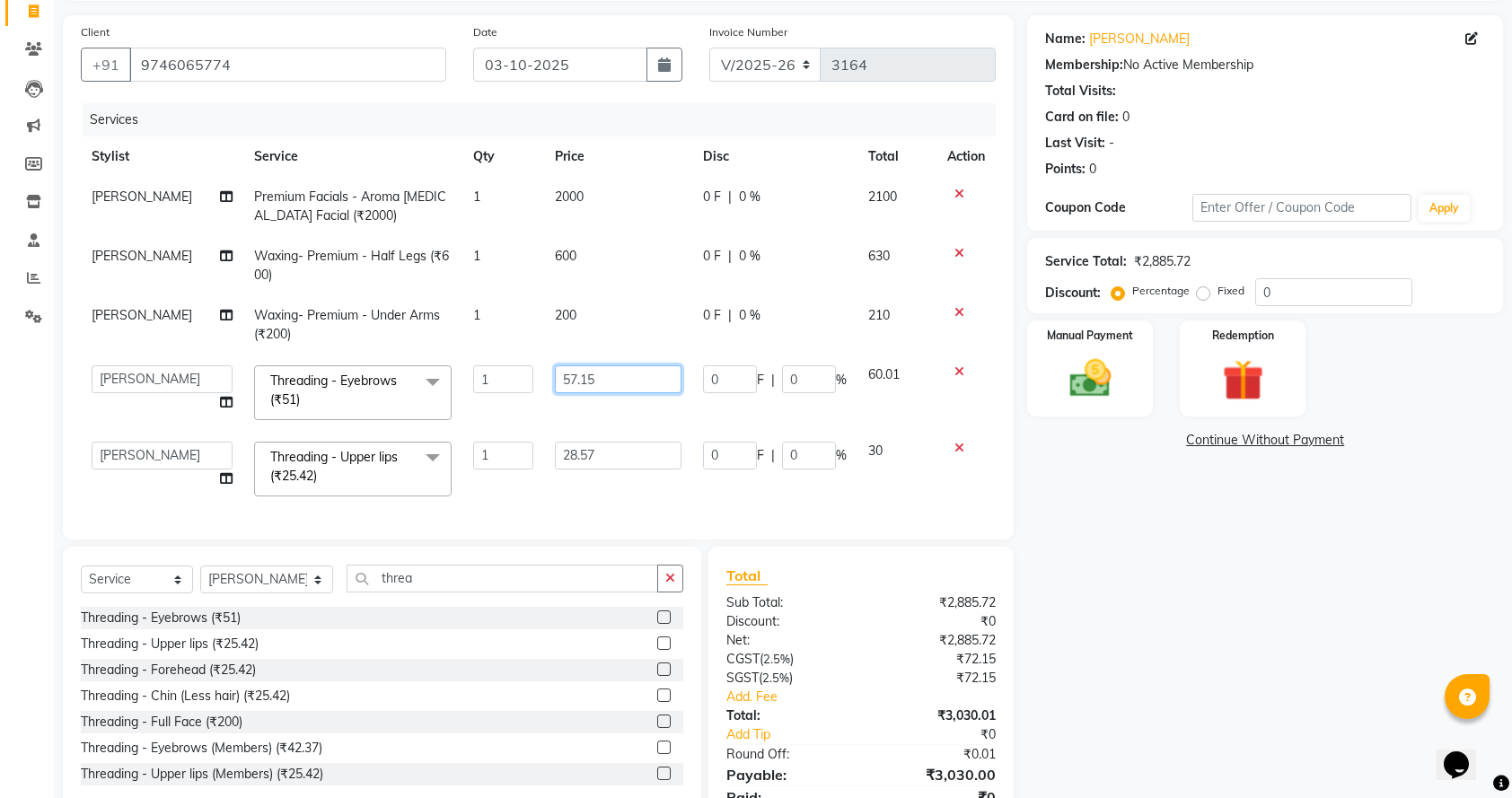
click at [587, 375] on input "57.15" at bounding box center [618, 378] width 127 height 27
type input "57.14"
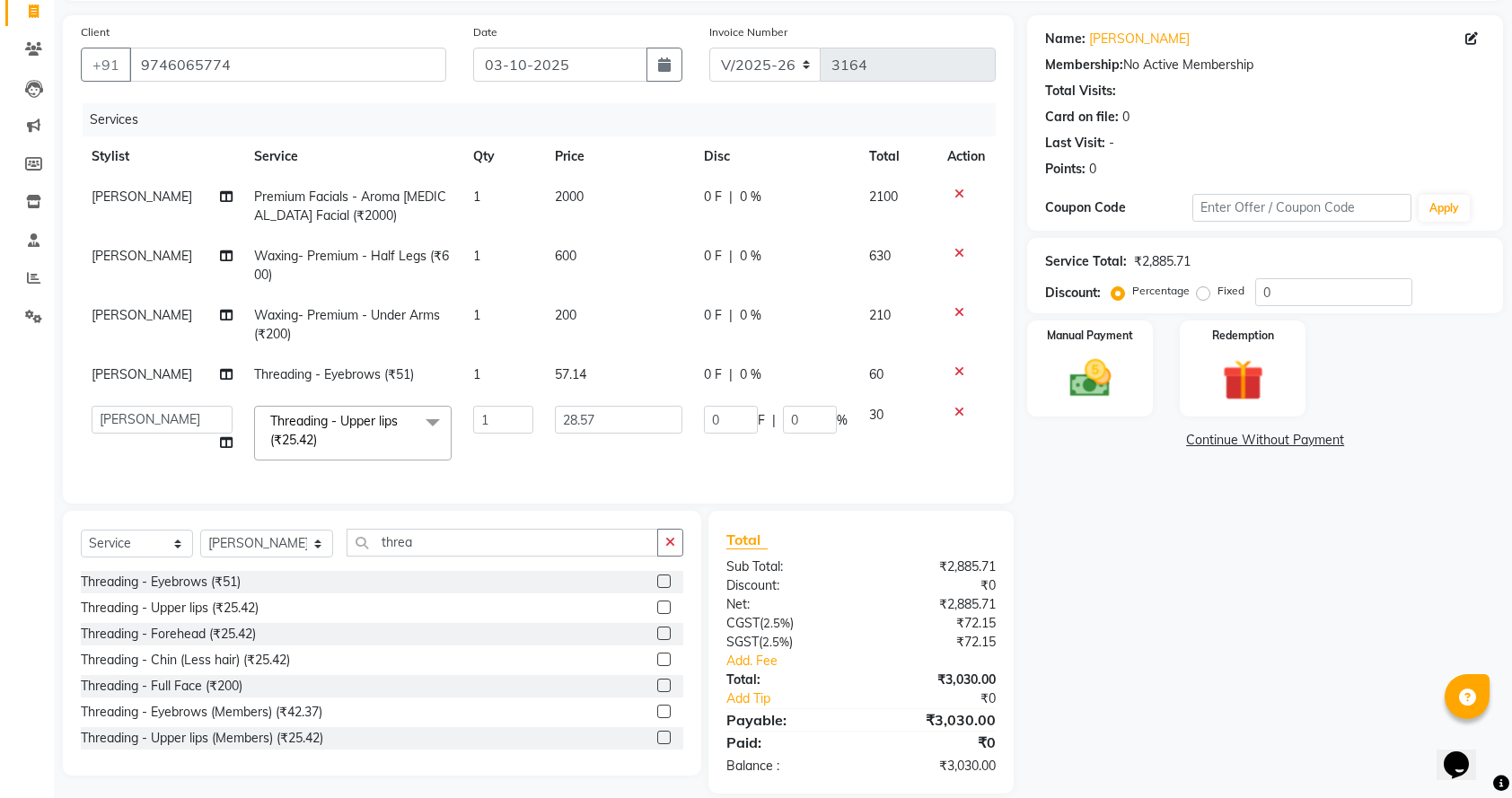
click at [686, 486] on div "Services Stylist Service Qty Price Disc Total Action Meena Chethri Premium Faci…" at bounding box center [538, 293] width 915 height 382
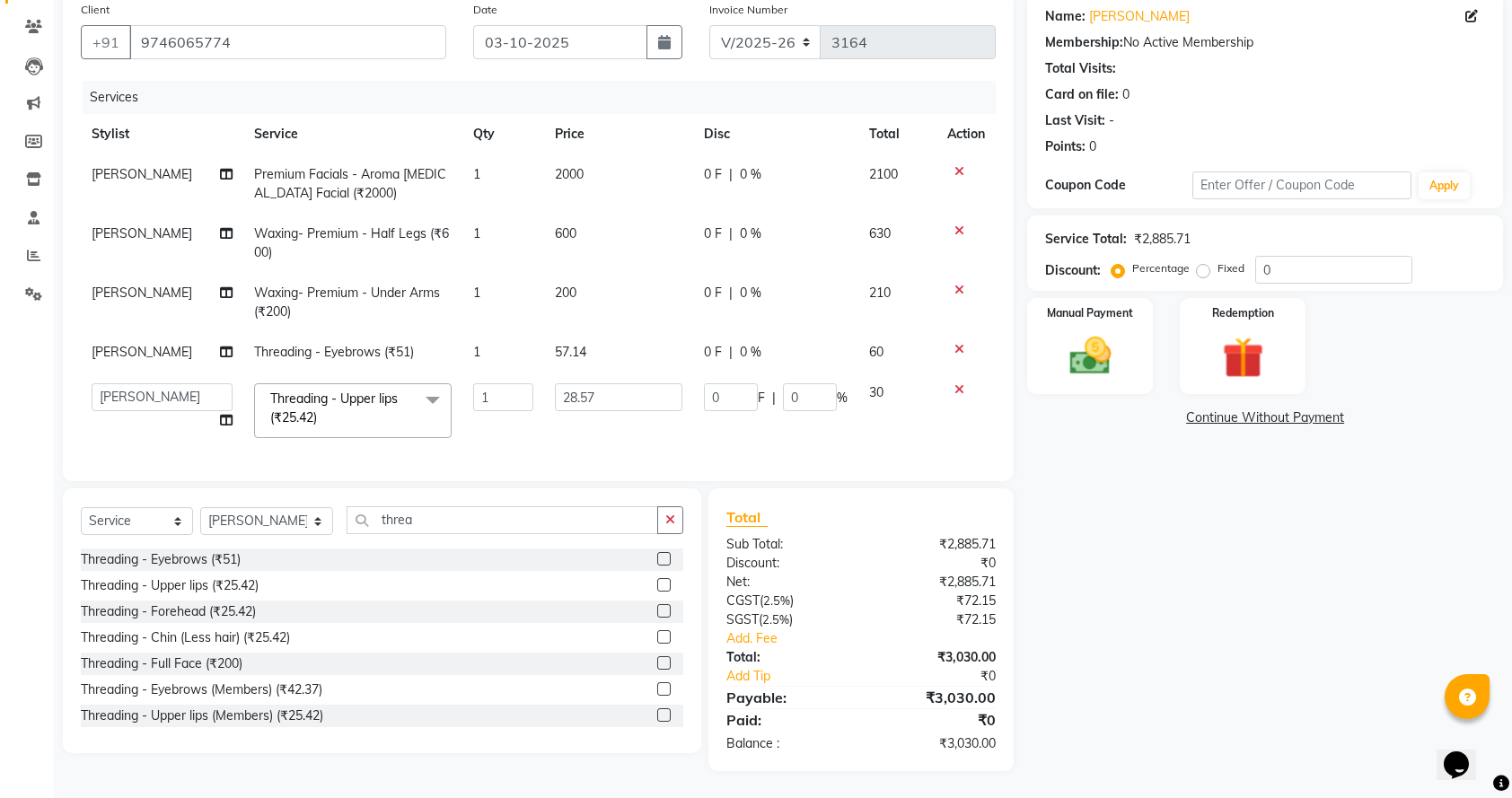
click at [299, 472] on div "Client [PHONE_NUMBER] Date [DATE] Invoice Number V/2025 V/[PHONE_NUMBER] Servic…" at bounding box center [538, 236] width 950 height 488
click at [243, 525] on select "Select Stylist Admin [PERSON_NAME] [PERSON_NAME] [PERSON_NAME] [PERSON_NAME] [P…" at bounding box center [266, 520] width 133 height 27
select select "67138"
click at [200, 507] on select "Select Stylist Admin [PERSON_NAME] [PERSON_NAME] [PERSON_NAME] [PERSON_NAME] [P…" at bounding box center [266, 520] width 133 height 27
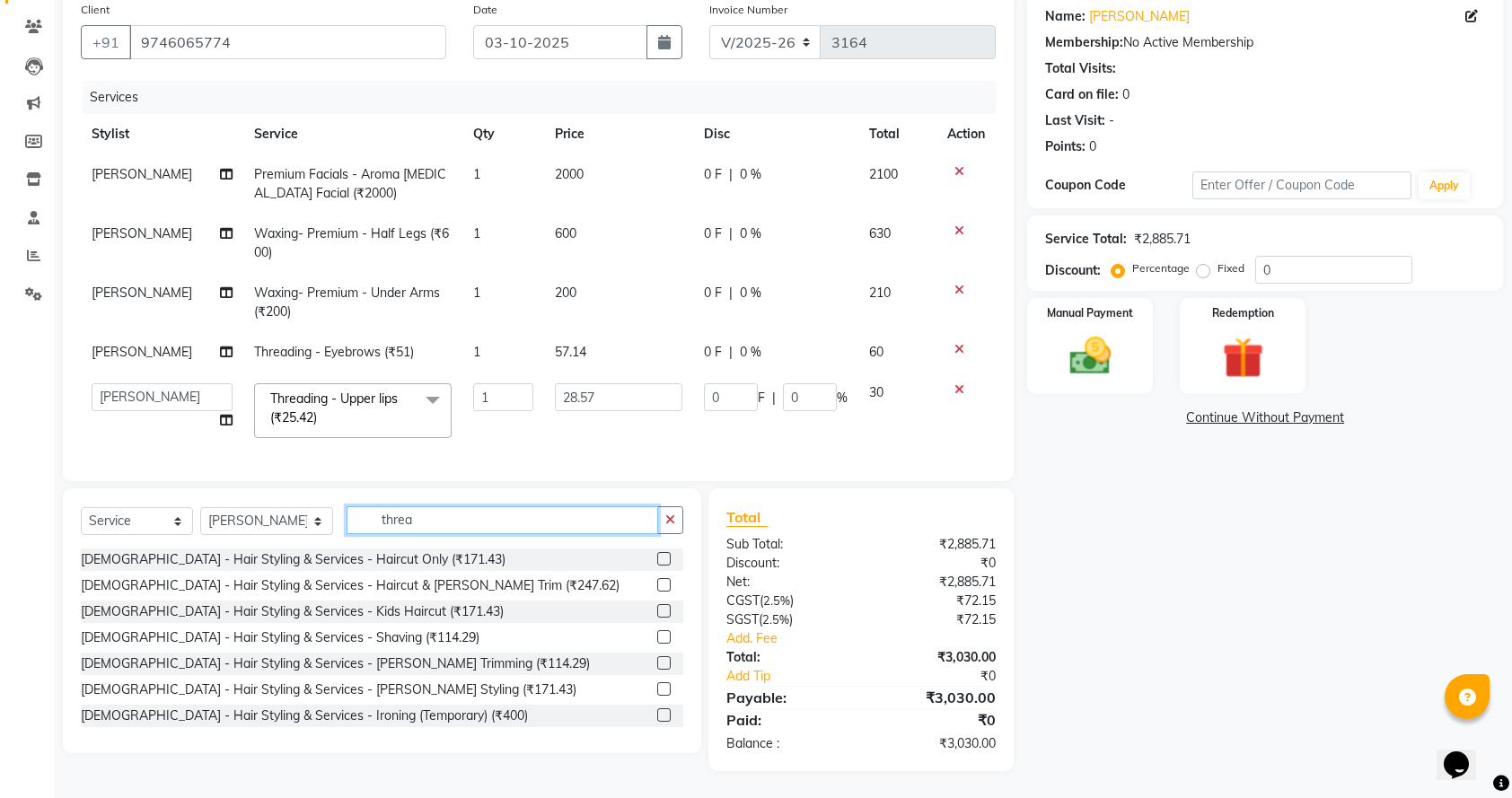
drag, startPoint x: 450, startPoint y: 519, endPoint x: 177, endPoint y: 468, distance: 277.7
click at [177, 468] on div "Client [PHONE_NUMBER] Date [DATE] Invoice Number V/2025 V/[PHONE_NUMBER] Servic…" at bounding box center [538, 381] width 978 height 778
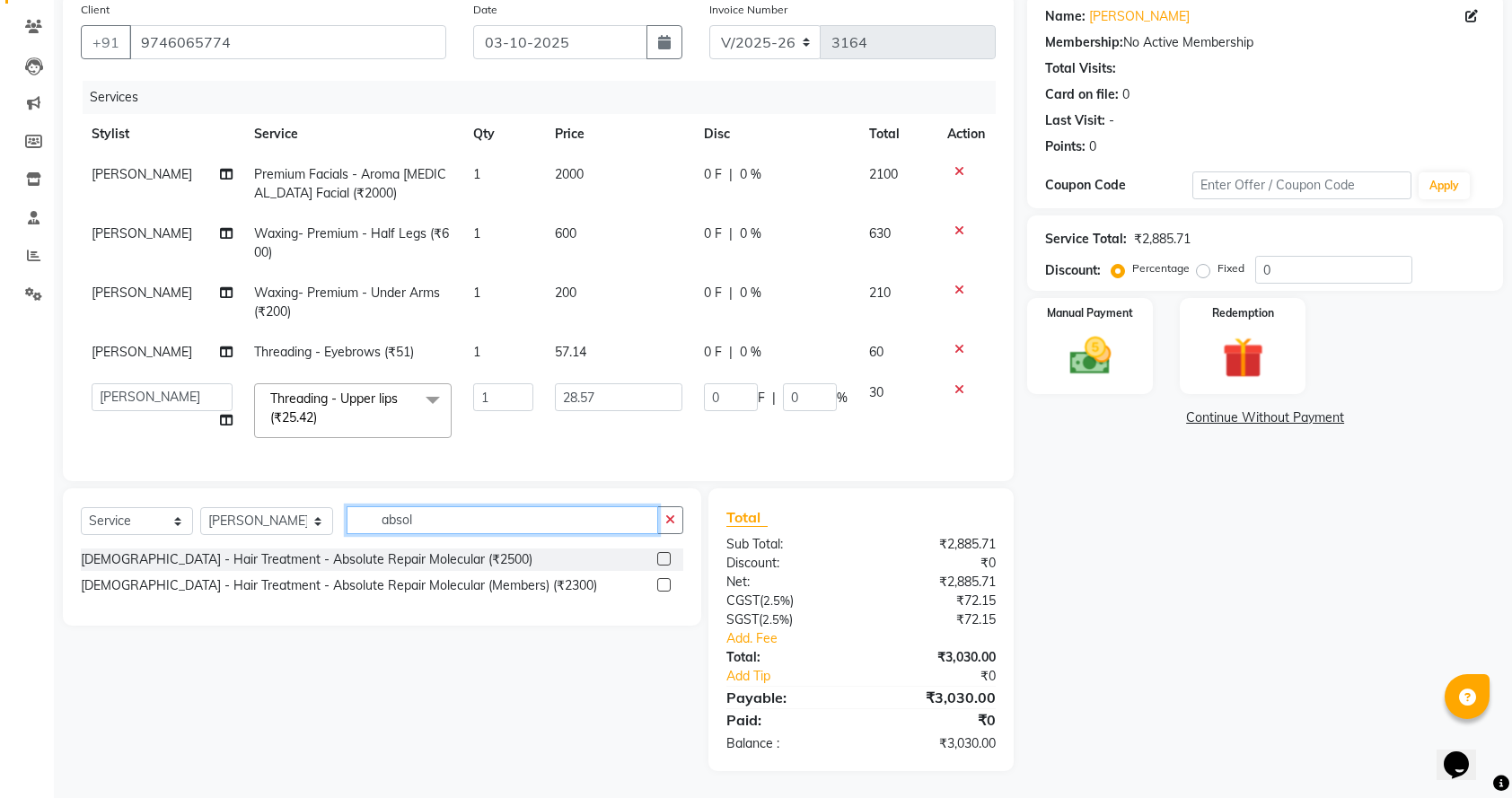
type input "absol"
click at [662, 554] on label at bounding box center [664, 558] width 13 height 13
click at [662, 554] on input "checkbox" at bounding box center [663, 559] width 11 height 11
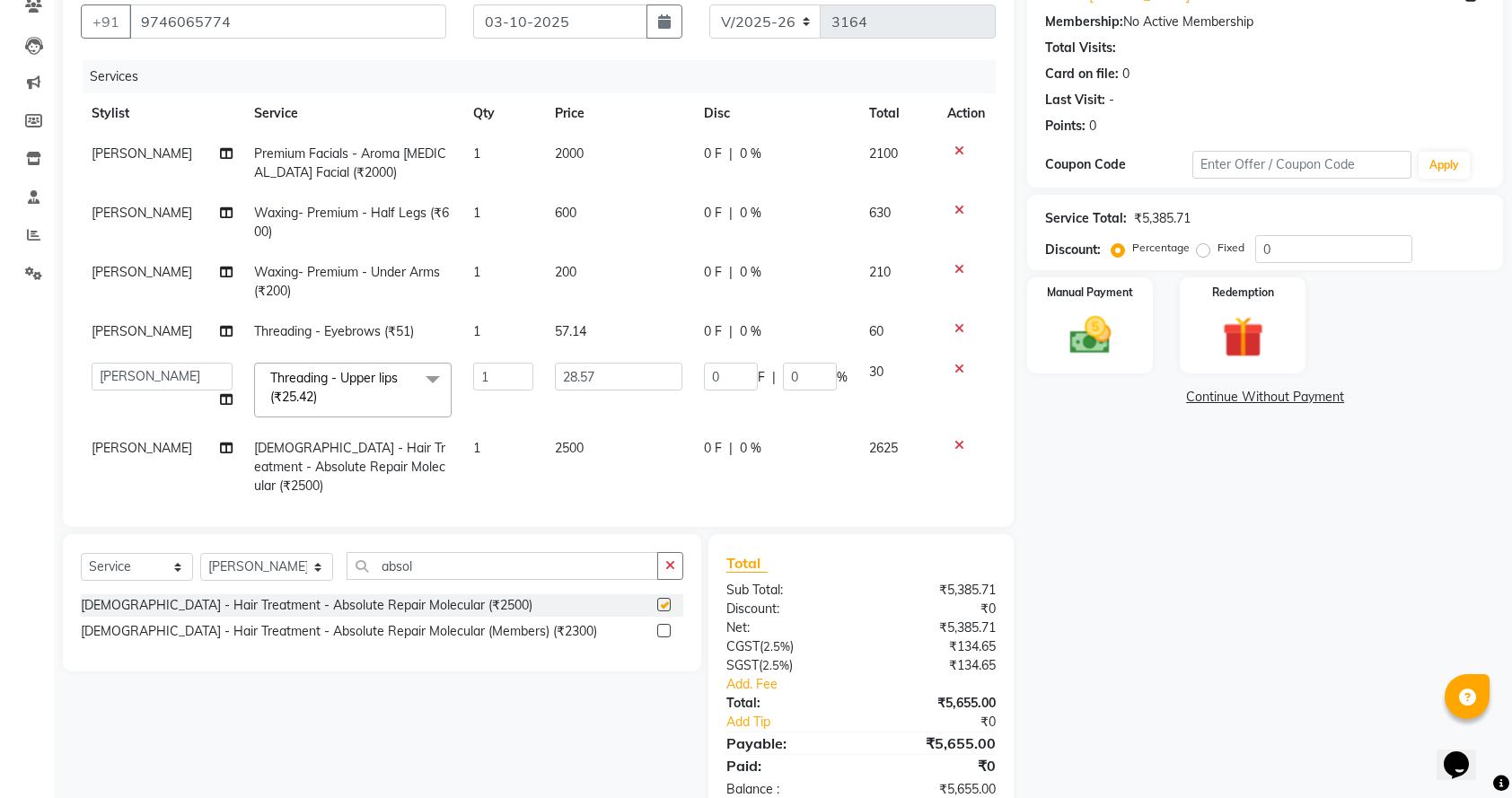
checkbox input "false"
drag, startPoint x: 444, startPoint y: 563, endPoint x: 0, endPoint y: 560, distance: 444.0
click at [0, 560] on app-home "08047224946 Select Location × [PERSON_NAME] Beauty Salon & Spa, [GEOGRAPHIC_DAT…" at bounding box center [756, 341] width 1512 height 1006
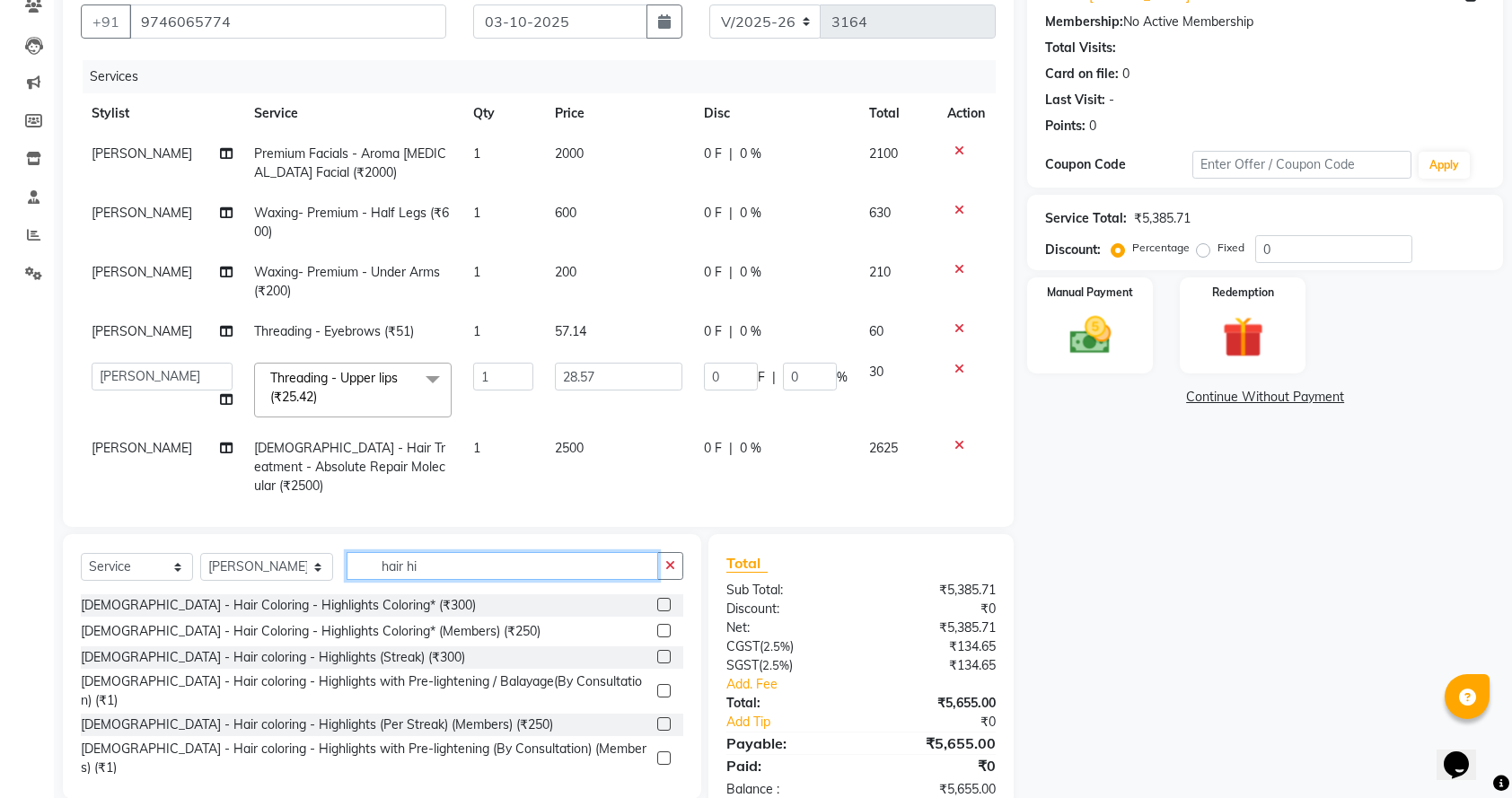
type input "hair hi"
click at [663, 607] on label at bounding box center [664, 605] width 13 height 13
click at [663, 607] on input "checkbox" at bounding box center [663, 605] width 11 height 11
checkbox input "false"
click at [573, 453] on td "2500" at bounding box center [618, 467] width 149 height 78
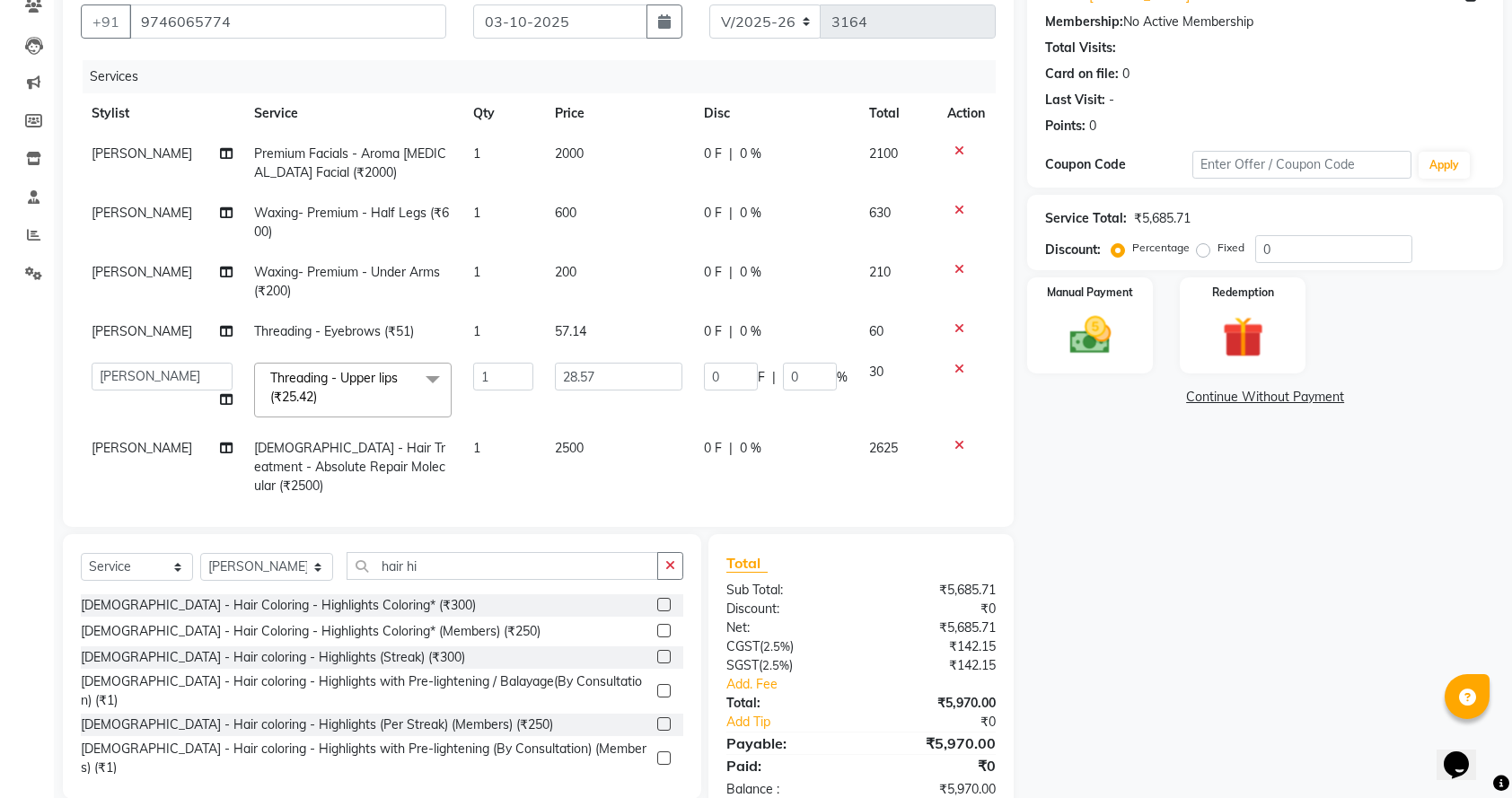
select select "67138"
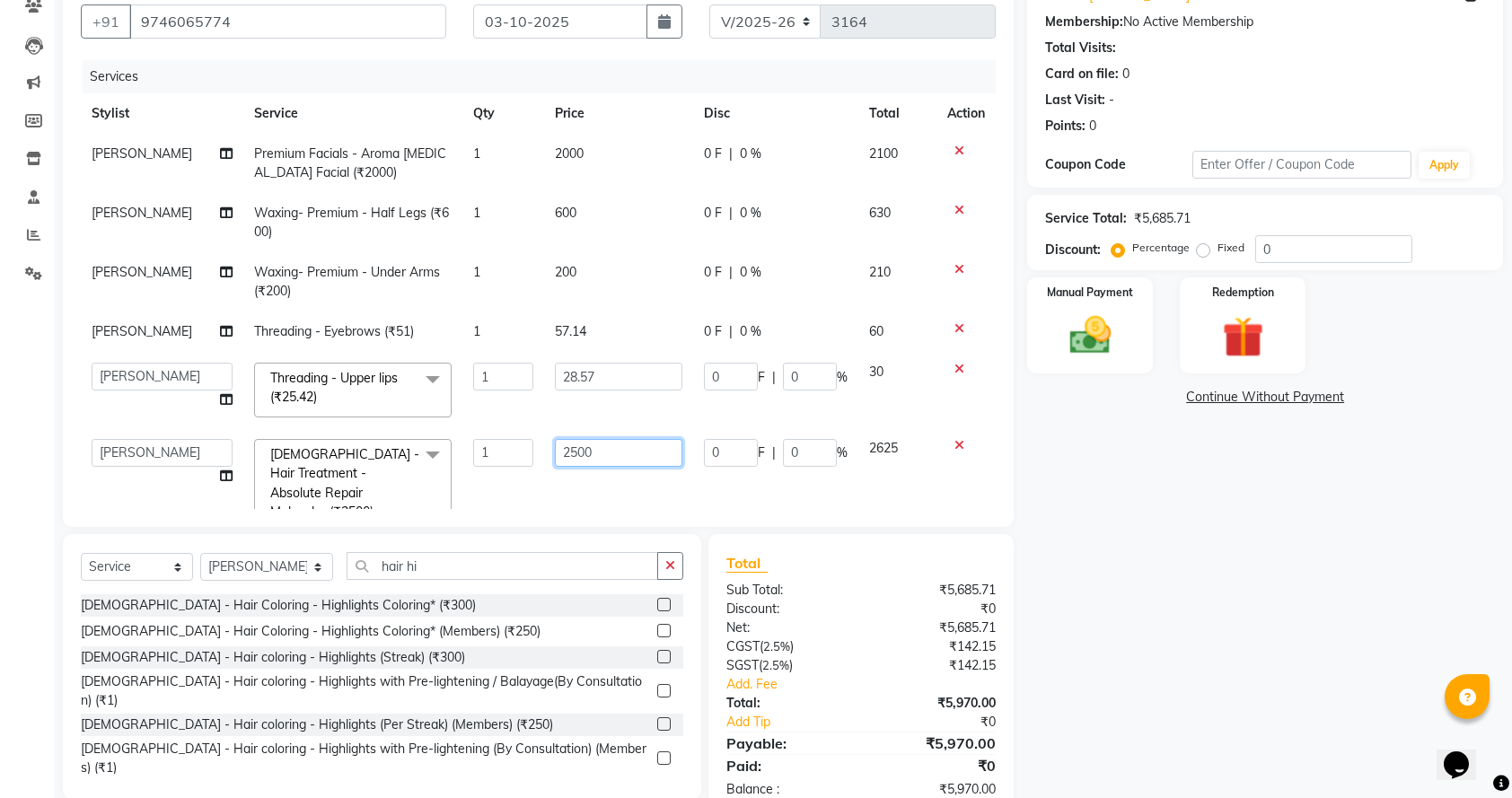
drag, startPoint x: 608, startPoint y: 453, endPoint x: 463, endPoint y: 442, distance: 145.4
click at [463, 442] on tr "Admin [PERSON_NAME] [PERSON_NAME] [PERSON_NAME] [PERSON_NAME] Meena Chethri Mit…" at bounding box center [538, 486] width 915 height 115
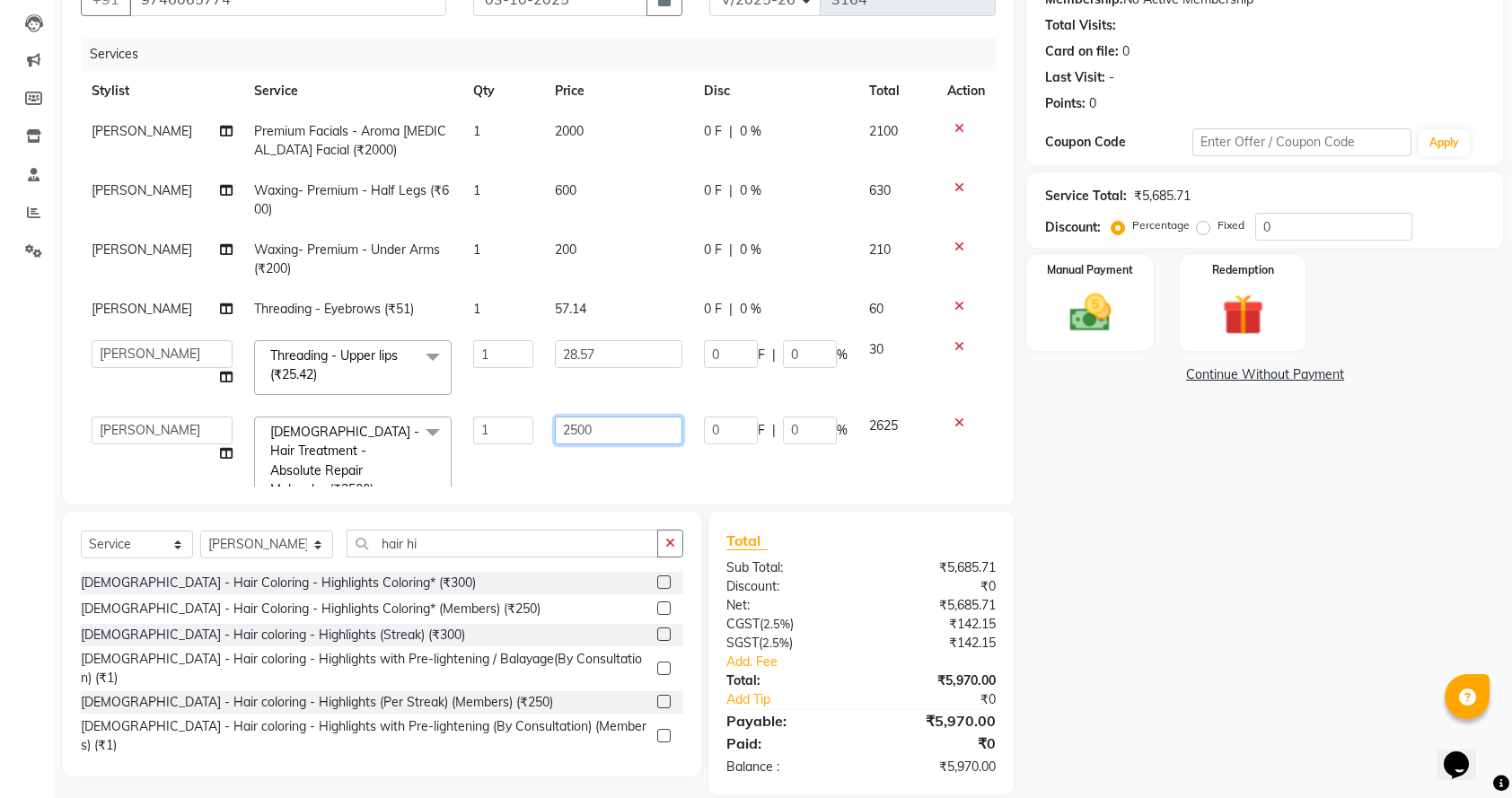
scroll to position [208, 0]
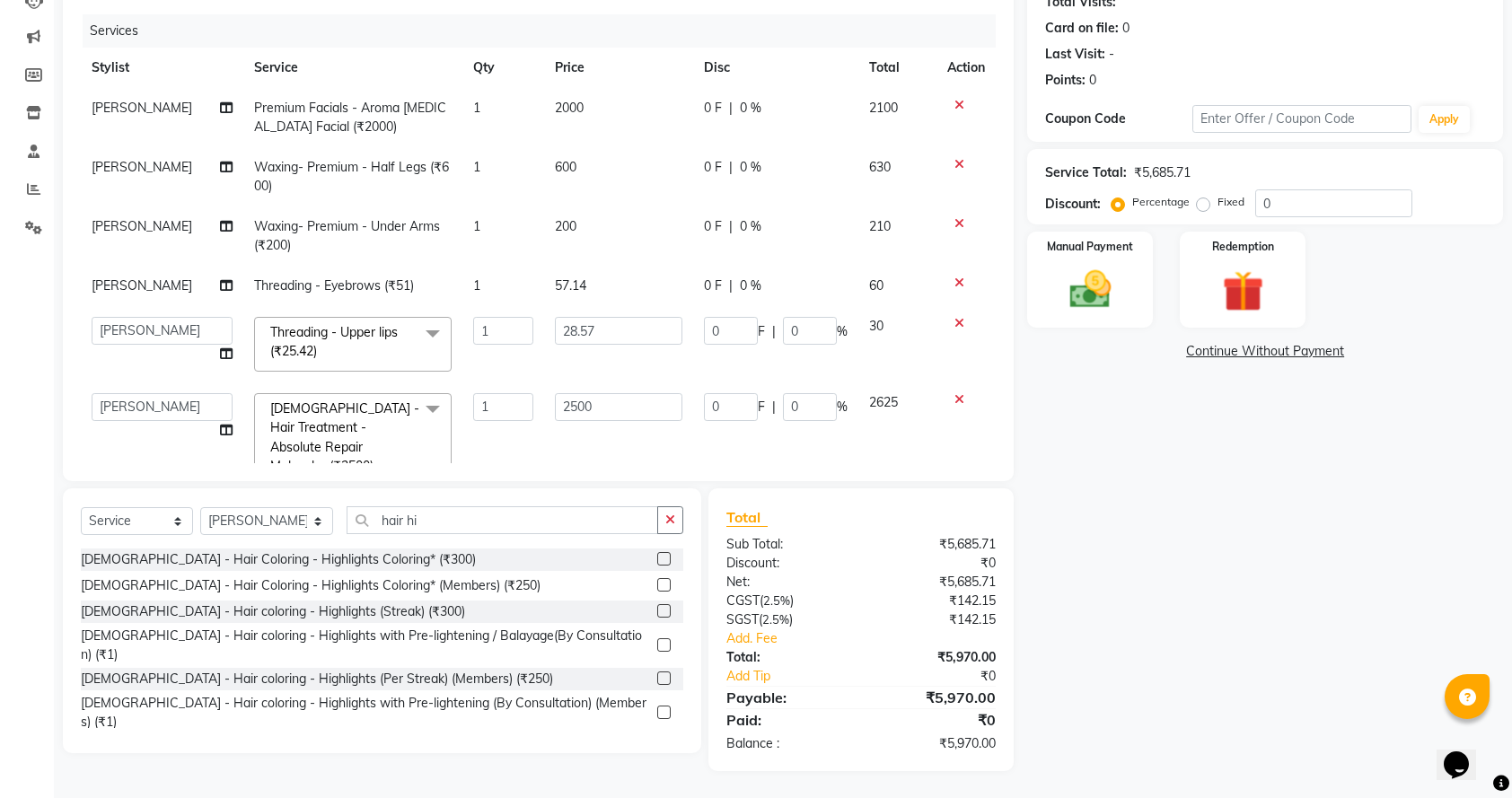
click at [662, 561] on label at bounding box center [664, 558] width 13 height 13
click at [662, 561] on input "checkbox" at bounding box center [663, 559] width 11 height 11
checkbox input "false"
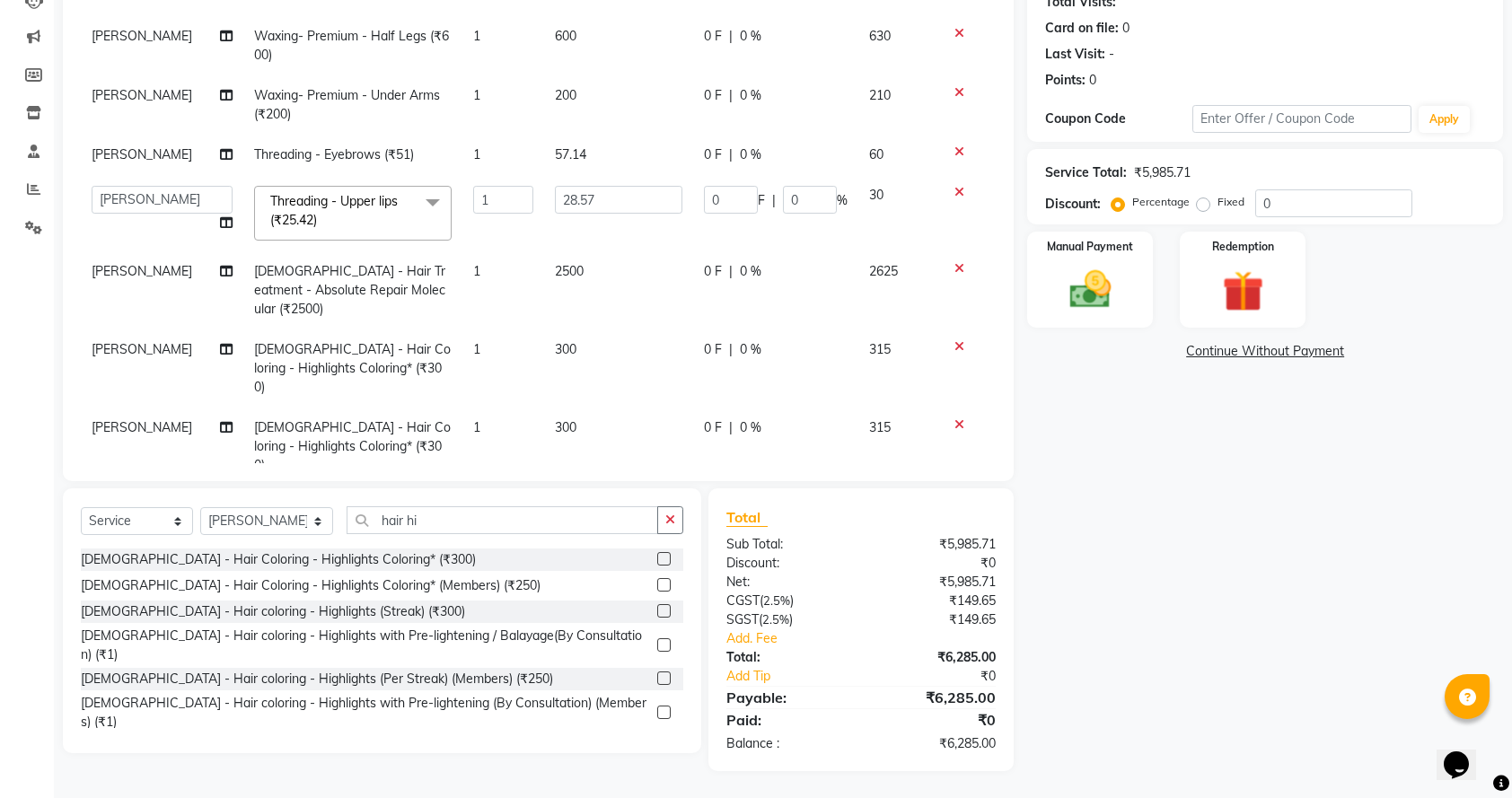
click at [954, 418] on icon at bounding box center [959, 424] width 9 height 12
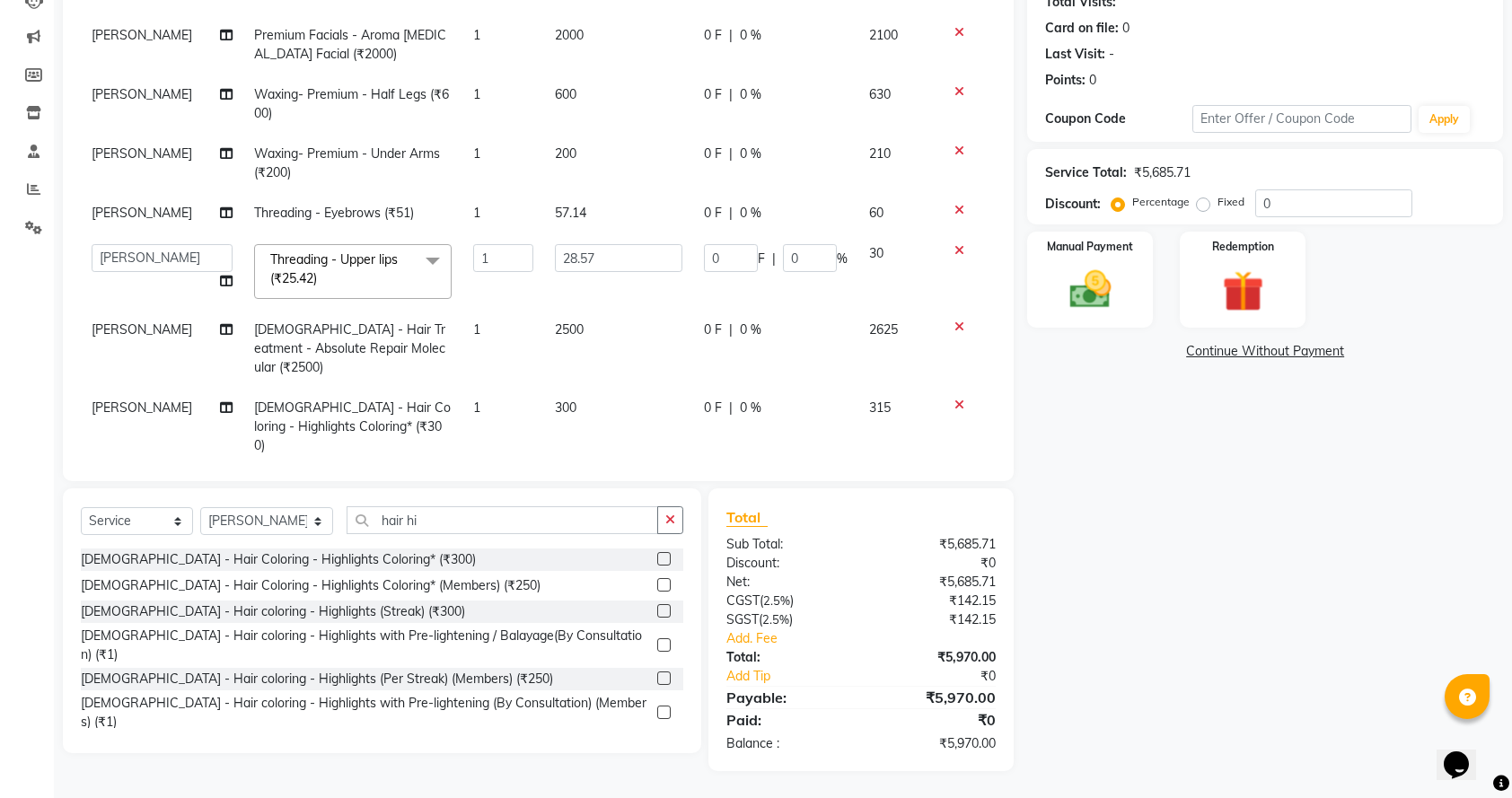
click at [555, 399] on span "300" at bounding box center [565, 407] width 22 height 16
select select "67138"
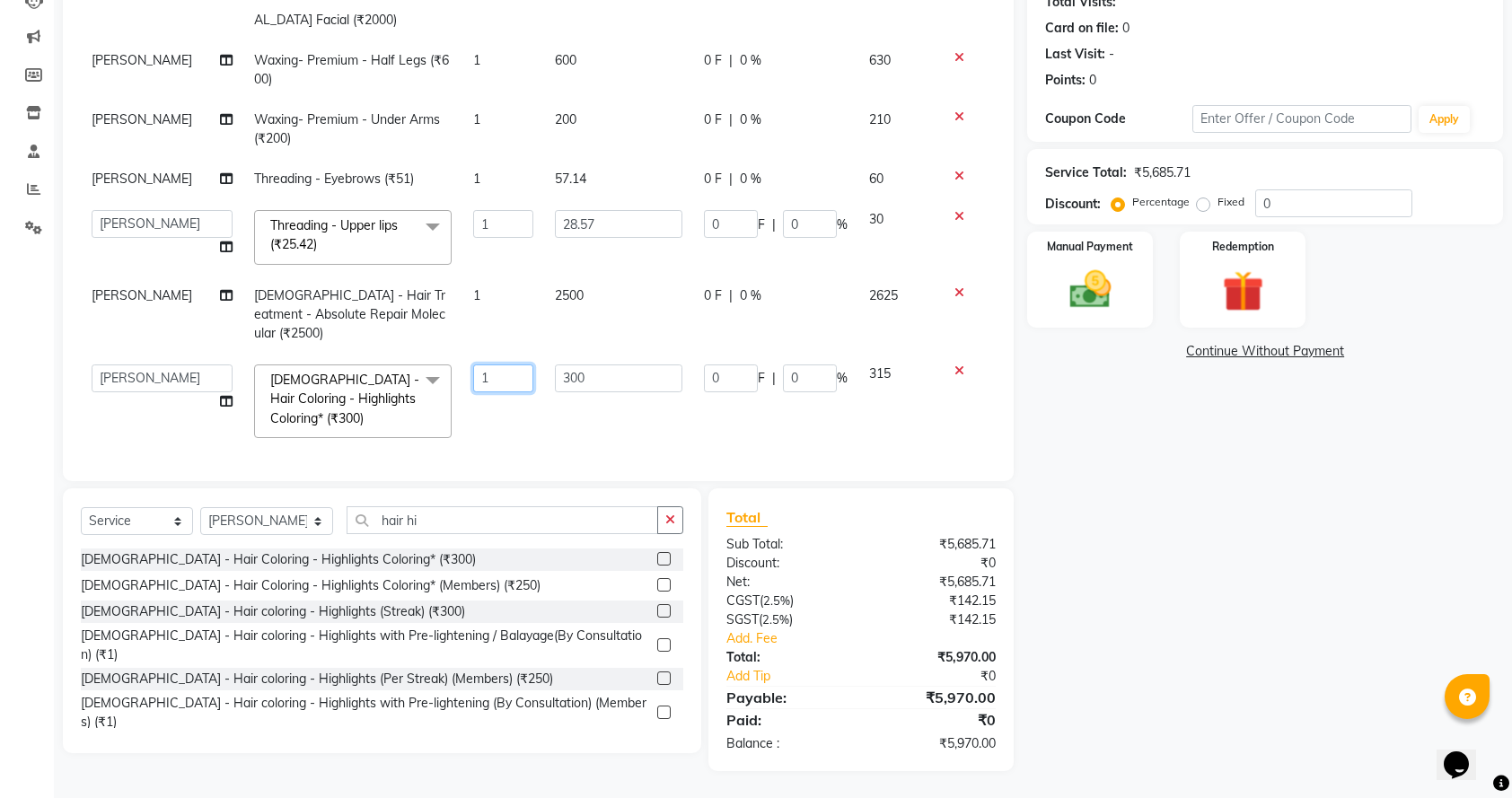
click at [505, 364] on input "1" at bounding box center [503, 377] width 60 height 27
type input "12"
click at [1171, 525] on div "Name: [PERSON_NAME] Membership: No Active Membership Total Visits: Card on file…" at bounding box center [1271, 348] width 489 height 844
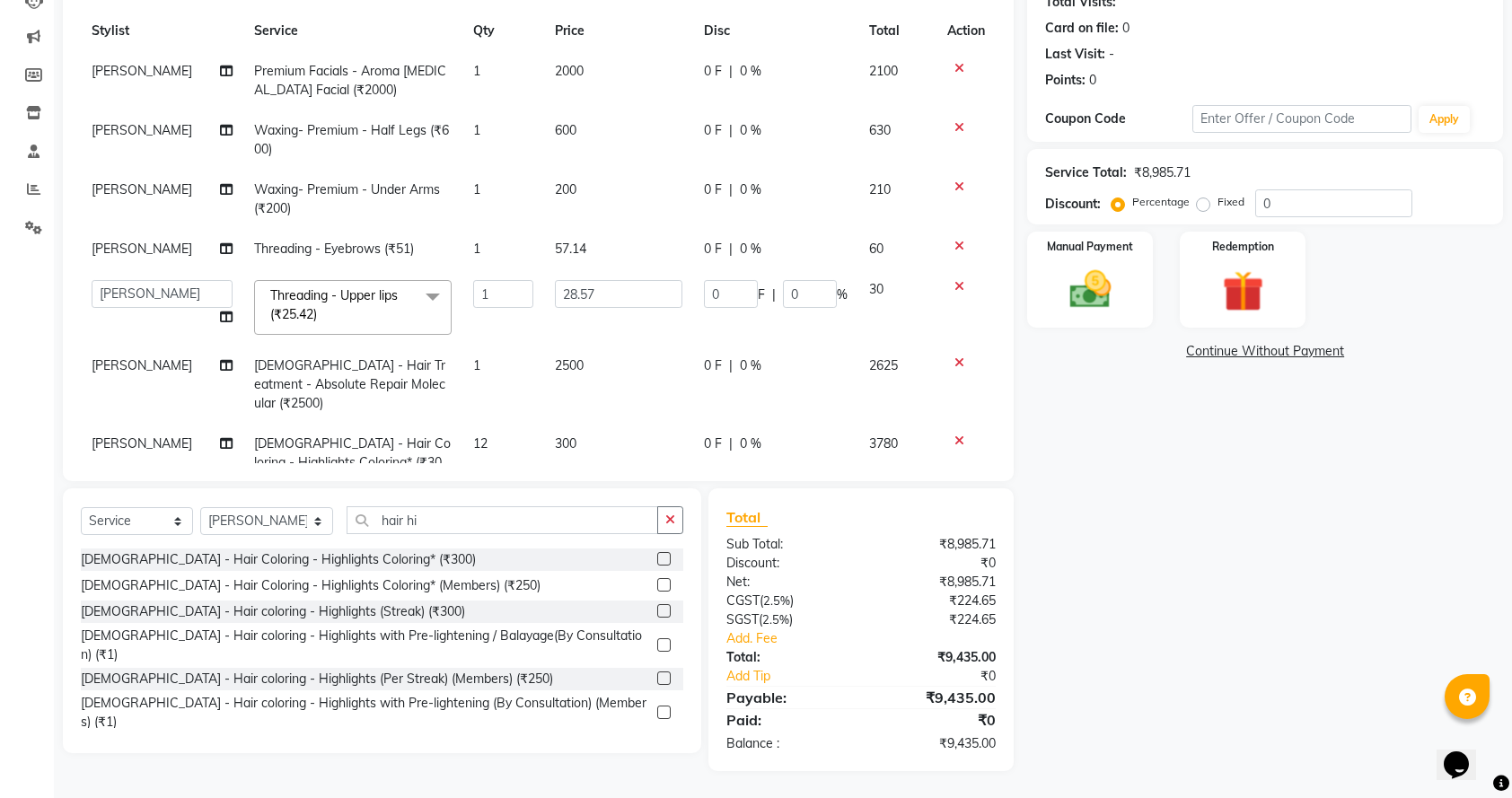
scroll to position [73, 0]
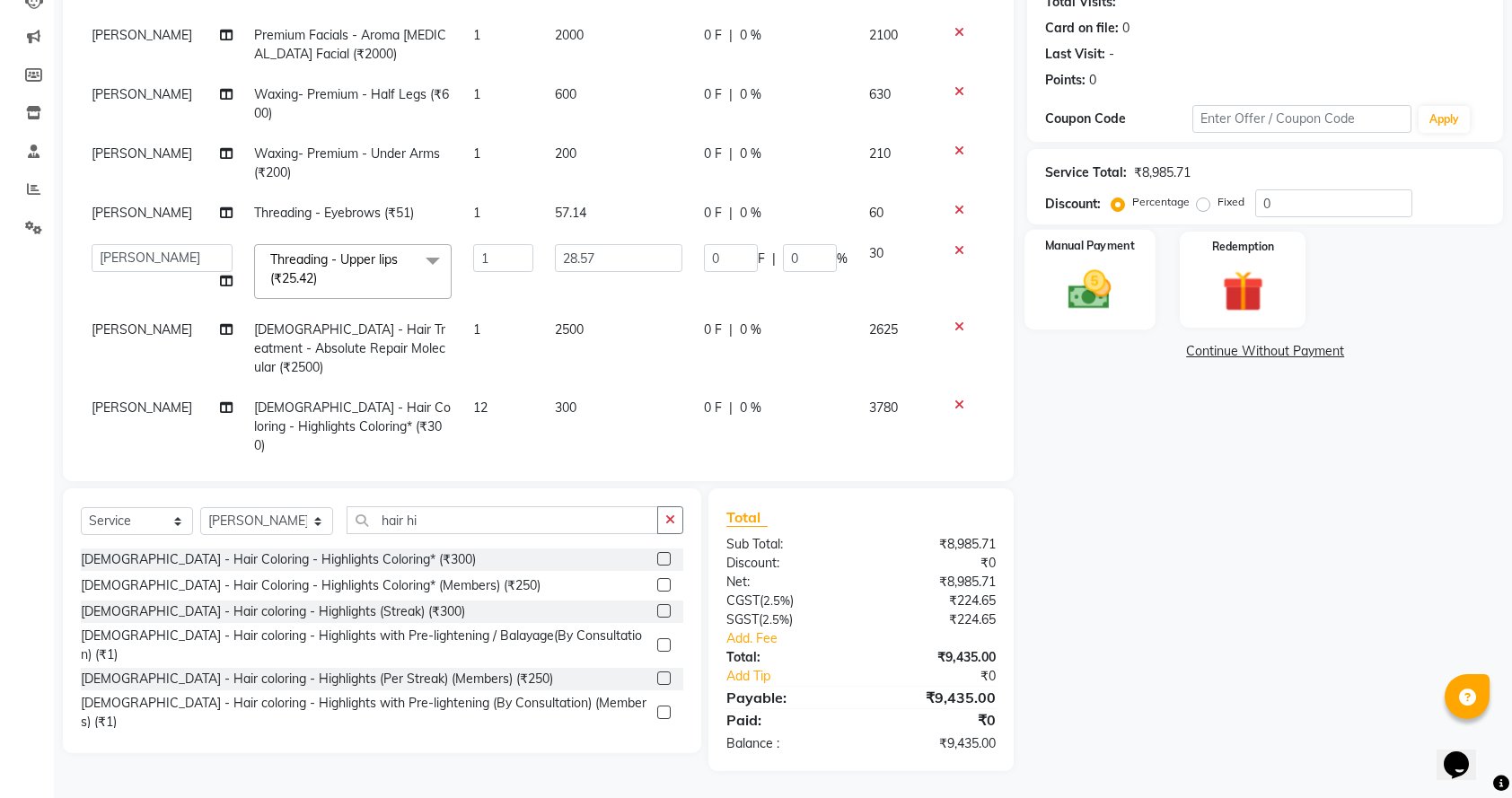
click at [1117, 269] on img at bounding box center [1090, 290] width 70 height 49
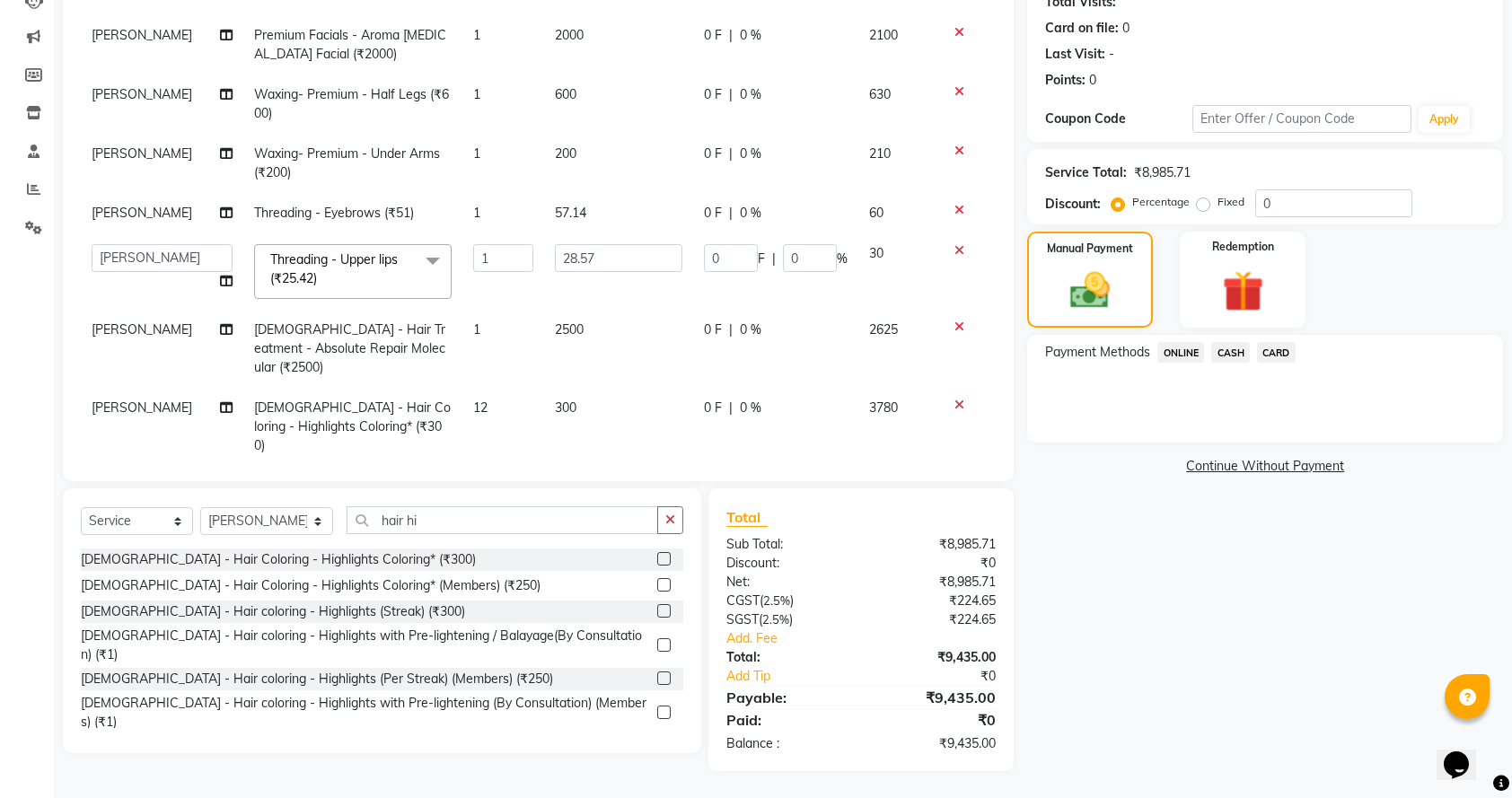
click at [1284, 341] on span "CARD" at bounding box center [1276, 352] width 39 height 21
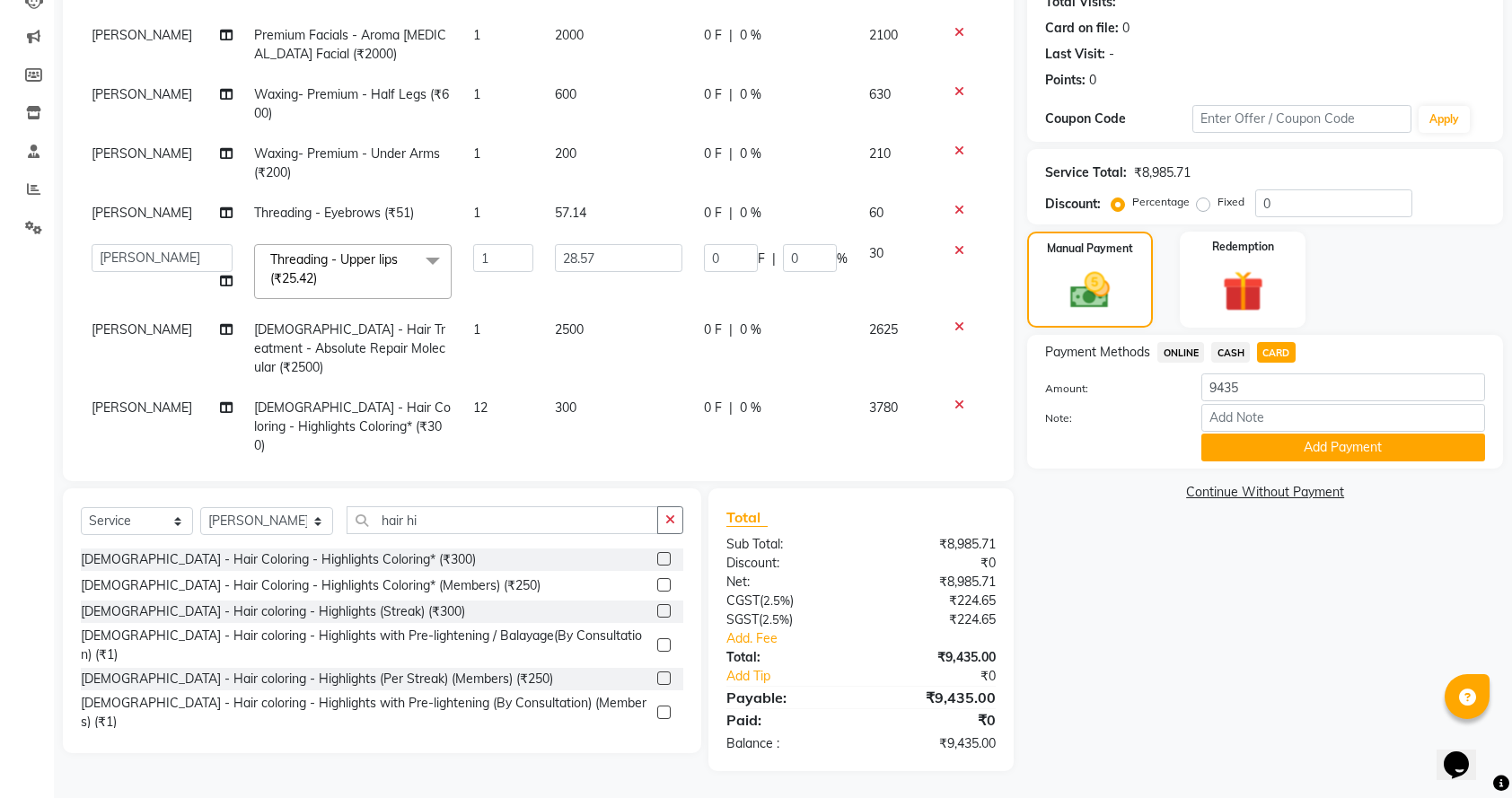
click at [1218, 205] on label "Fixed" at bounding box center [1231, 201] width 27 height 16
click at [1213, 205] on input "Fixed" at bounding box center [1206, 201] width 12 height 12
radio input "true"
drag, startPoint x: 1305, startPoint y: 212, endPoint x: 1212, endPoint y: 203, distance: 93.4
click at [1212, 203] on div "Percentage Fixed 0" at bounding box center [1263, 203] width 297 height 27
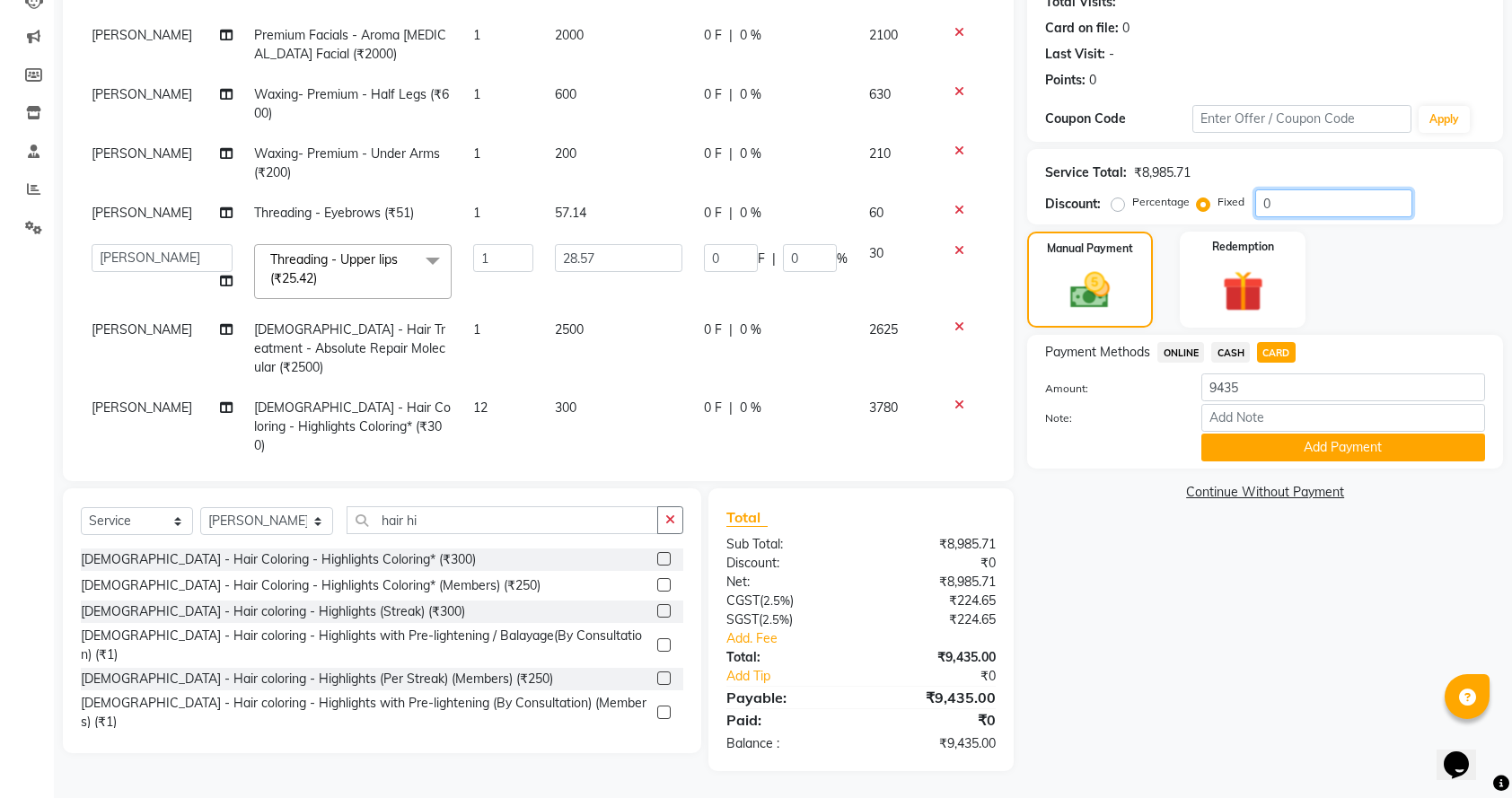
type input "5"
type input "0.02"
type input "0.07"
type input "51"
type input "0.16"
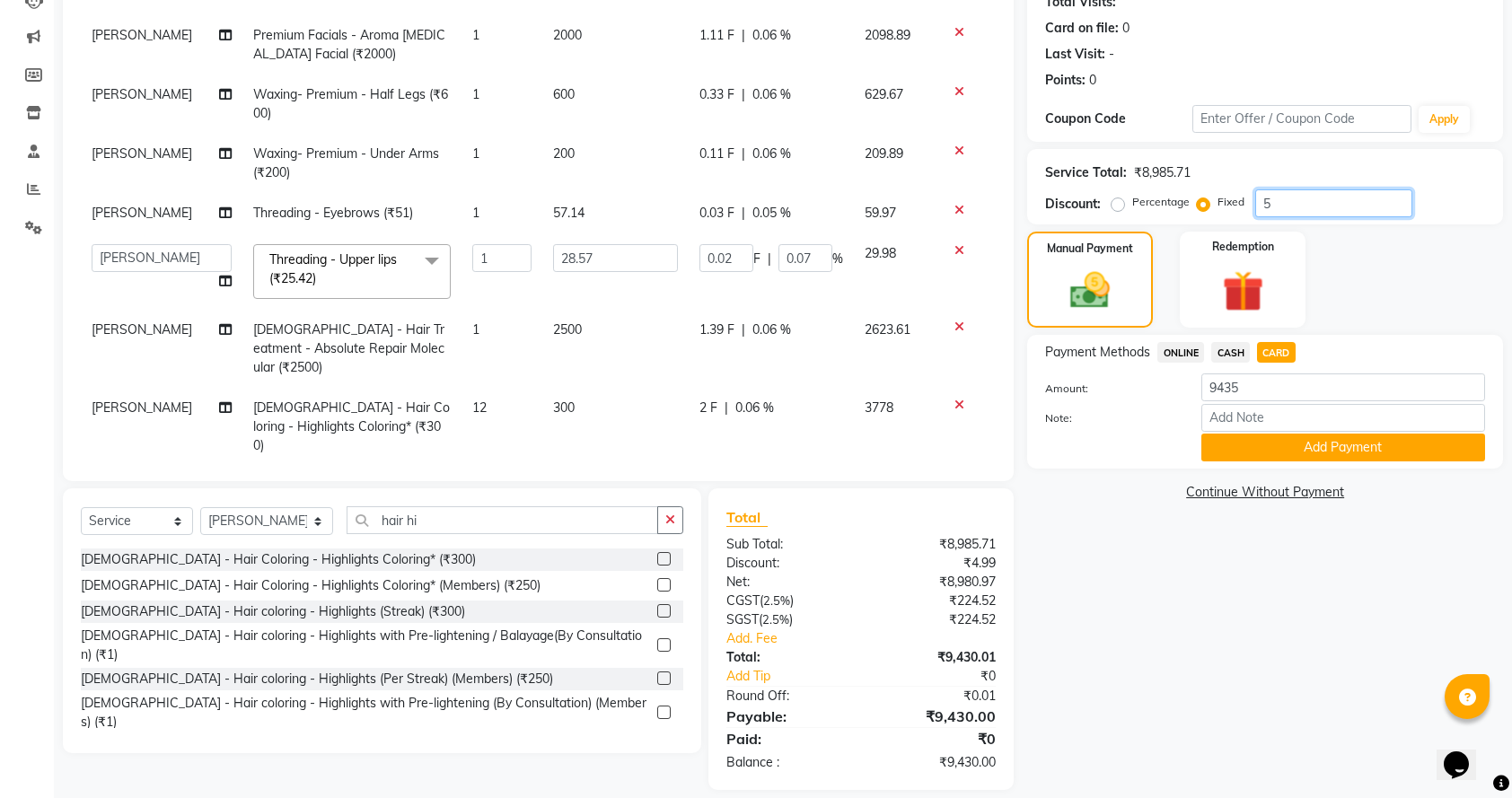
type input "0.56"
type input "515"
type input "1.64"
type input "5.74"
type input "515"
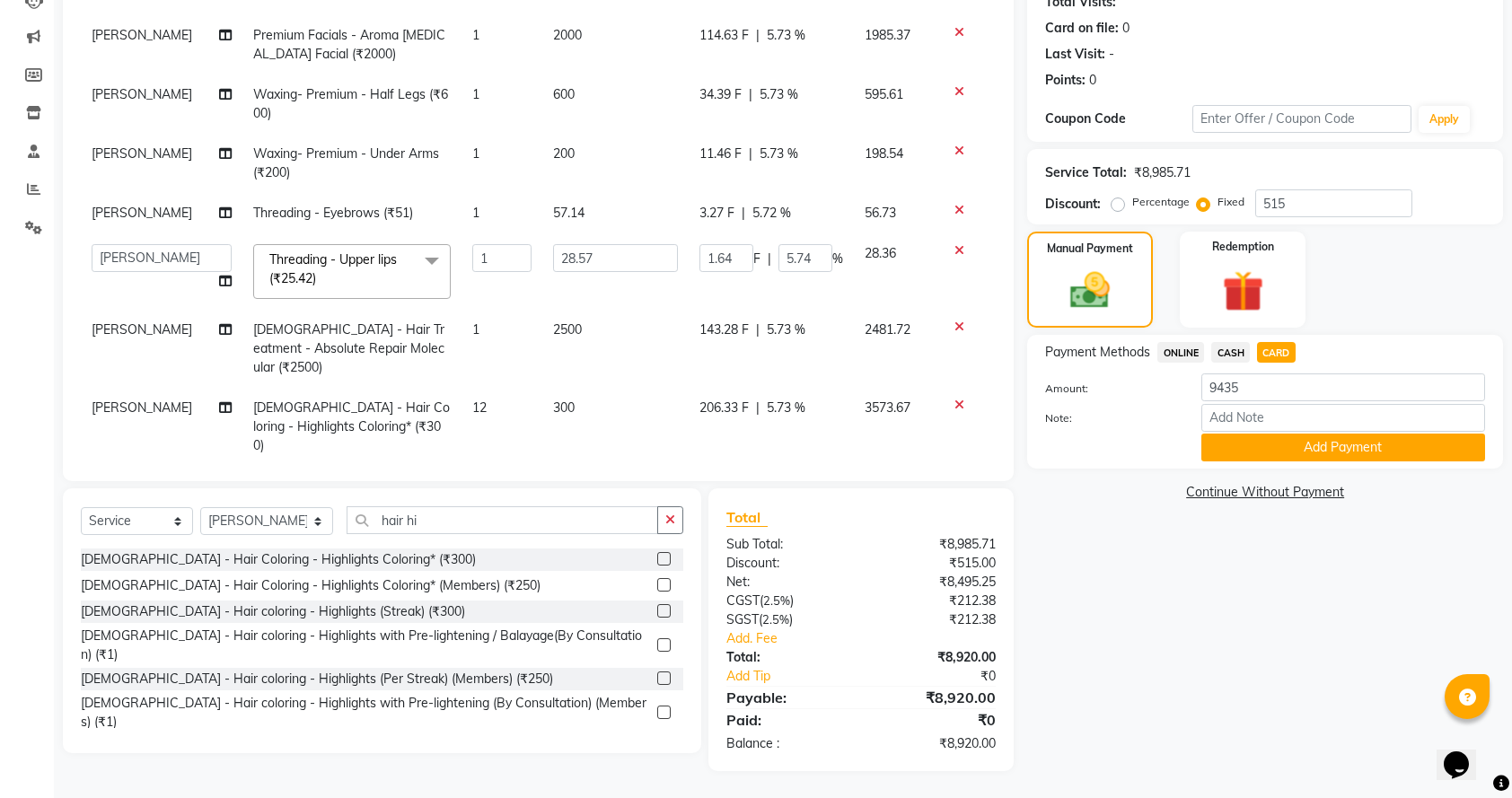
click at [1201, 615] on div "Name: [PERSON_NAME] Membership: No Active Membership Total Visits: Card on file…" at bounding box center [1271, 348] width 489 height 844
click at [1345, 445] on button "Add Payment" at bounding box center [1343, 446] width 284 height 27
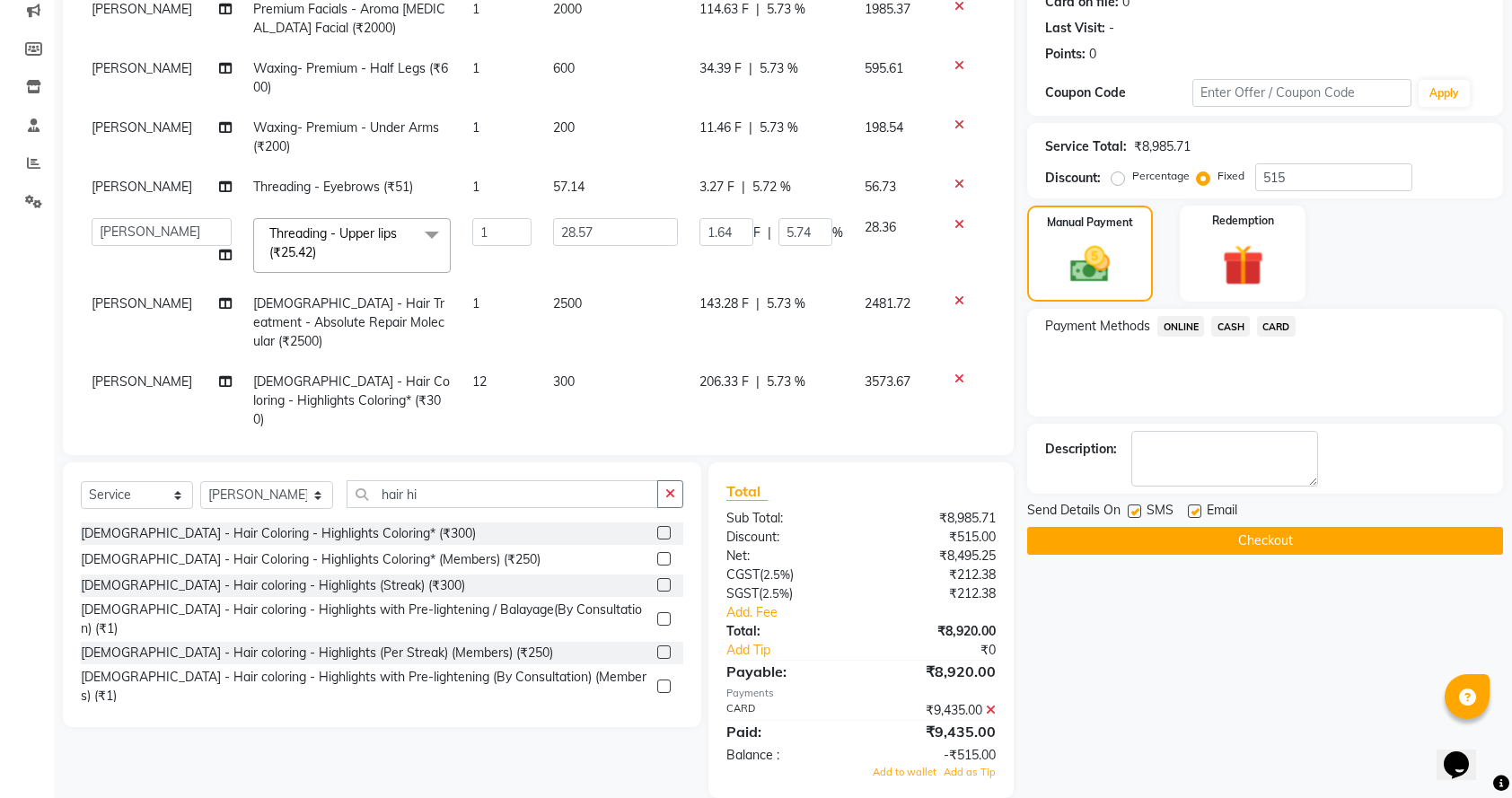
scroll to position [260, 0]
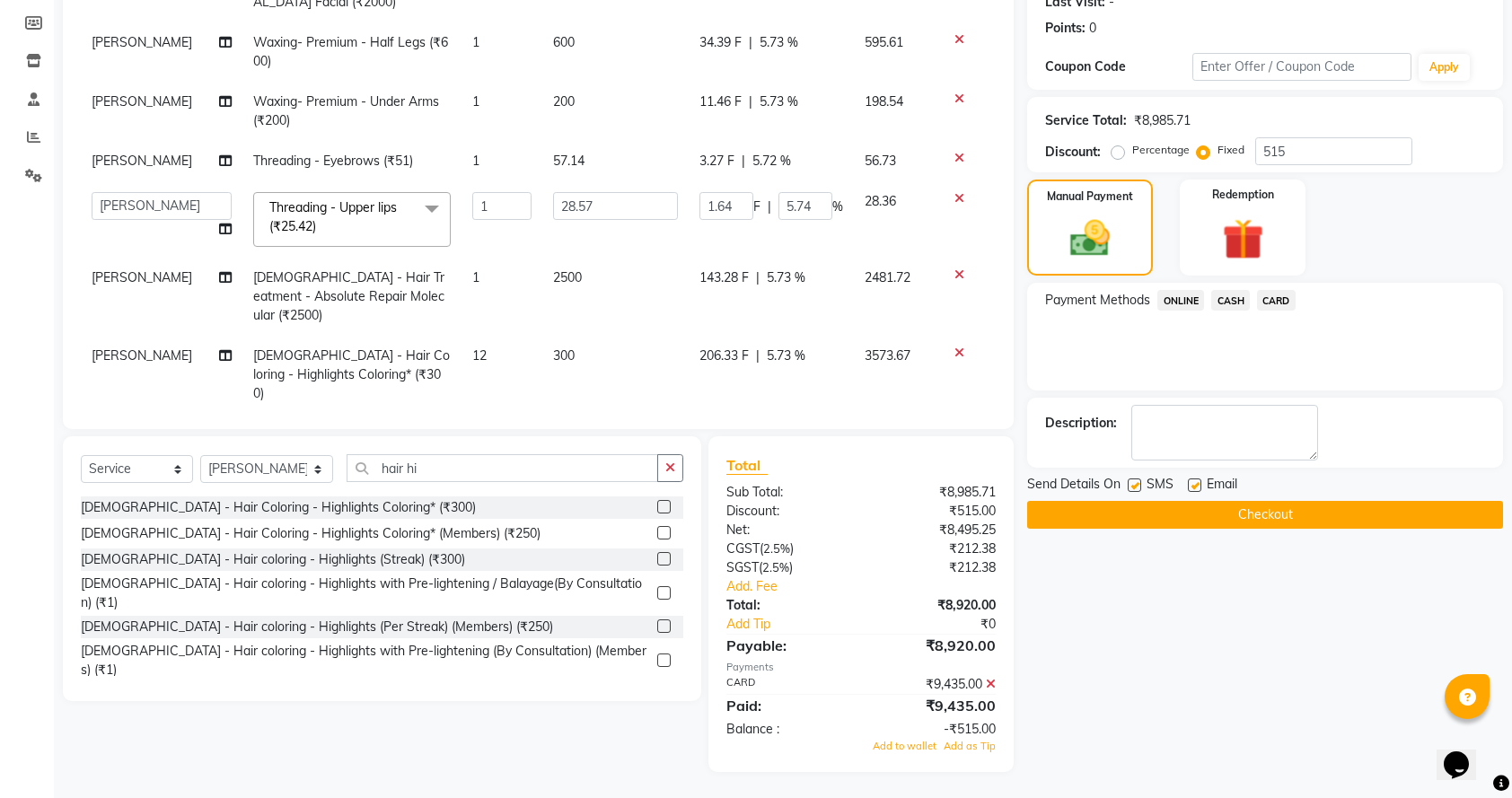
click at [995, 682] on icon at bounding box center [990, 683] width 9 height 12
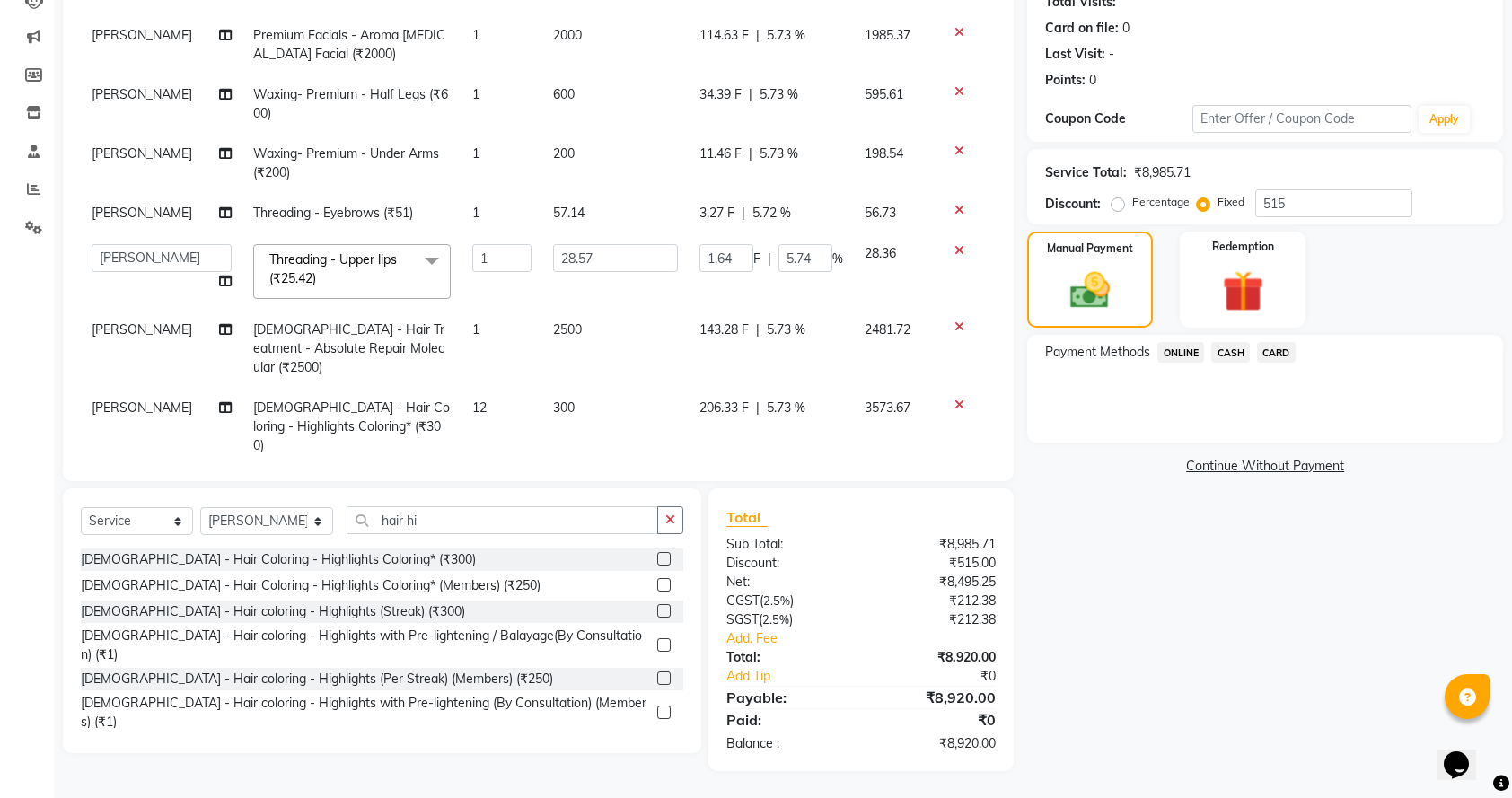
scroll to position [208, 0]
click at [1282, 348] on span "CARD" at bounding box center [1276, 352] width 39 height 21
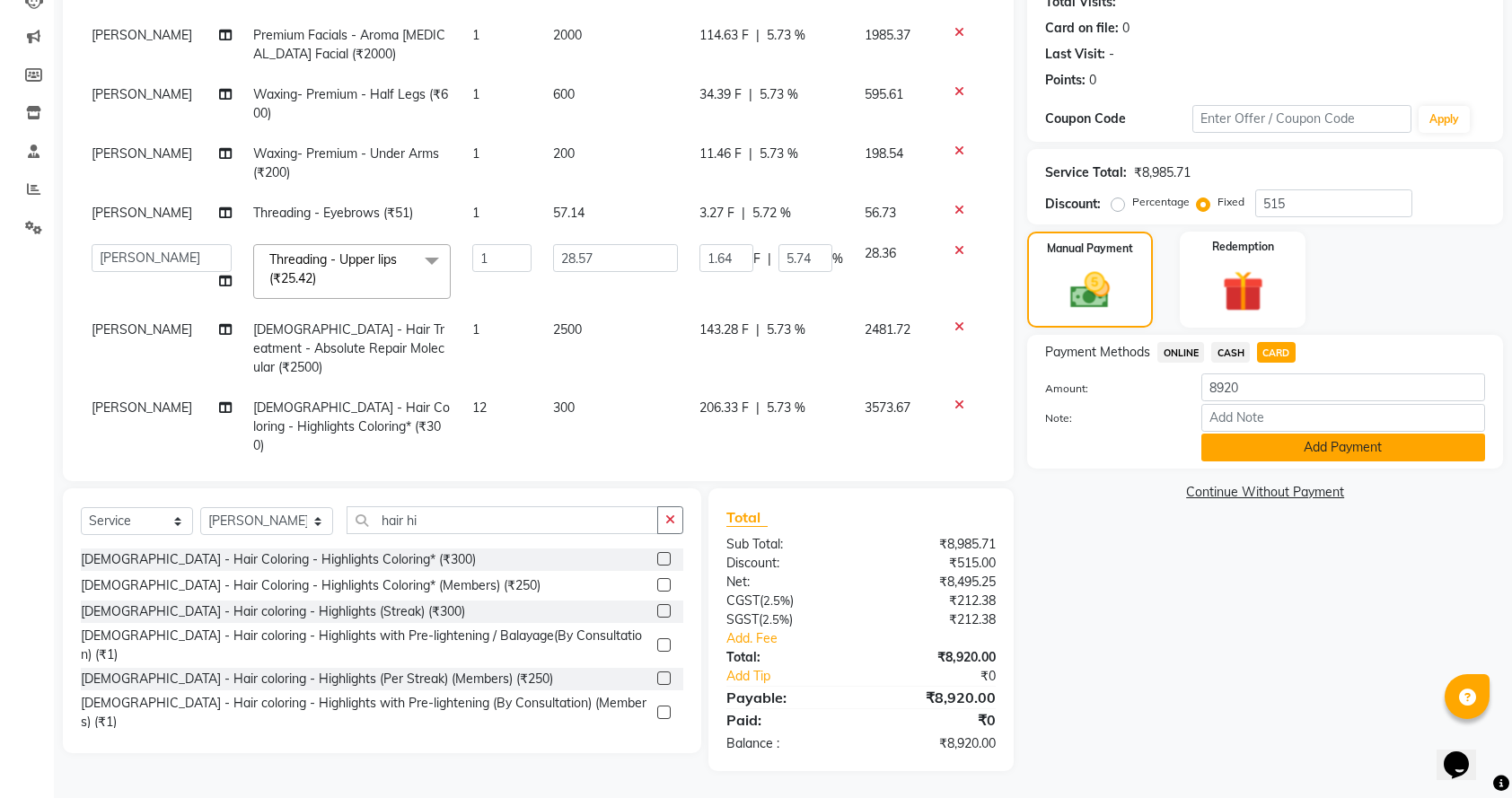
click at [1275, 459] on button "Add Payment" at bounding box center [1343, 446] width 284 height 27
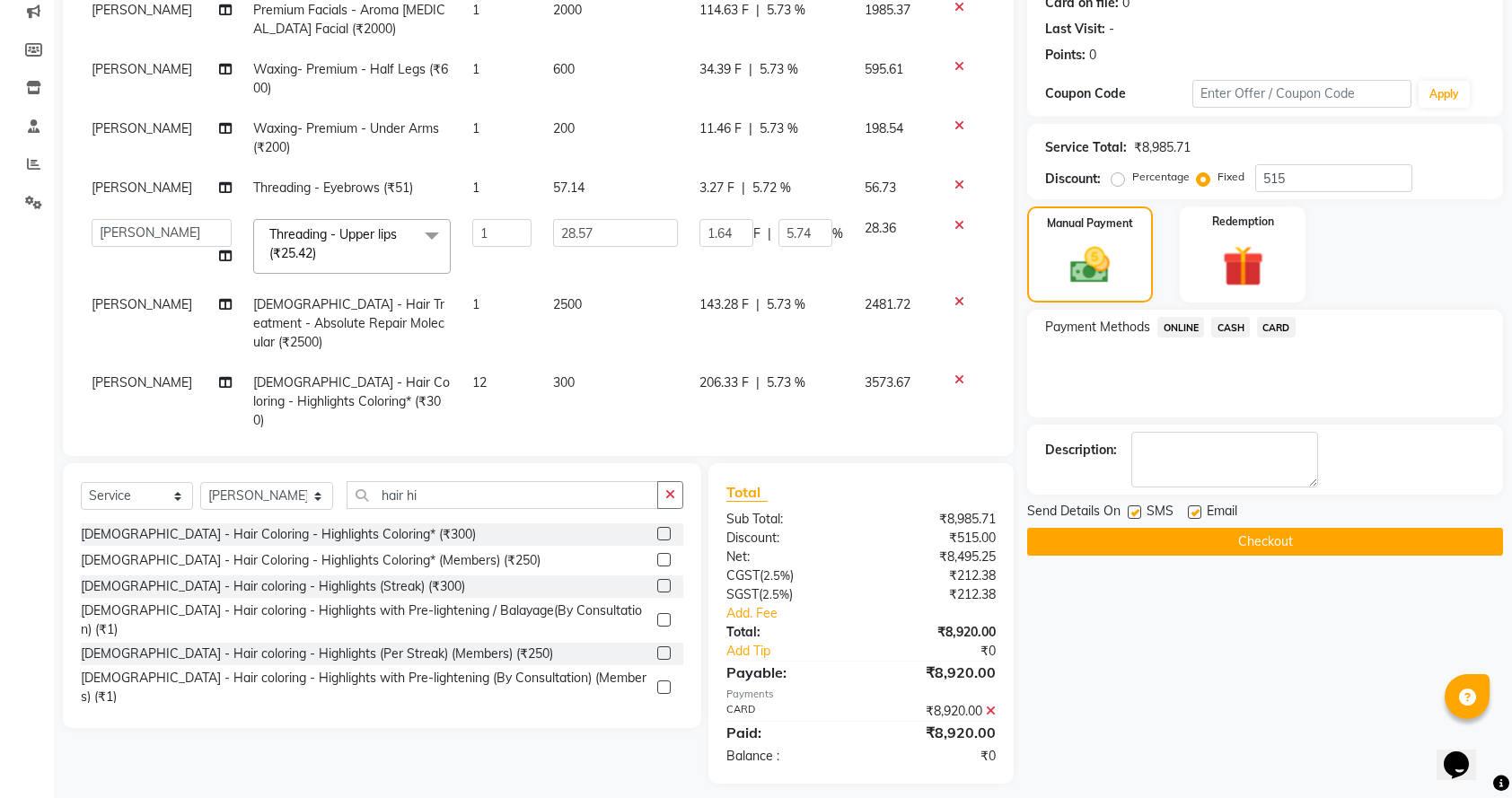
scroll to position [246, 0]
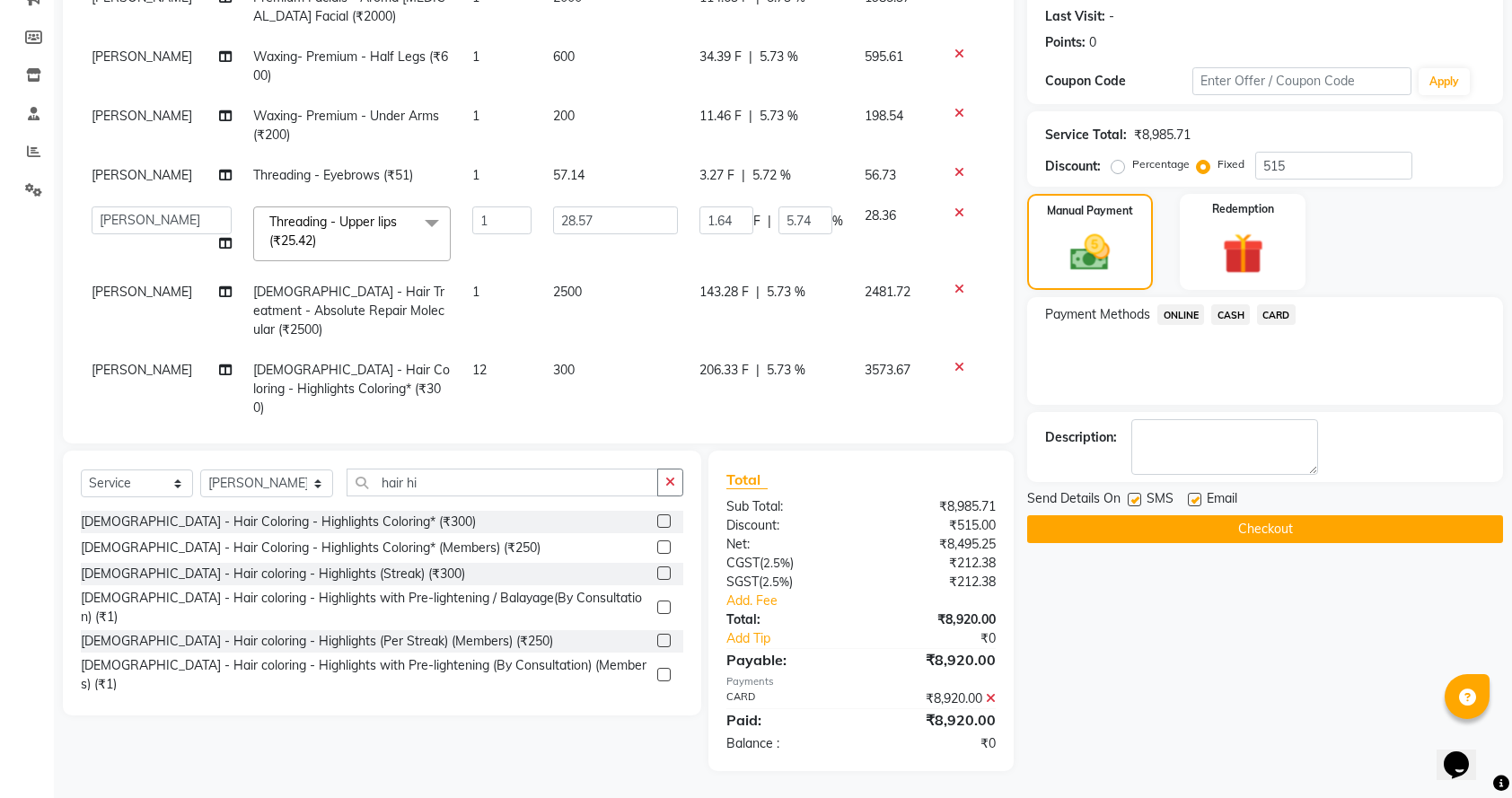
click at [1252, 531] on button "Checkout" at bounding box center [1265, 528] width 476 height 27
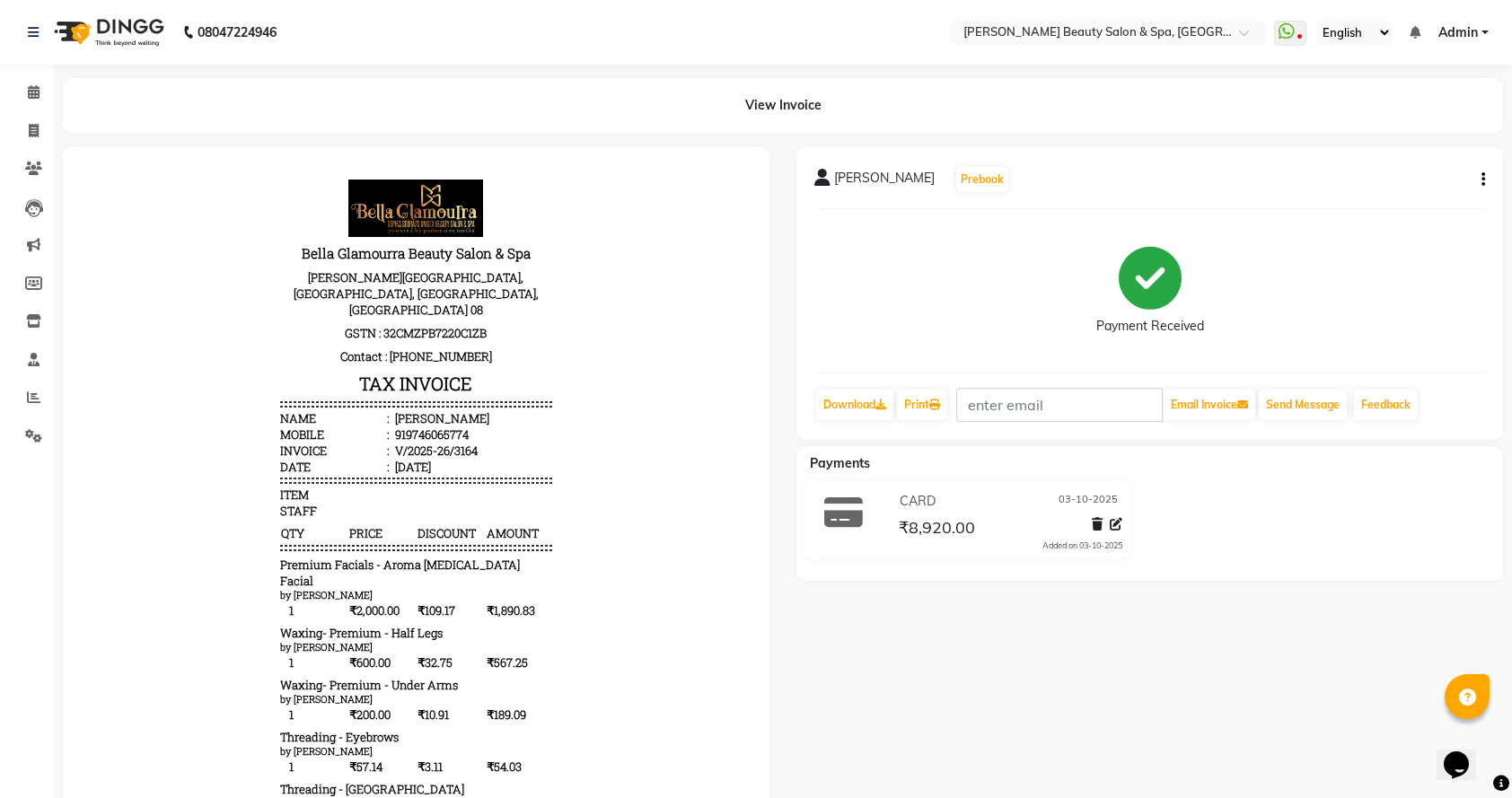
click at [1474, 183] on button "button" at bounding box center [1479, 180] width 10 height 19
click at [1369, 203] on div "Edit Invoice" at bounding box center [1393, 202] width 123 height 23
select select "service"
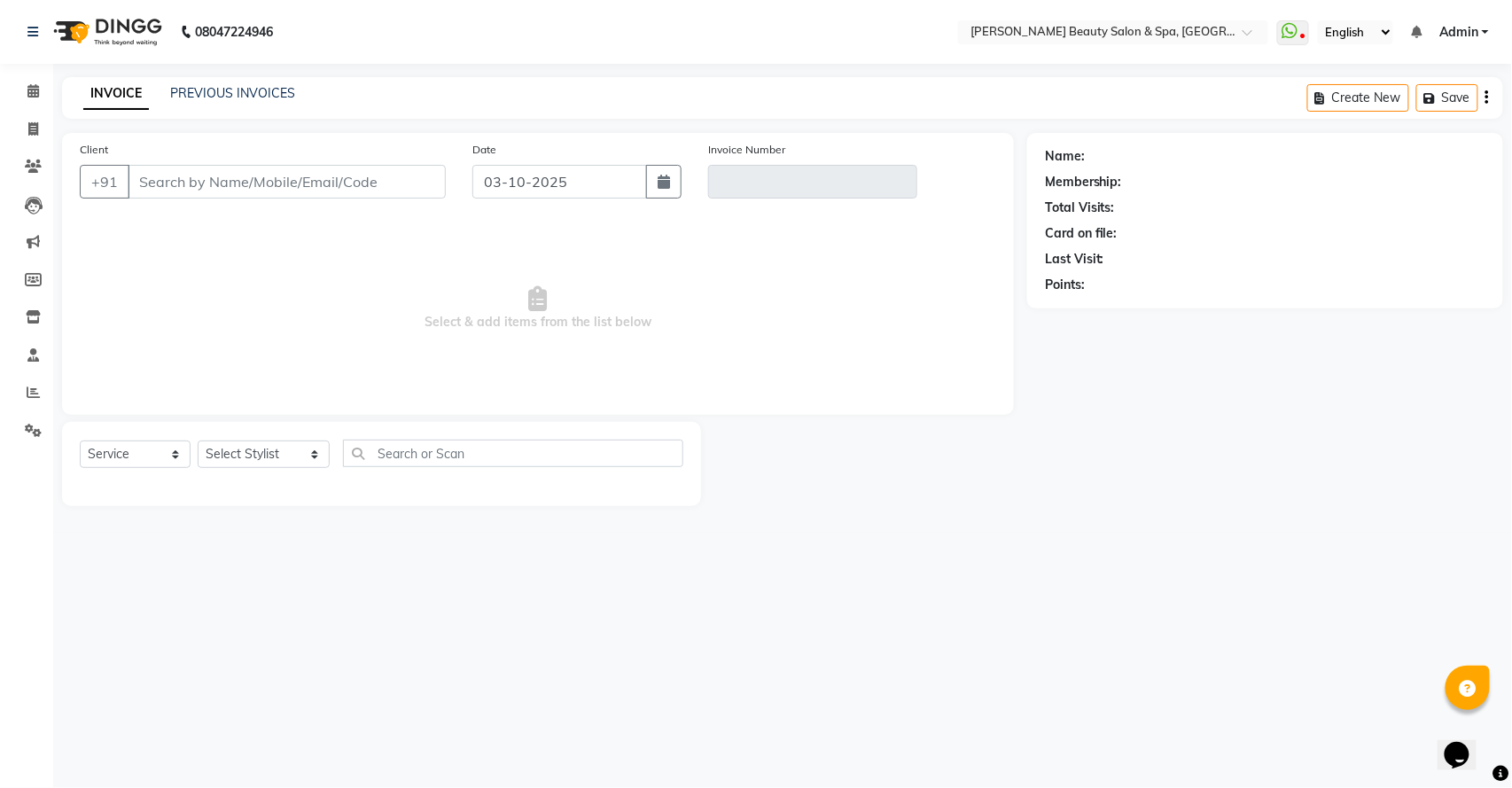
type input "9746065774"
type input "V/2025-26/3164"
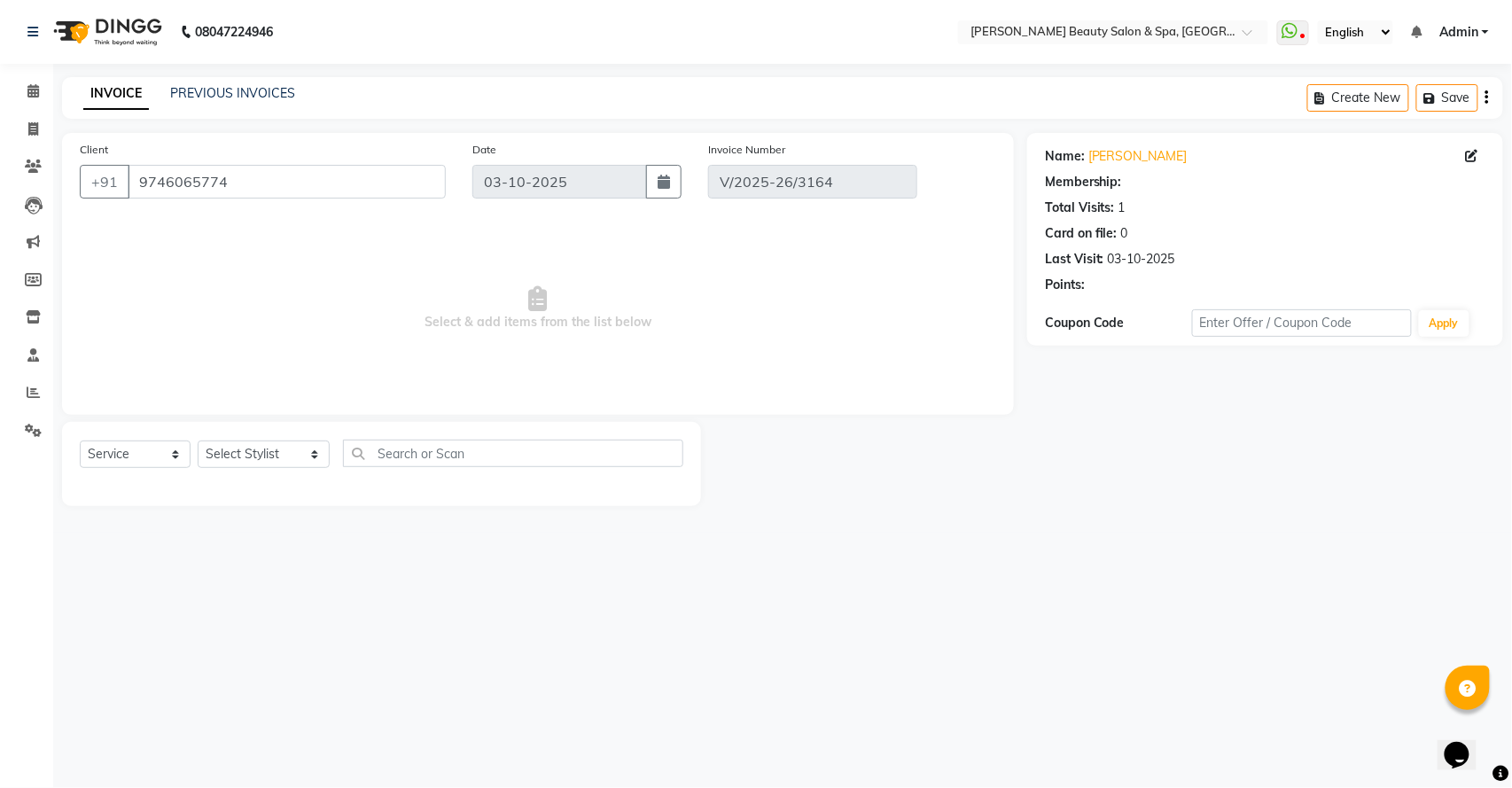
select select "select"
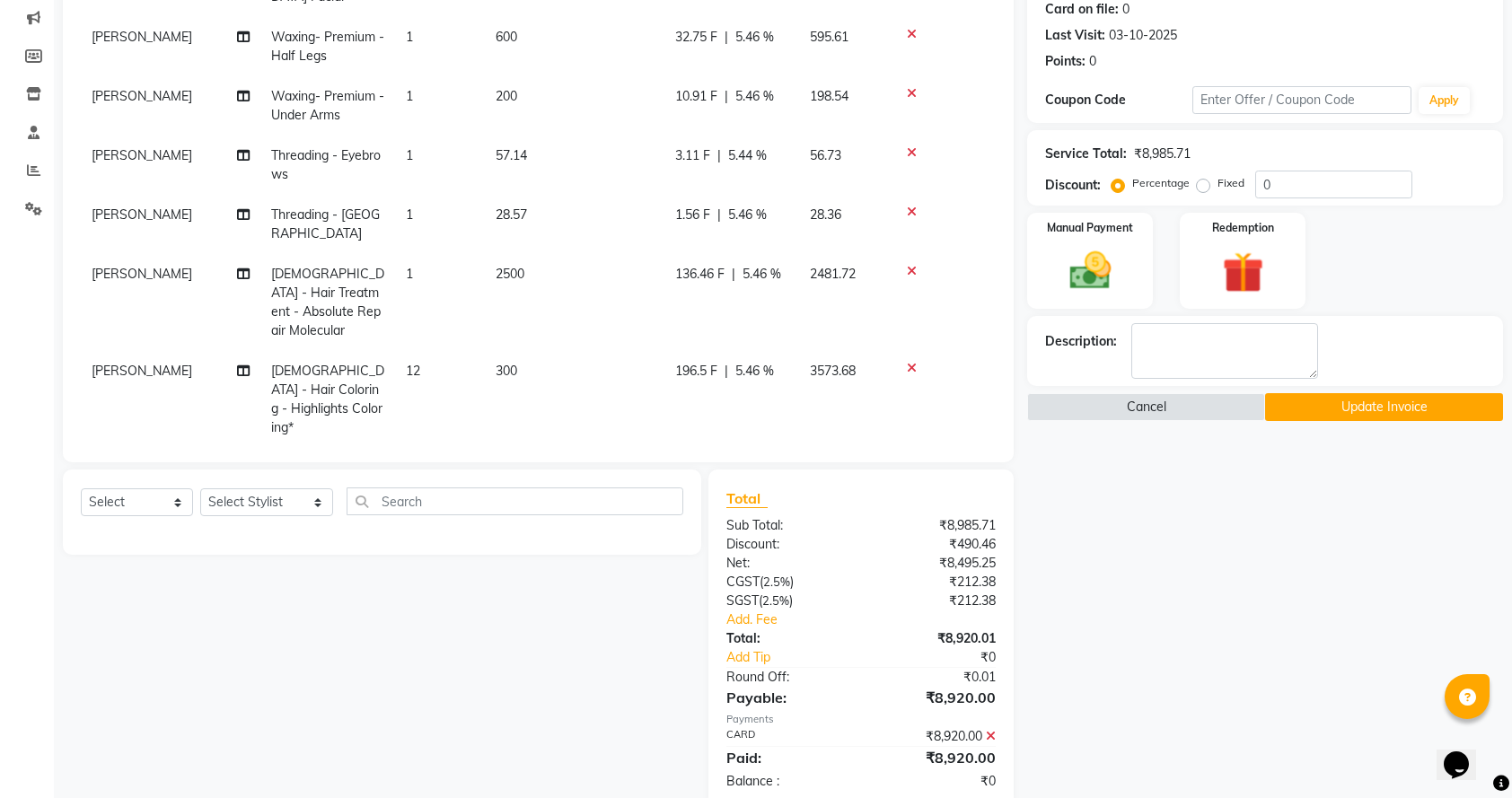
scroll to position [264, 0]
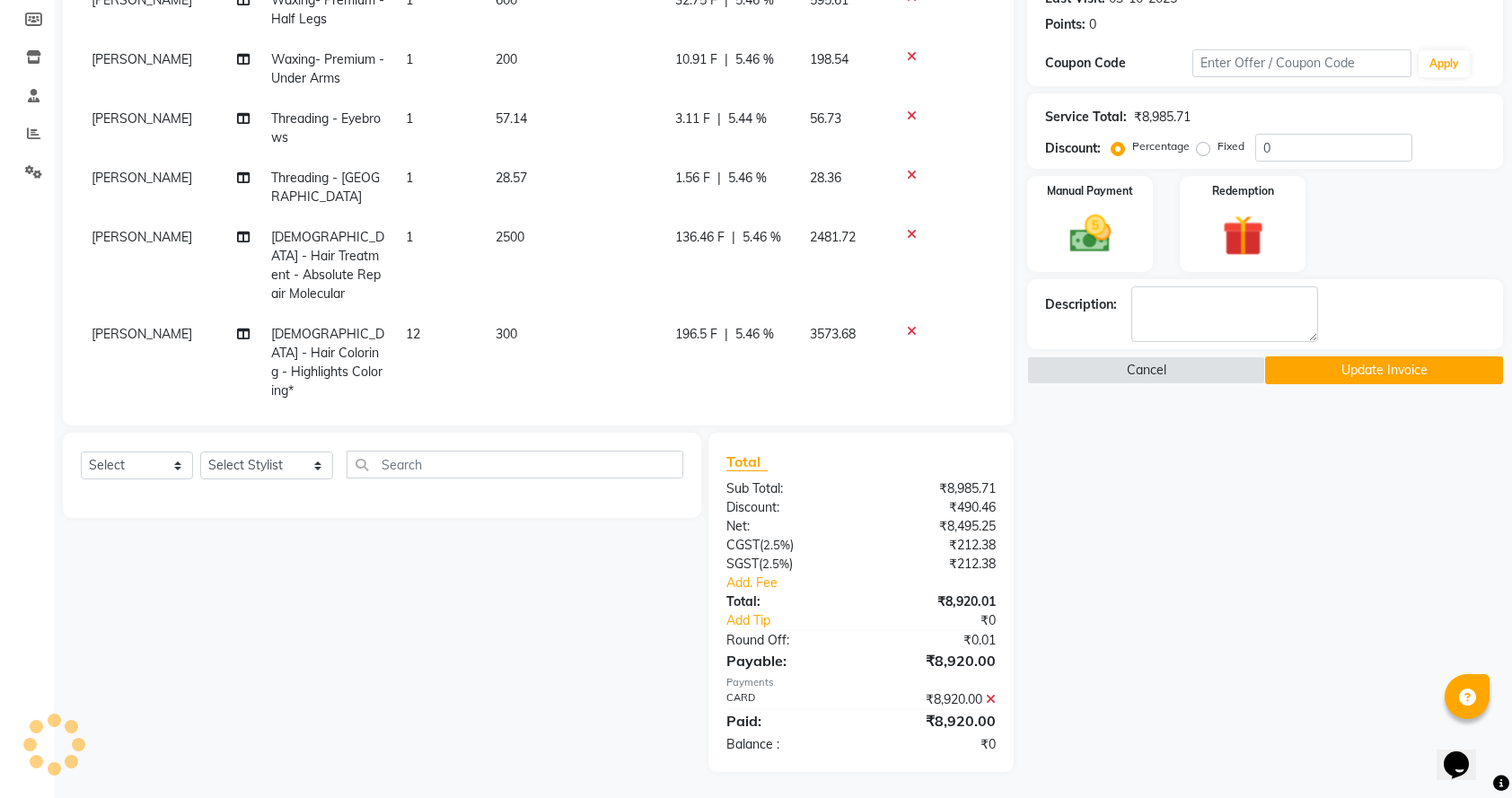
click at [335, 330] on span "[DEMOGRAPHIC_DATA] - Hair Coloring - Highlights Coloring*" at bounding box center [328, 361] width 113 height 73
select select "67138"
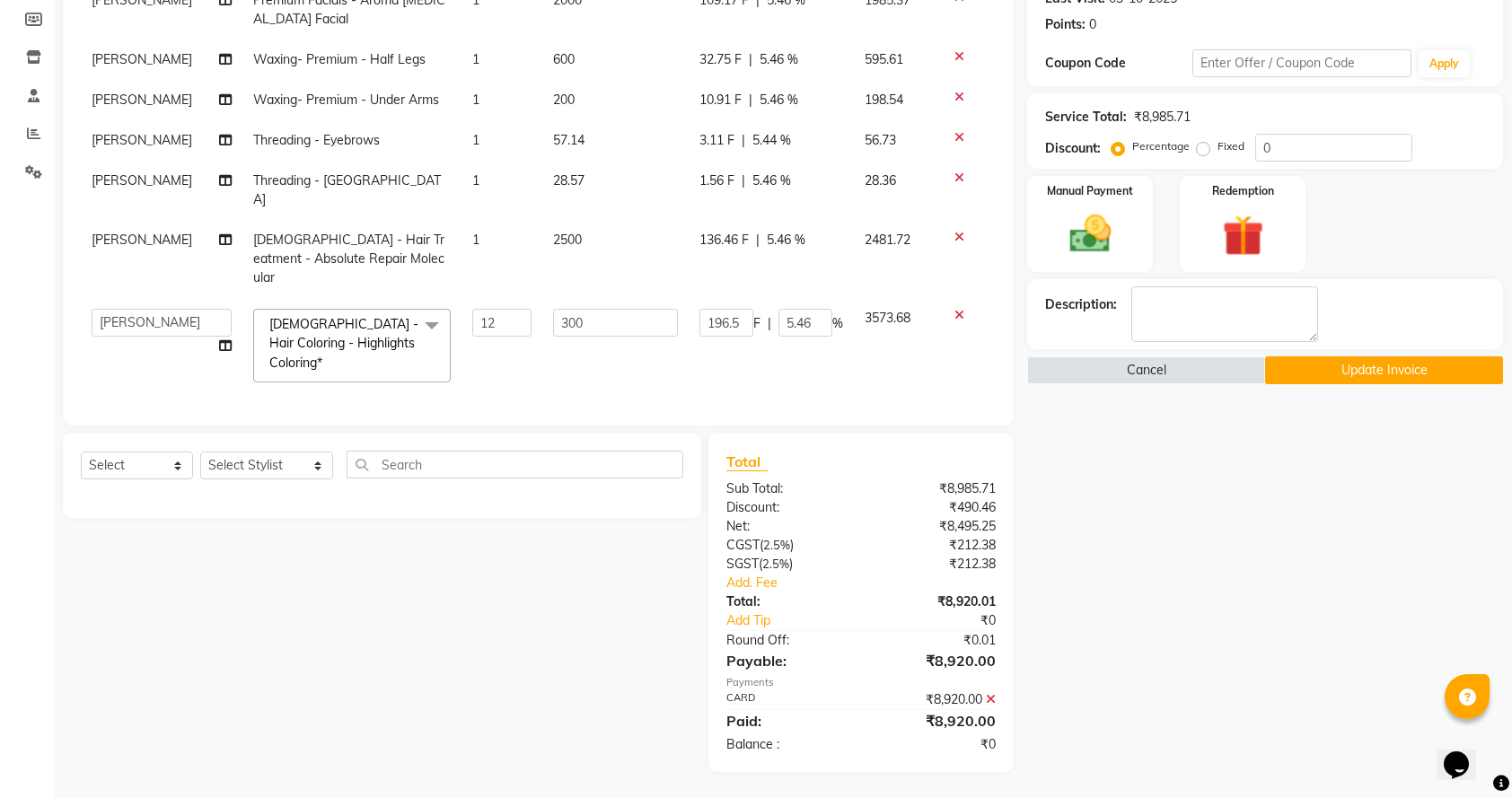
scroll to position [260, 0]
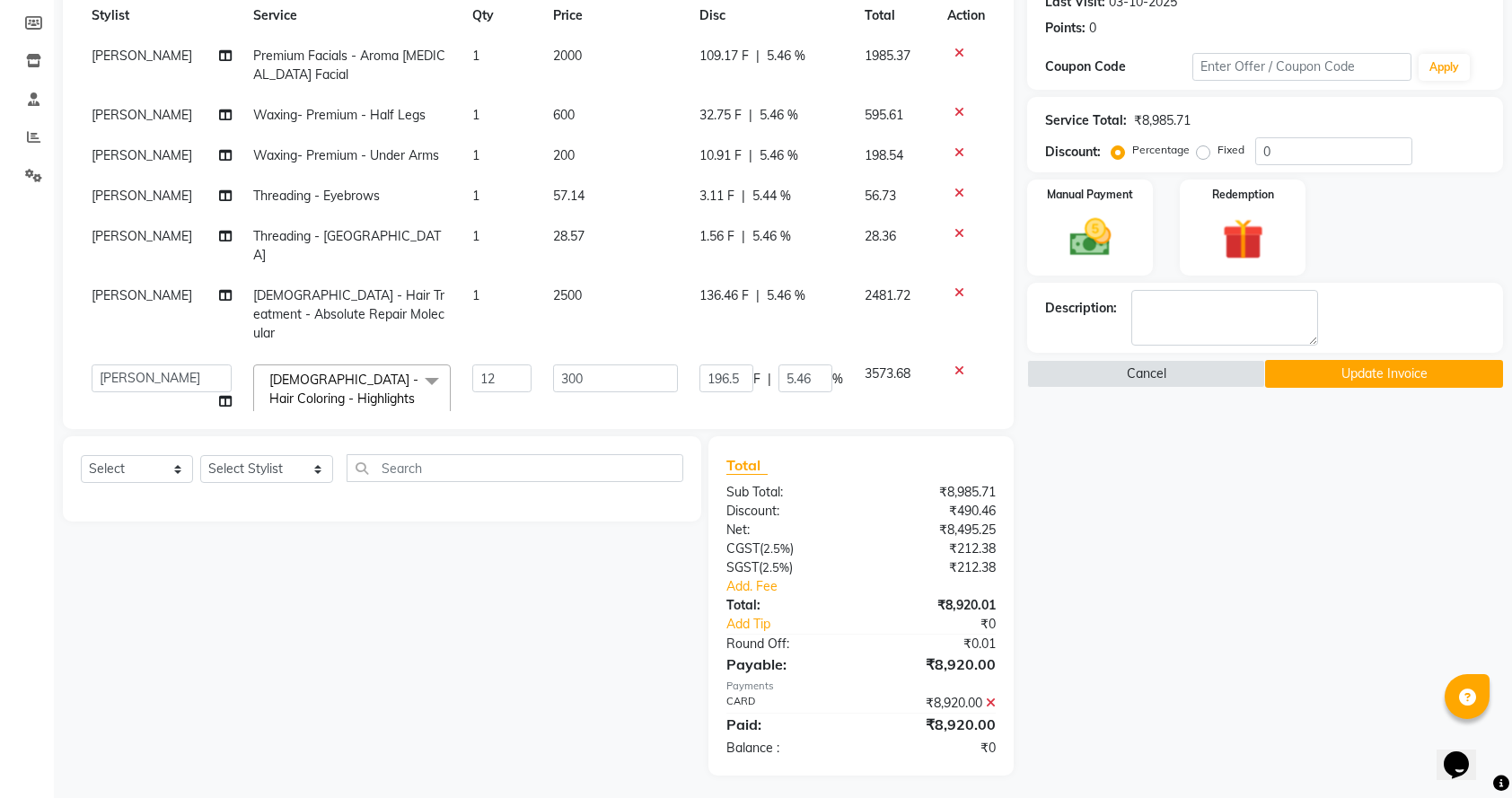
click at [422, 364] on span at bounding box center [432, 381] width 36 height 34
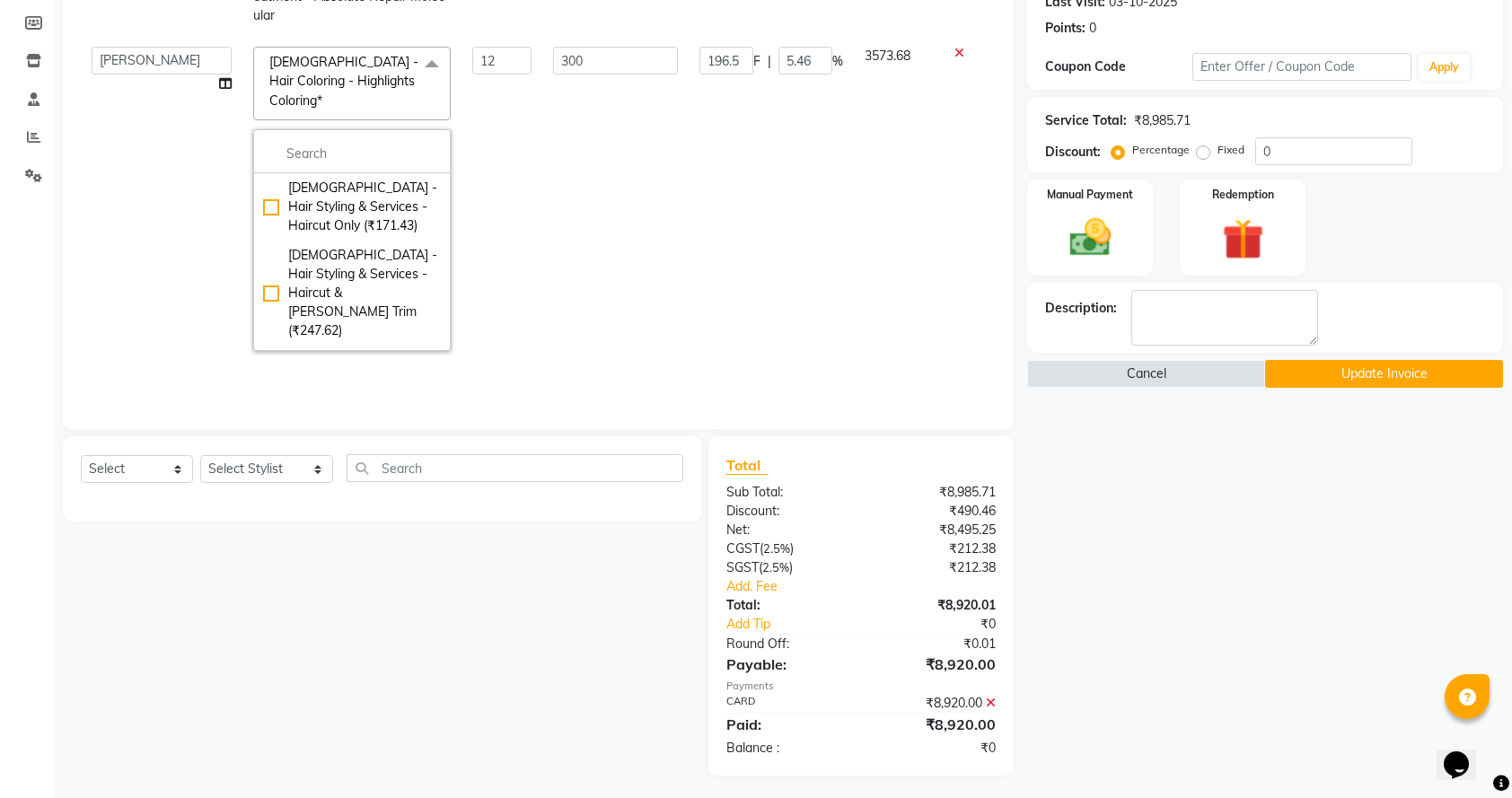
scroll to position [358, 0]
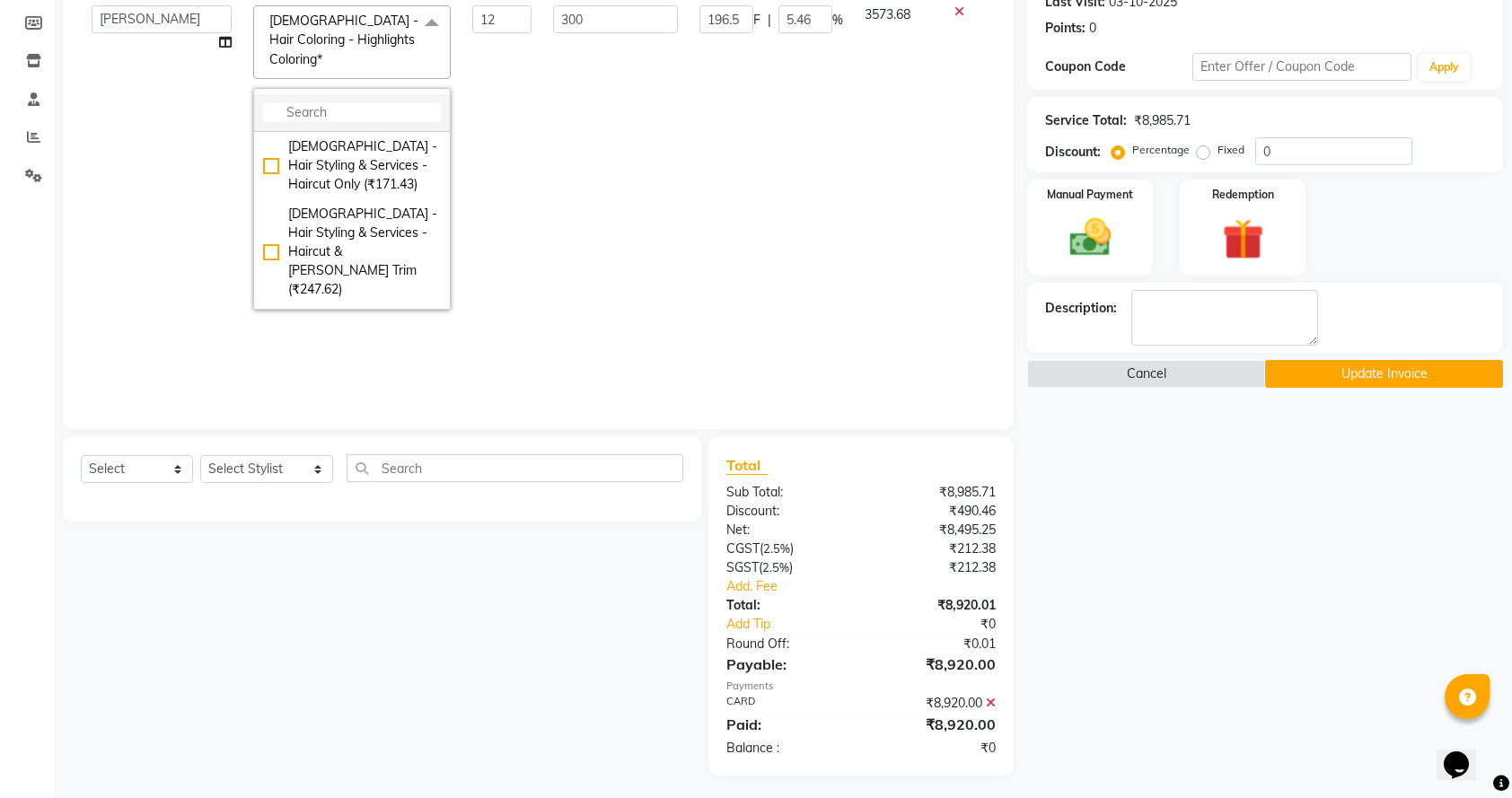
click at [300, 103] on input "multiselect-search" at bounding box center [352, 112] width 177 height 19
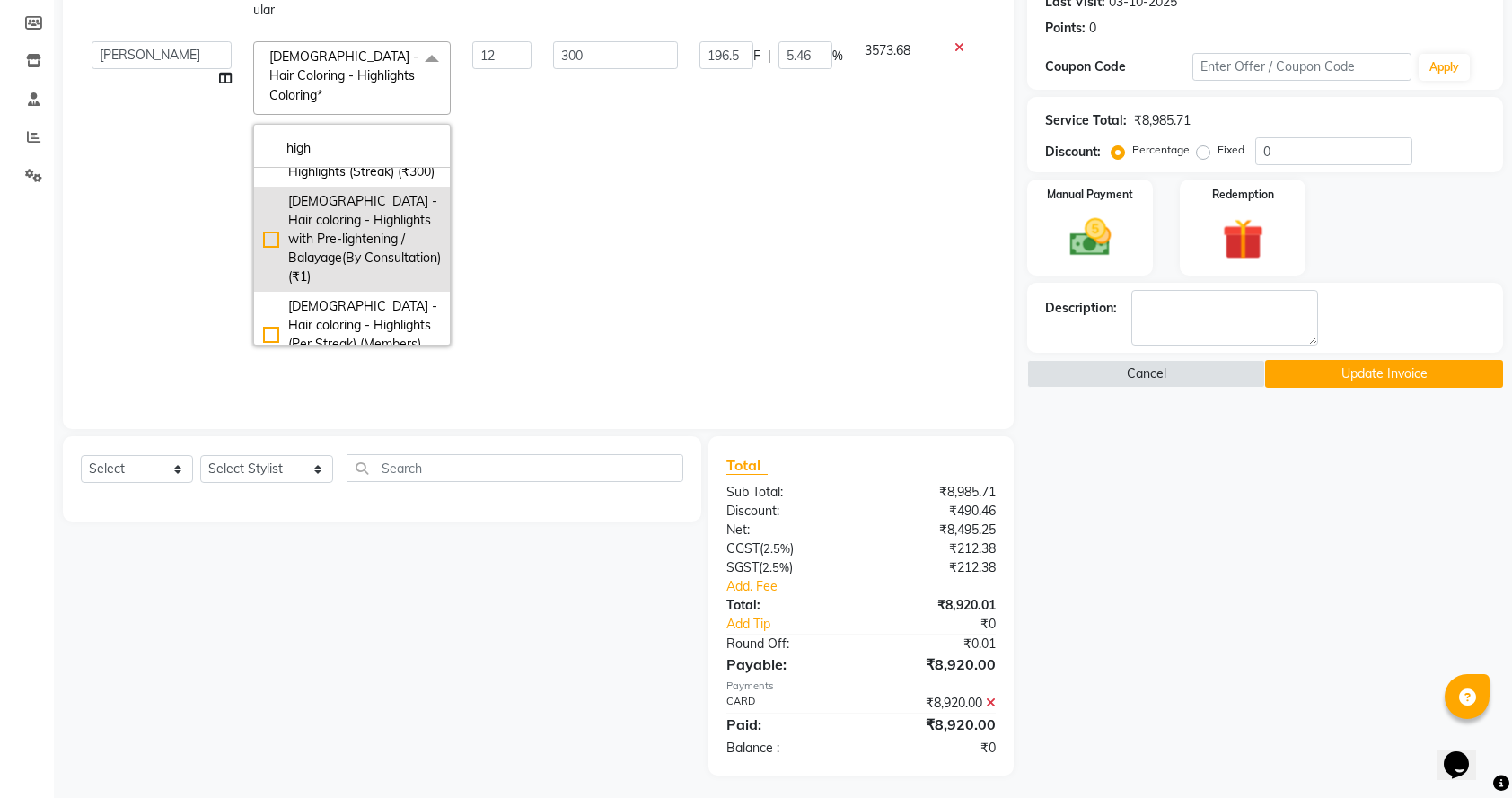
scroll to position [83, 0]
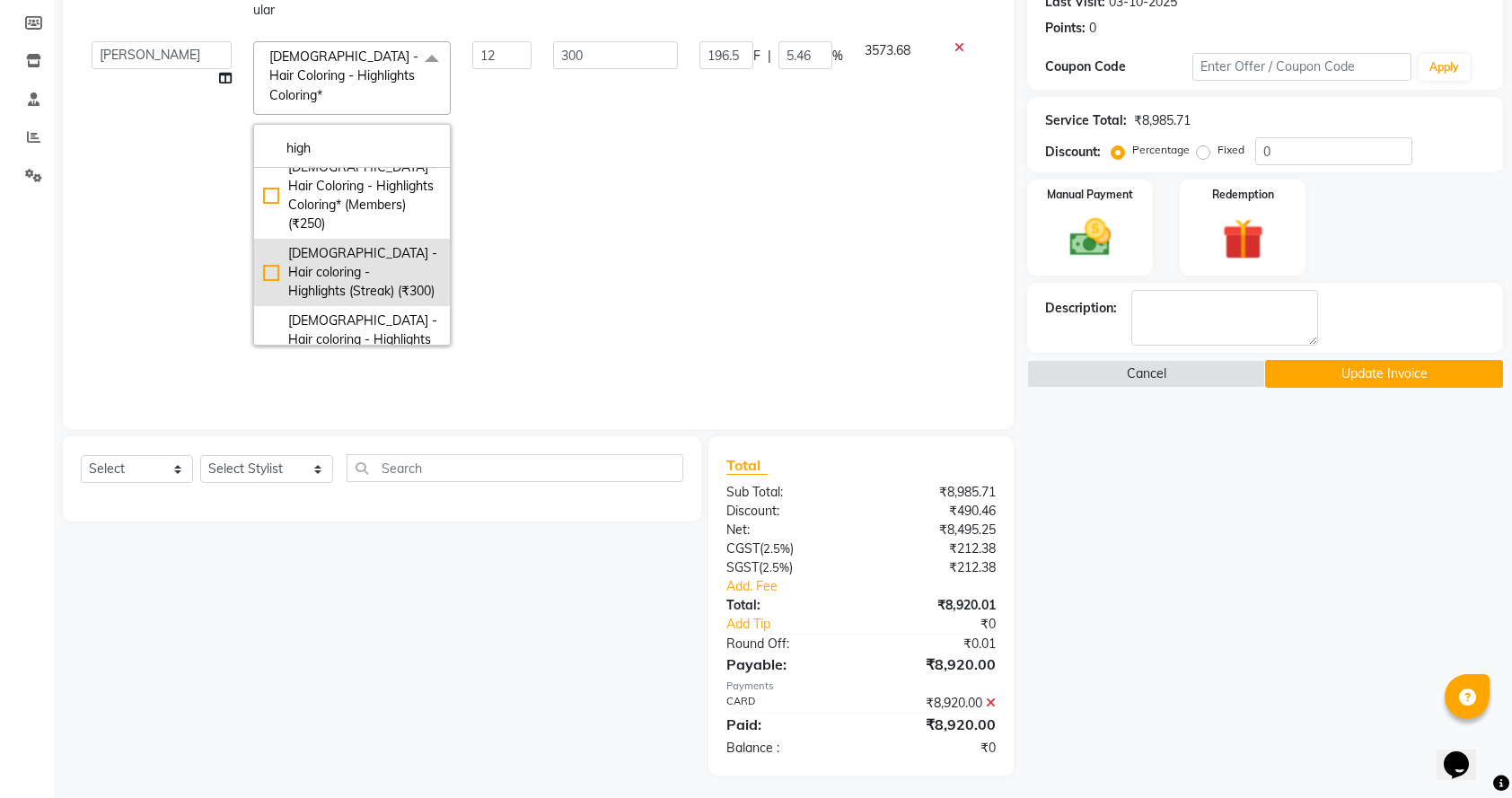
type input "high"
click at [263, 244] on div "[DEMOGRAPHIC_DATA] - Hair coloring - Highlights (Streak) (₹300)" at bounding box center [352, 273] width 177 height 57
type input "1"
type input "0"
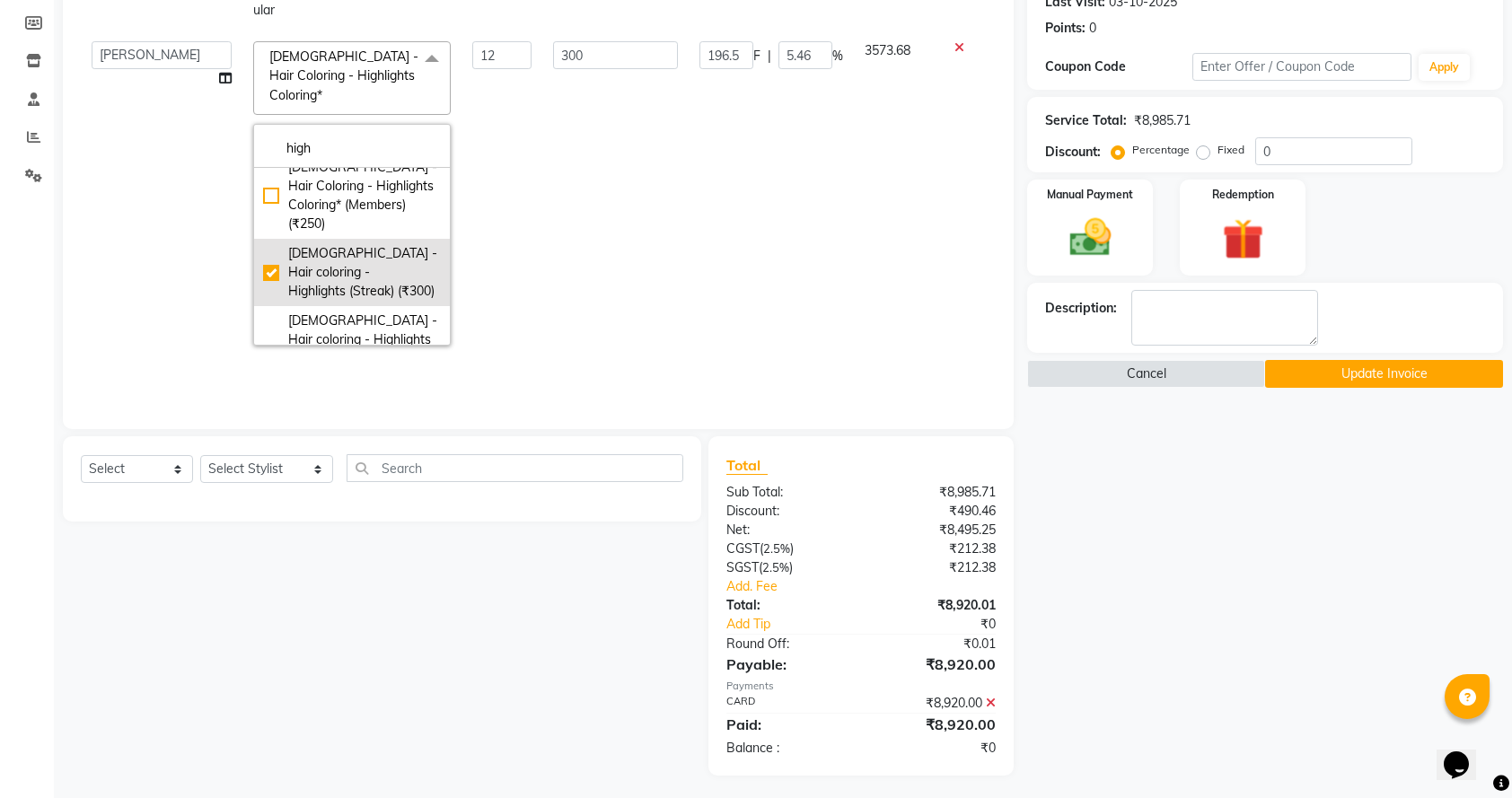
checkbox input "false"
checkbox input "true"
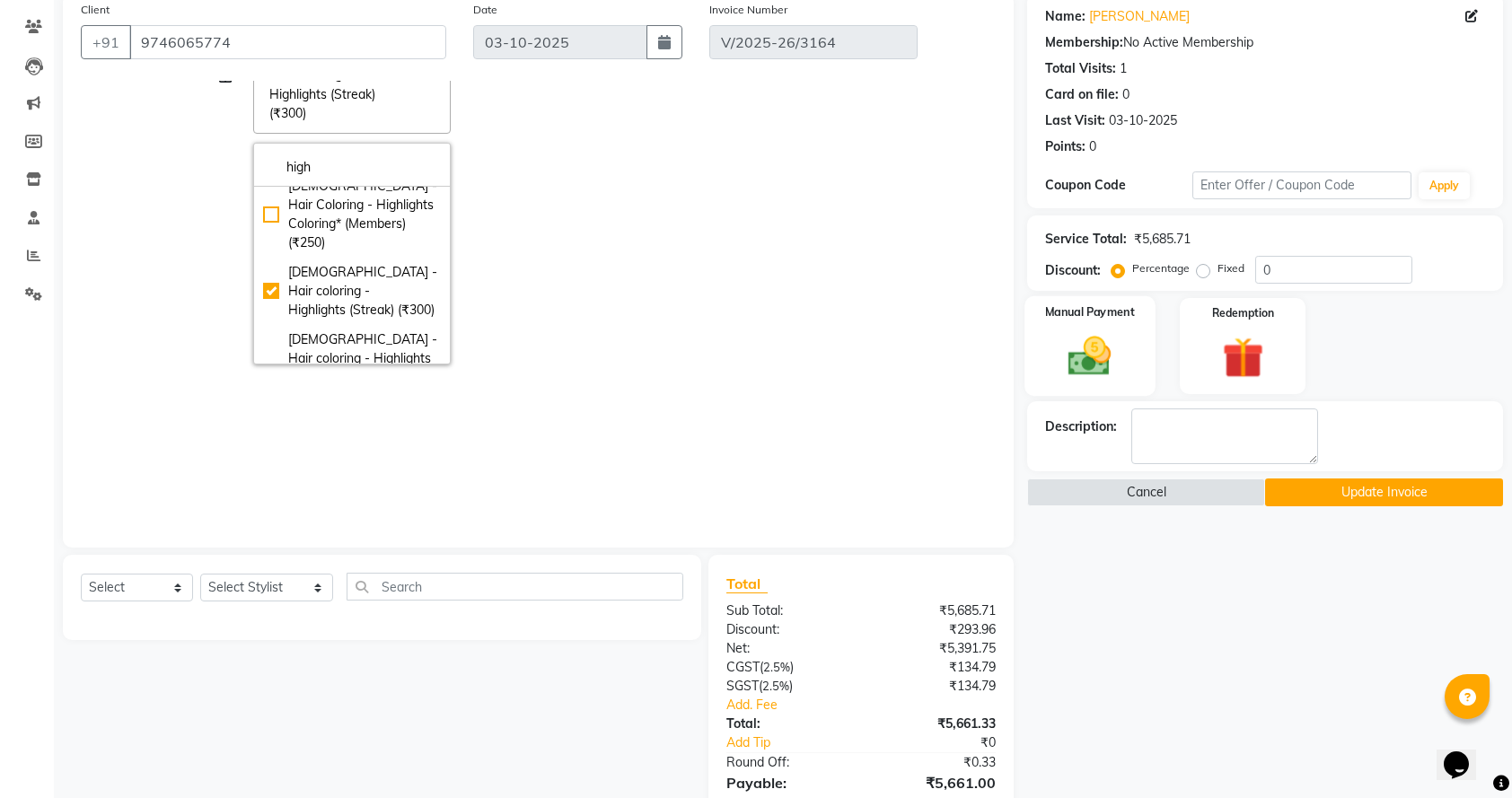
scroll to position [141, 0]
click at [1043, 644] on div "Name: [PERSON_NAME] Membership: No Active Membership Total Visits: 1 Card on fi…" at bounding box center [1271, 451] width 489 height 916
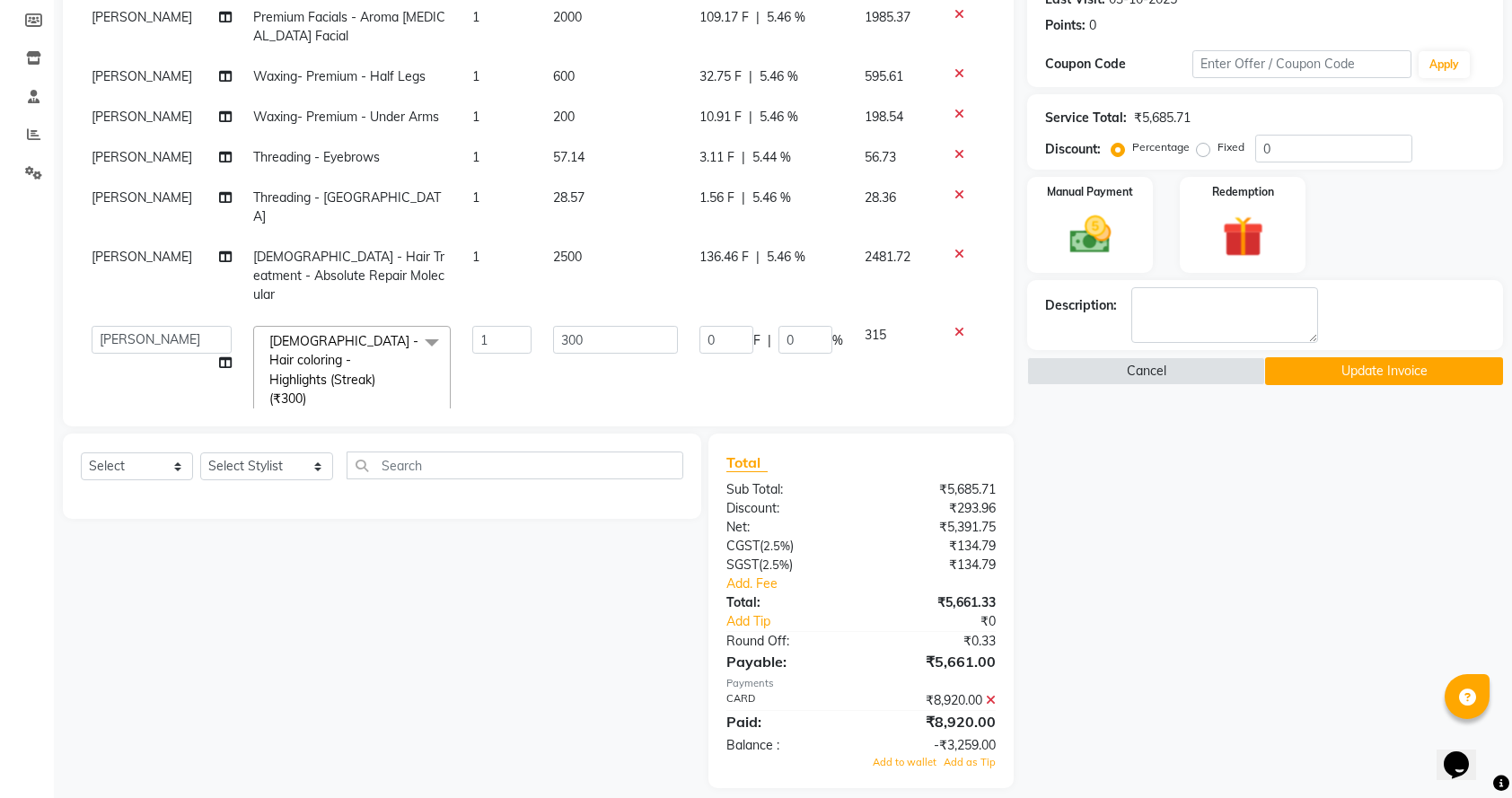
scroll to position [280, 0]
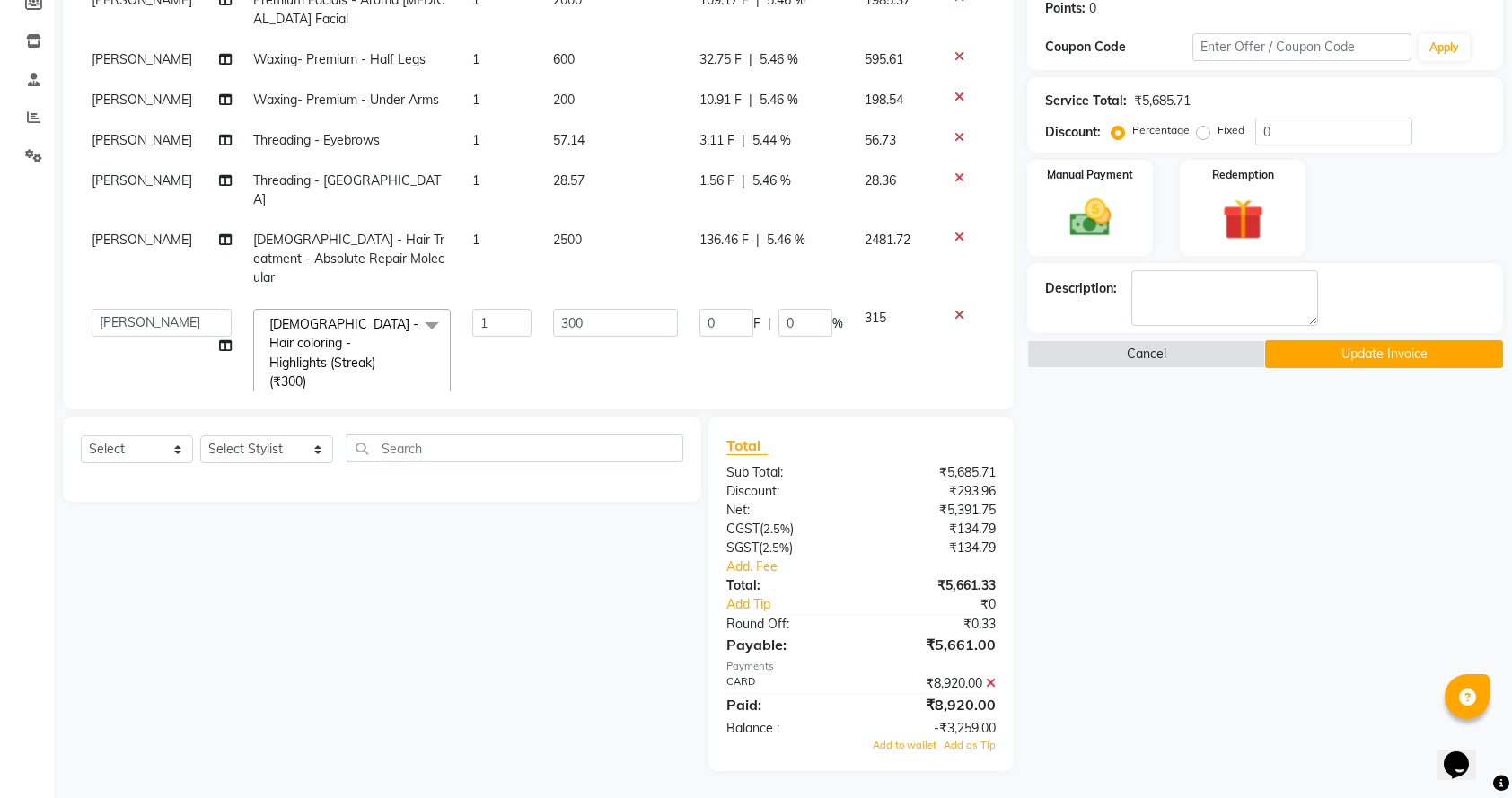
click at [1129, 372] on div "Name: [PERSON_NAME] Membership: No Active Membership Total Visits: 1 Card on fi…" at bounding box center [1271, 312] width 489 height 916
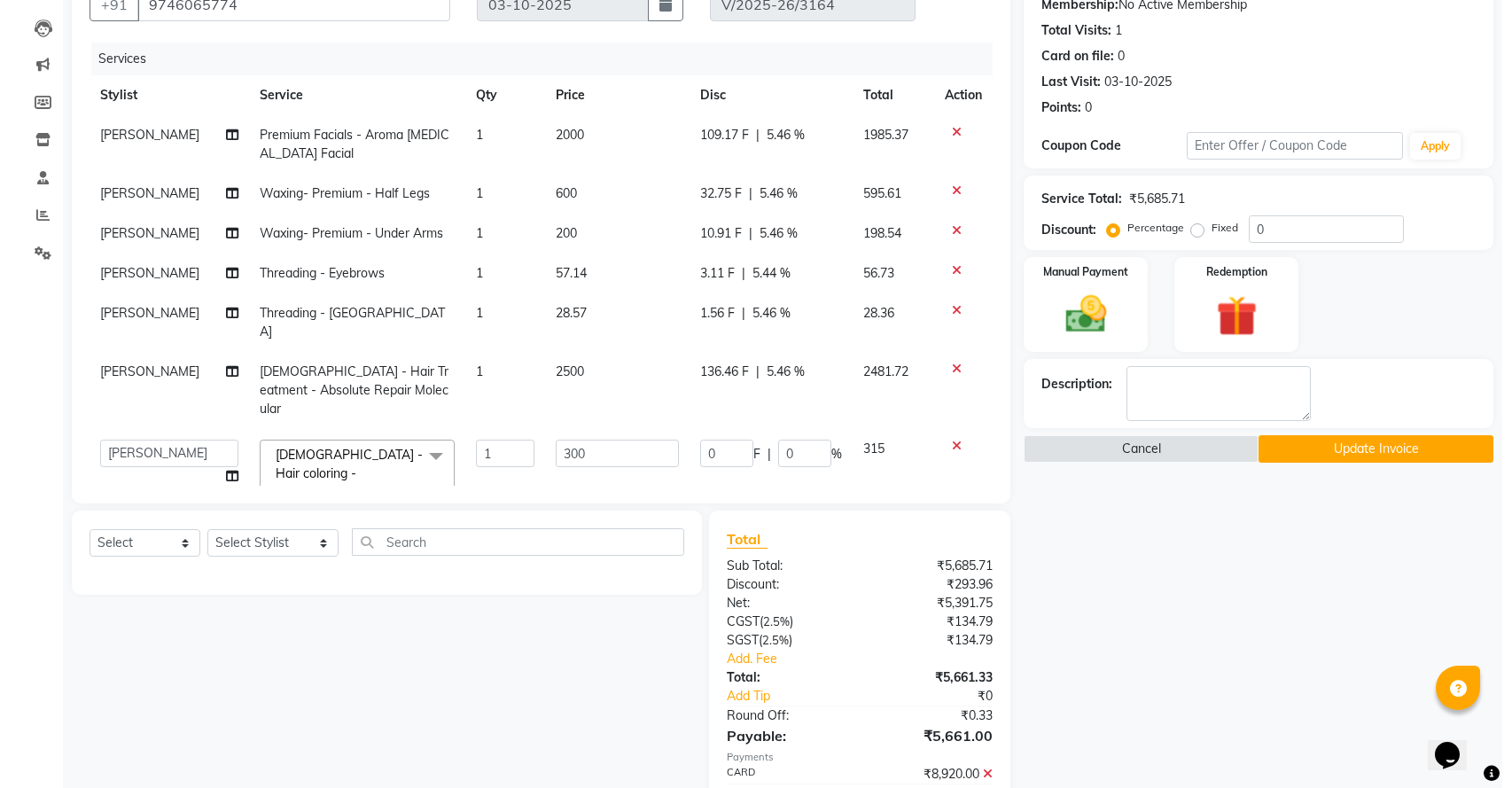
scroll to position [0, 0]
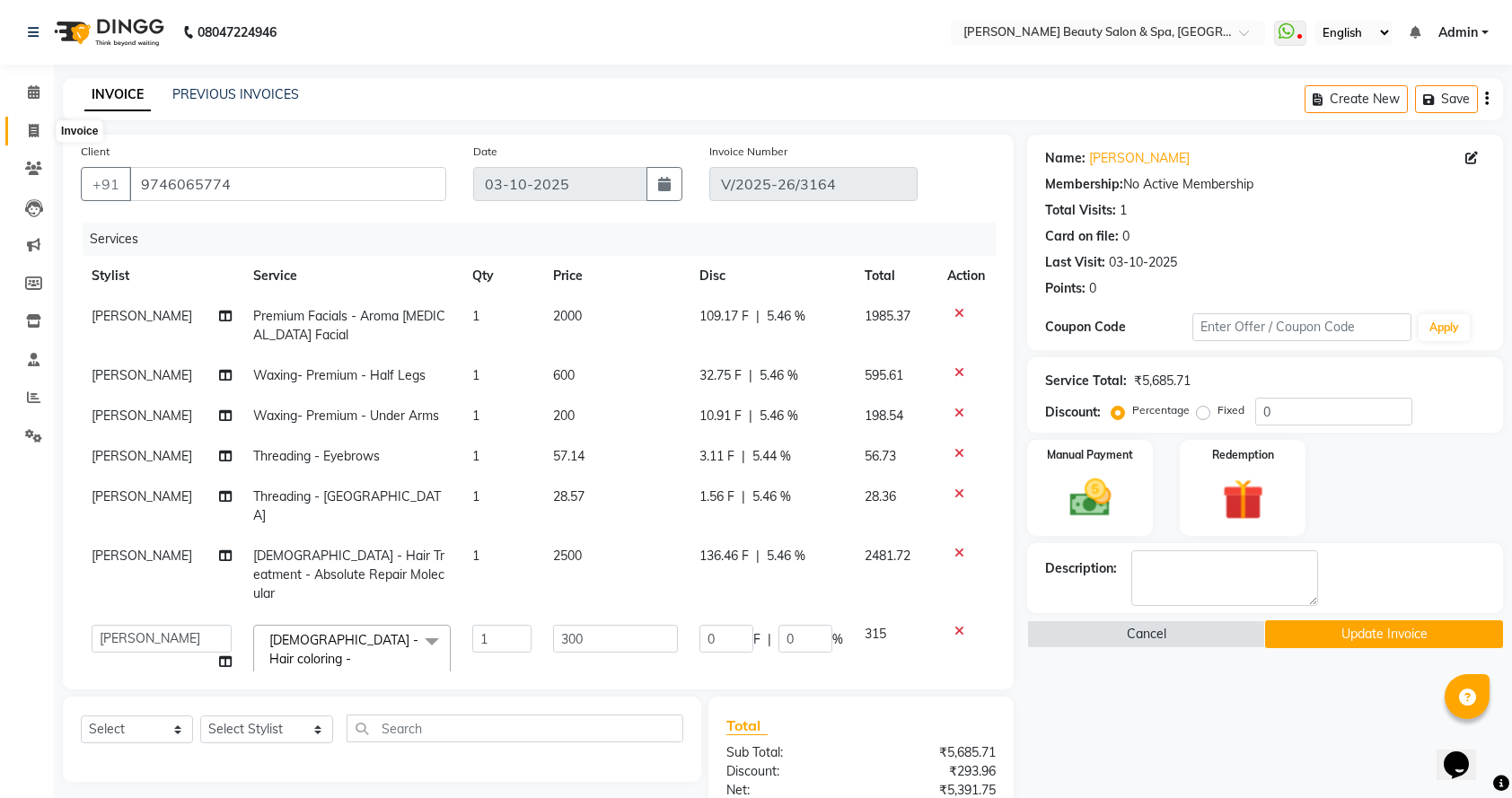
click at [38, 122] on span at bounding box center [33, 131] width 31 height 21
select select "service"
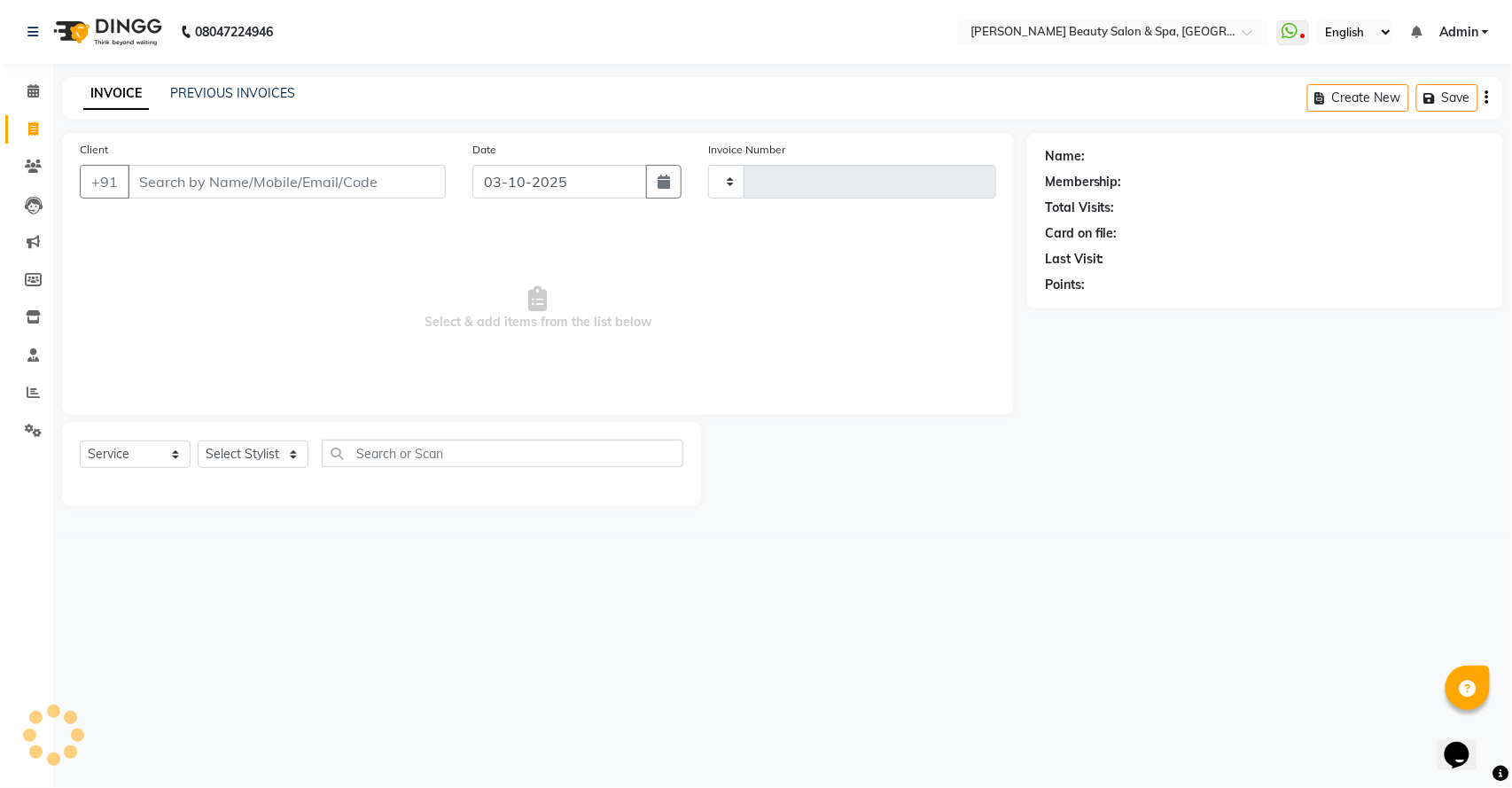
type input "3165"
select select "7524"
